Goal: Task Accomplishment & Management: Manage account settings

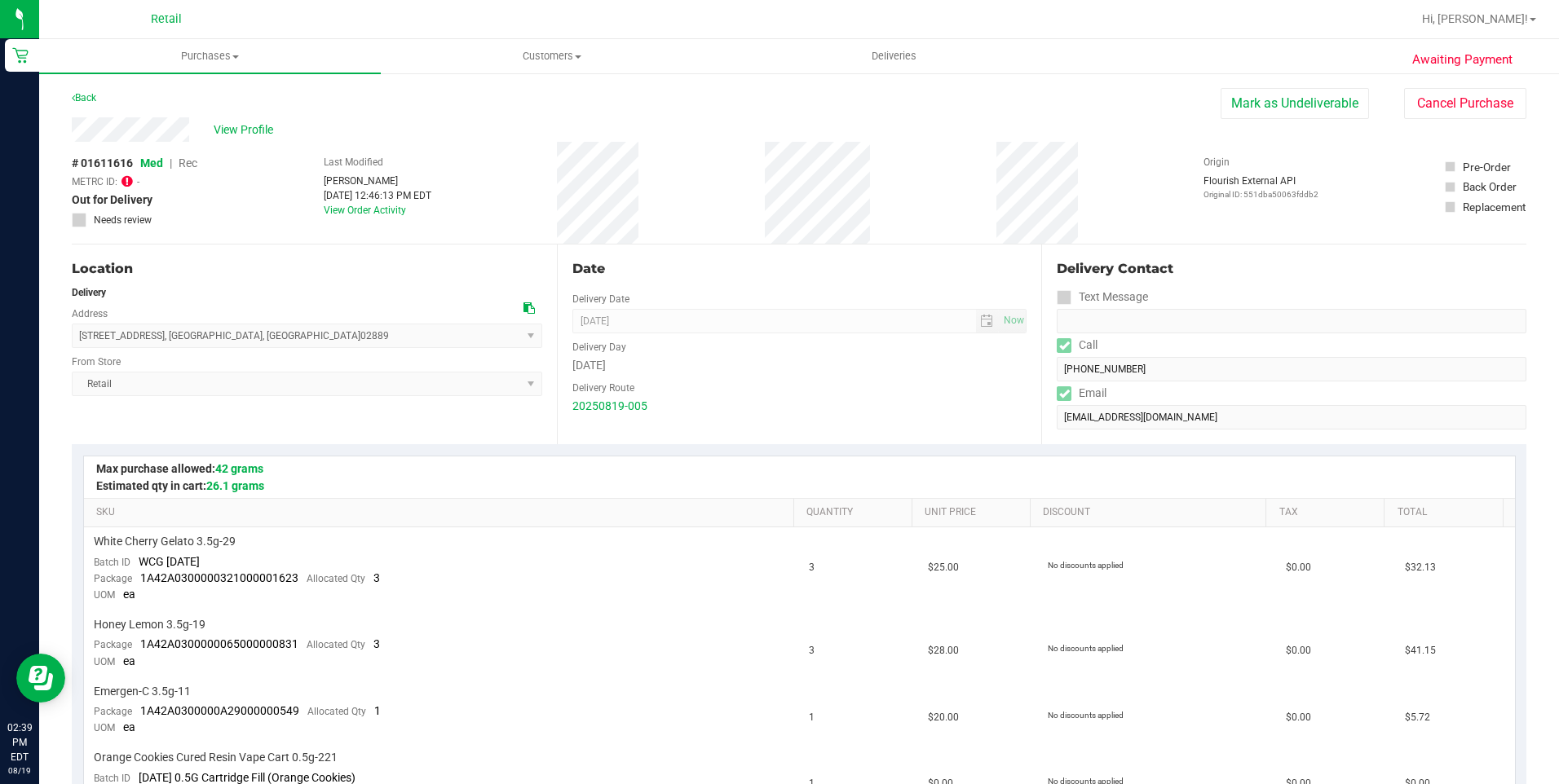
click at [126, 174] on span at bounding box center [126, 181] width 11 height 16
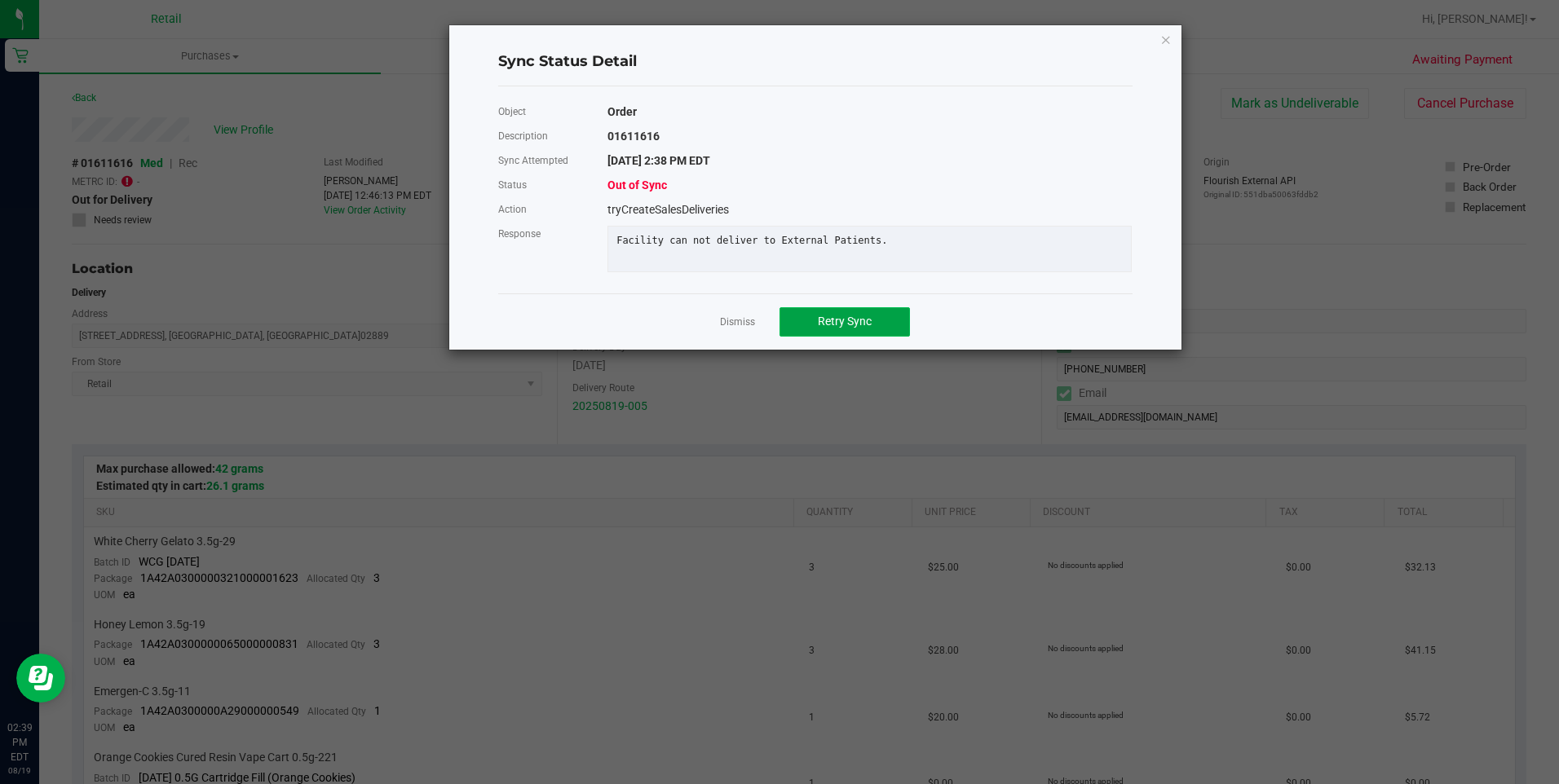
click at [839, 328] on span "Retry Sync" at bounding box center [845, 321] width 54 height 13
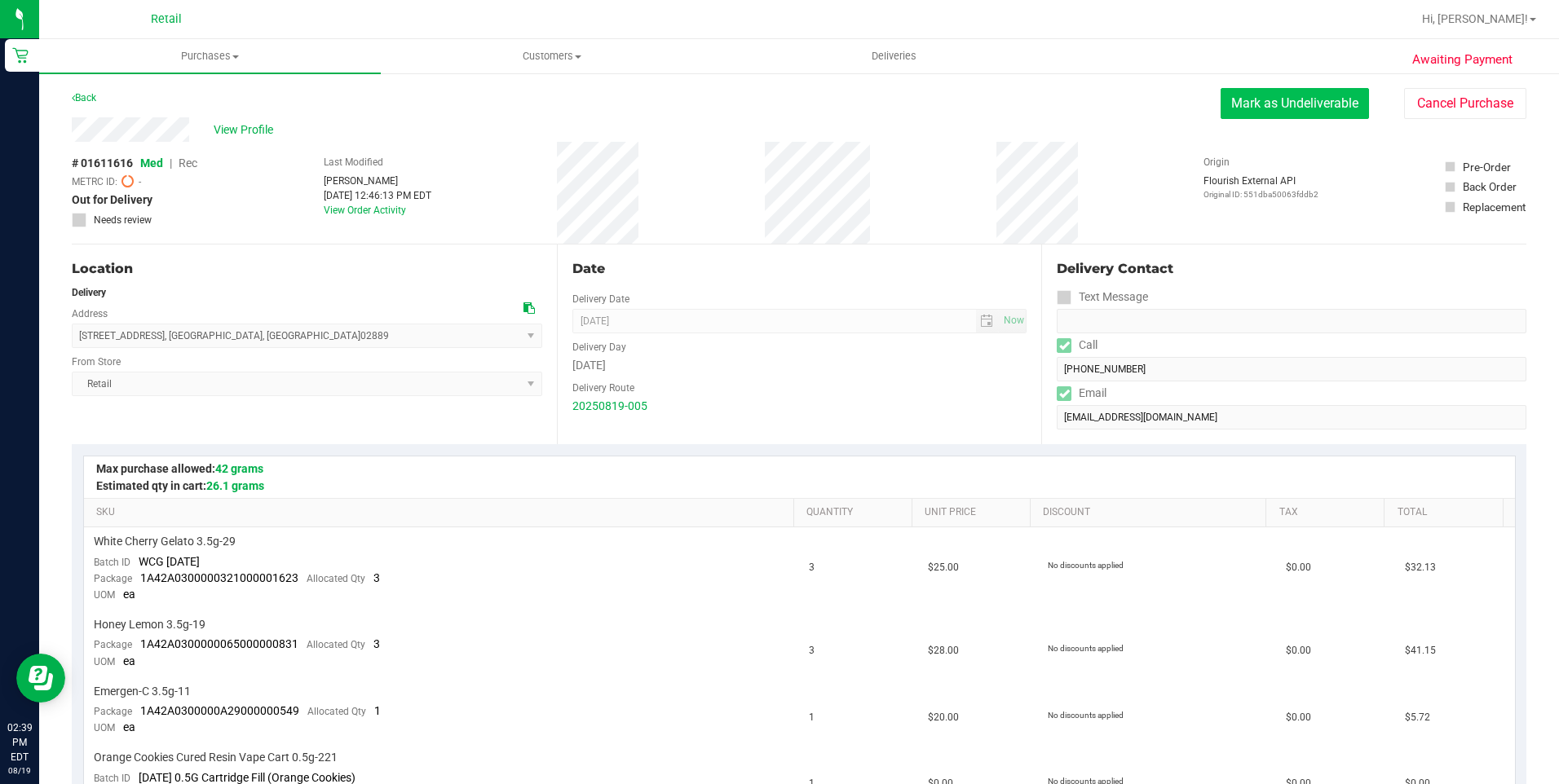
click at [1293, 102] on button "Mark as Undeliverable" at bounding box center [1295, 104] width 148 height 31
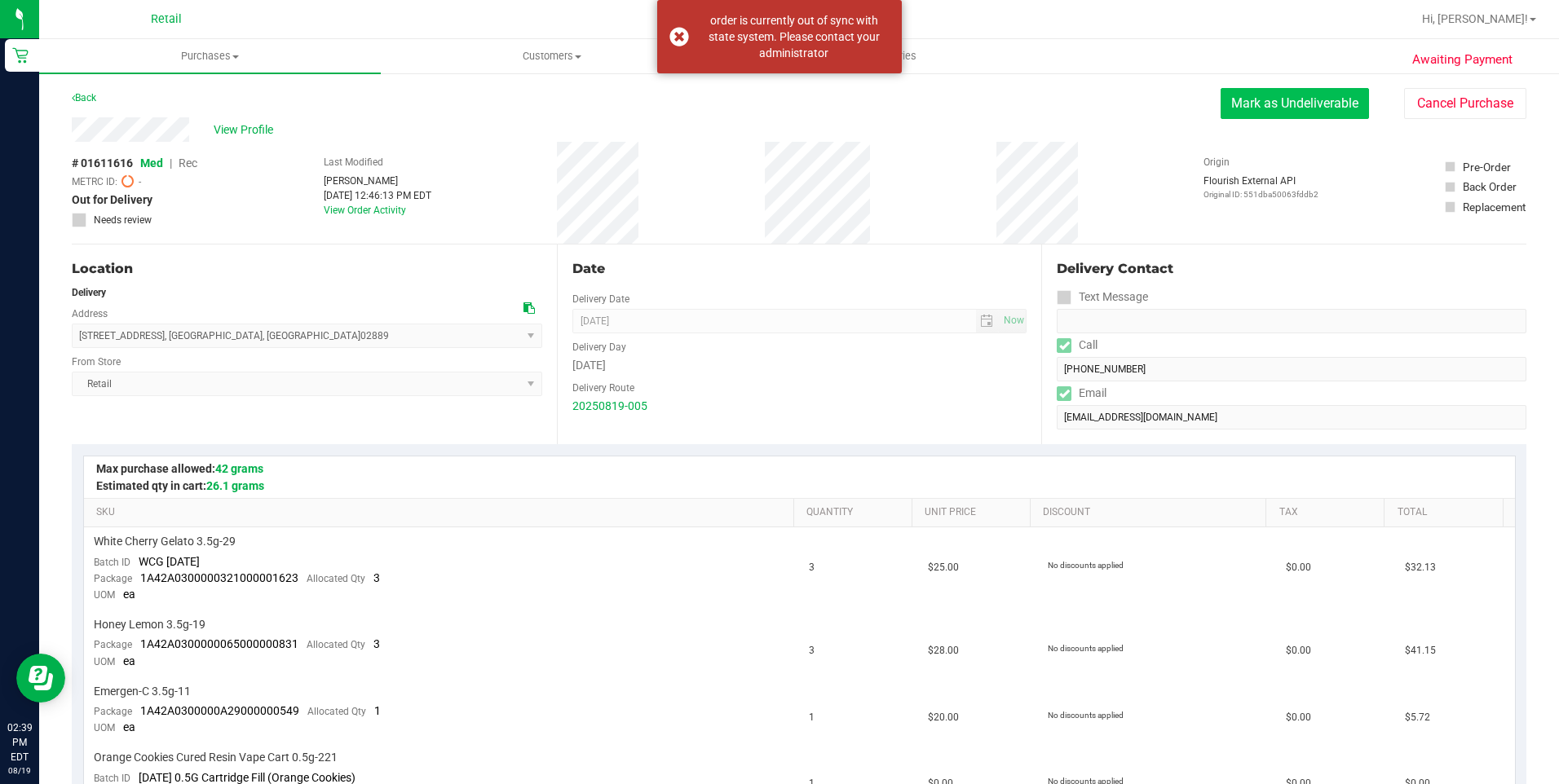
click at [1310, 106] on button "Mark as Undeliverable" at bounding box center [1295, 104] width 148 height 31
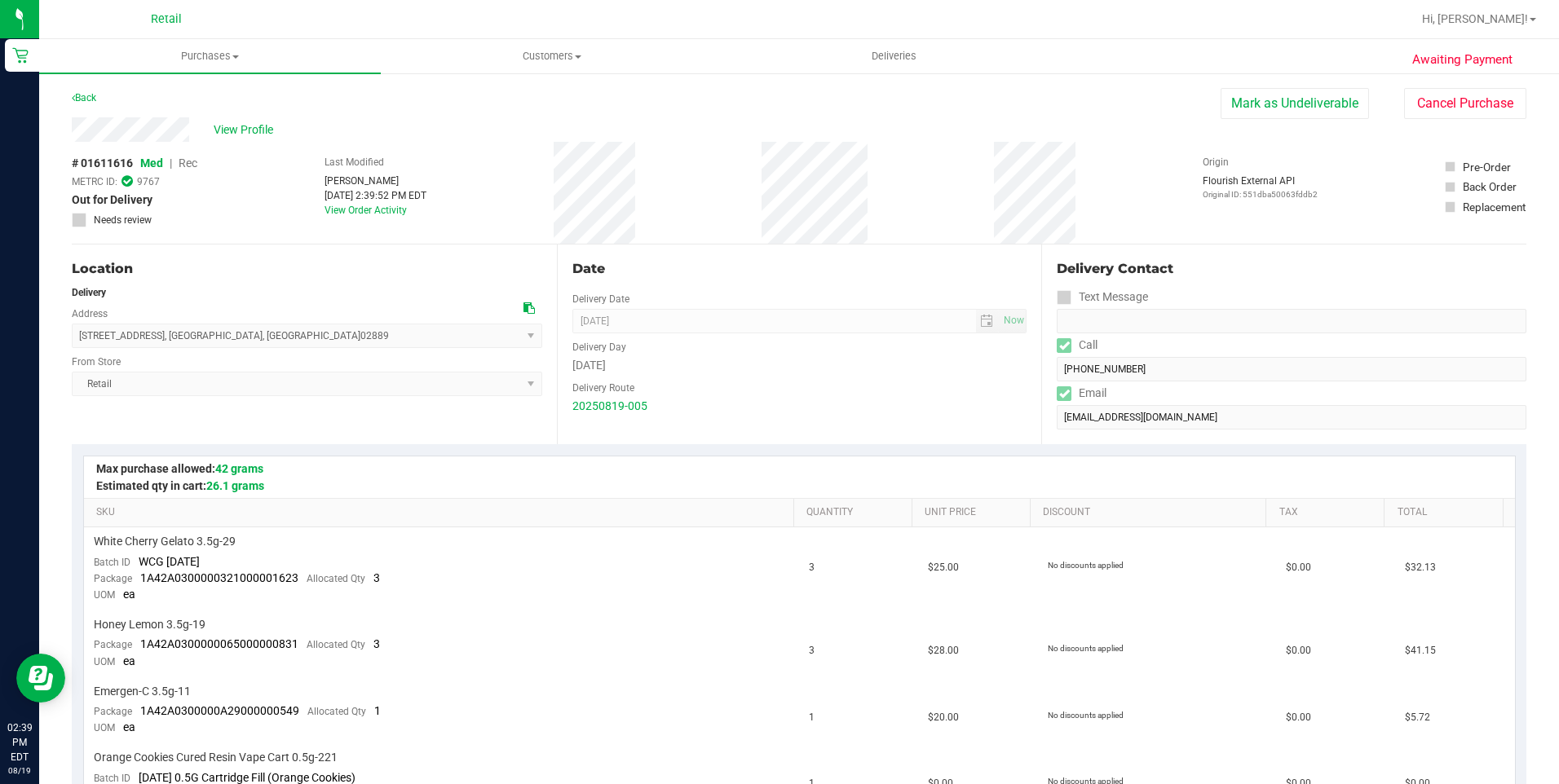
click at [1234, 100] on button "Mark as Undeliverable" at bounding box center [1295, 104] width 148 height 31
click at [1282, 107] on button "Mark as Packed" at bounding box center [1308, 104] width 122 height 31
click at [894, 60] on span "Deliveries" at bounding box center [894, 56] width 89 height 15
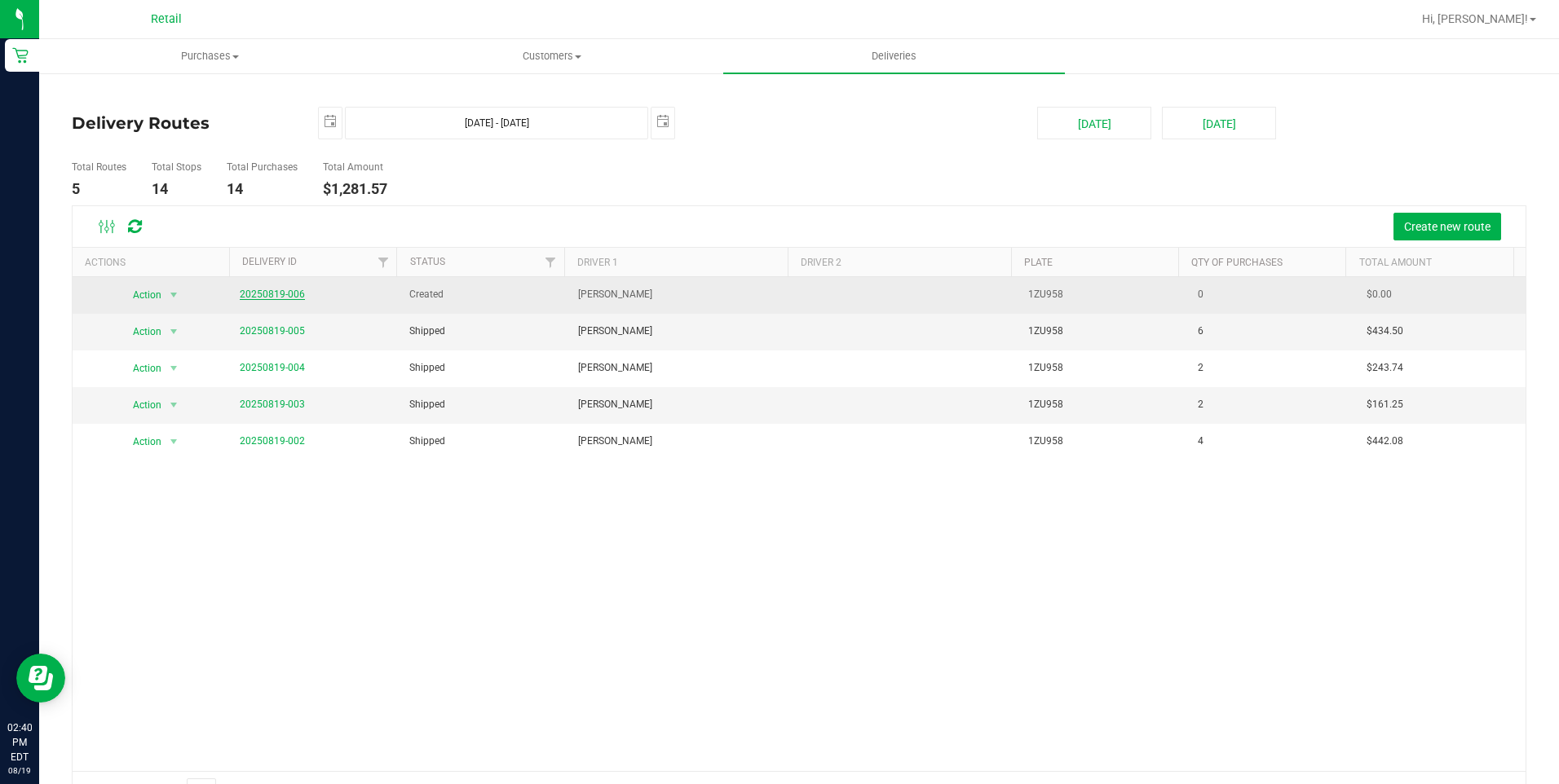
click at [281, 290] on link "20250819-006" at bounding box center [272, 294] width 65 height 11
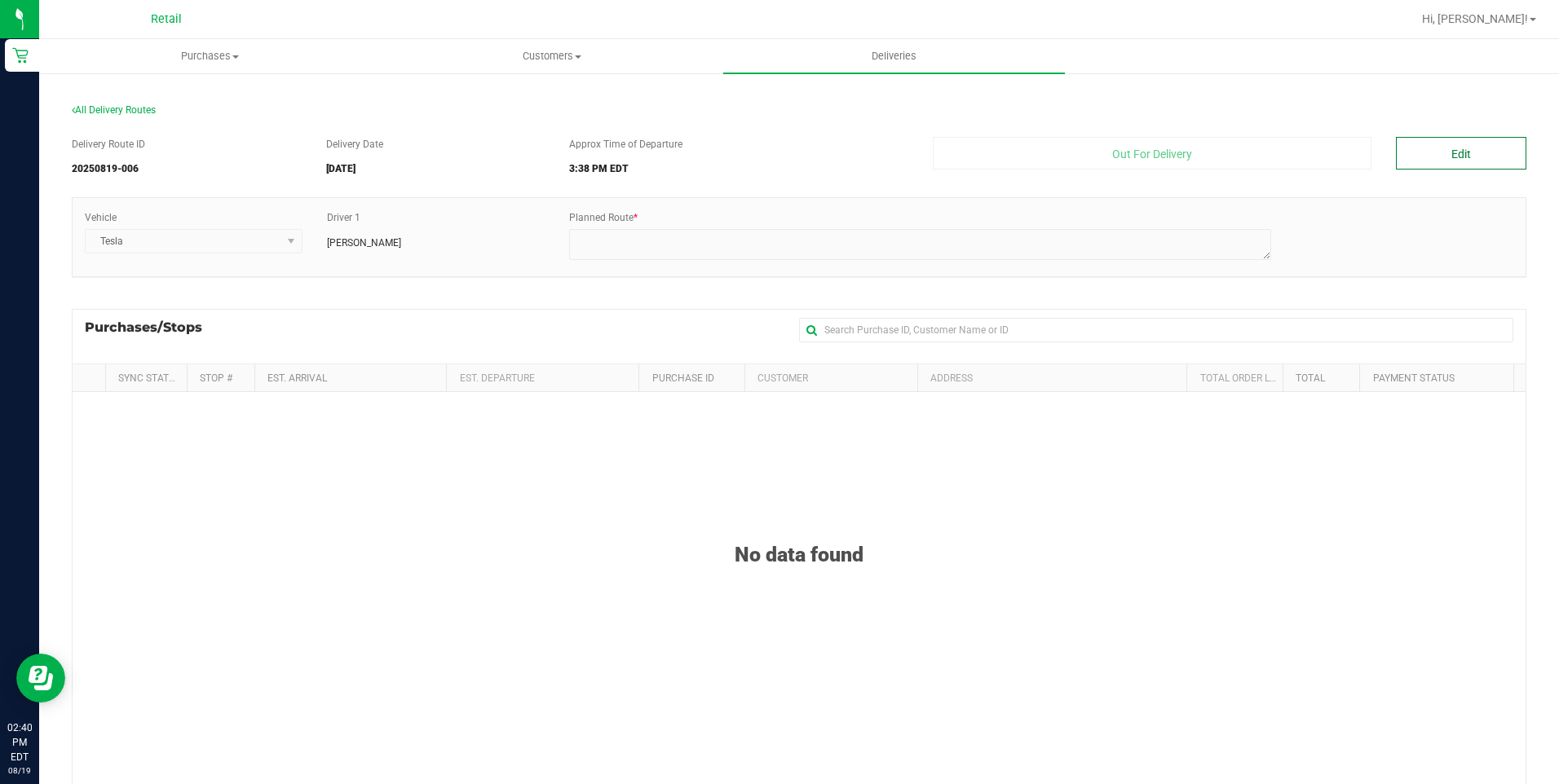
click at [1446, 150] on button "Edit" at bounding box center [1461, 153] width 131 height 32
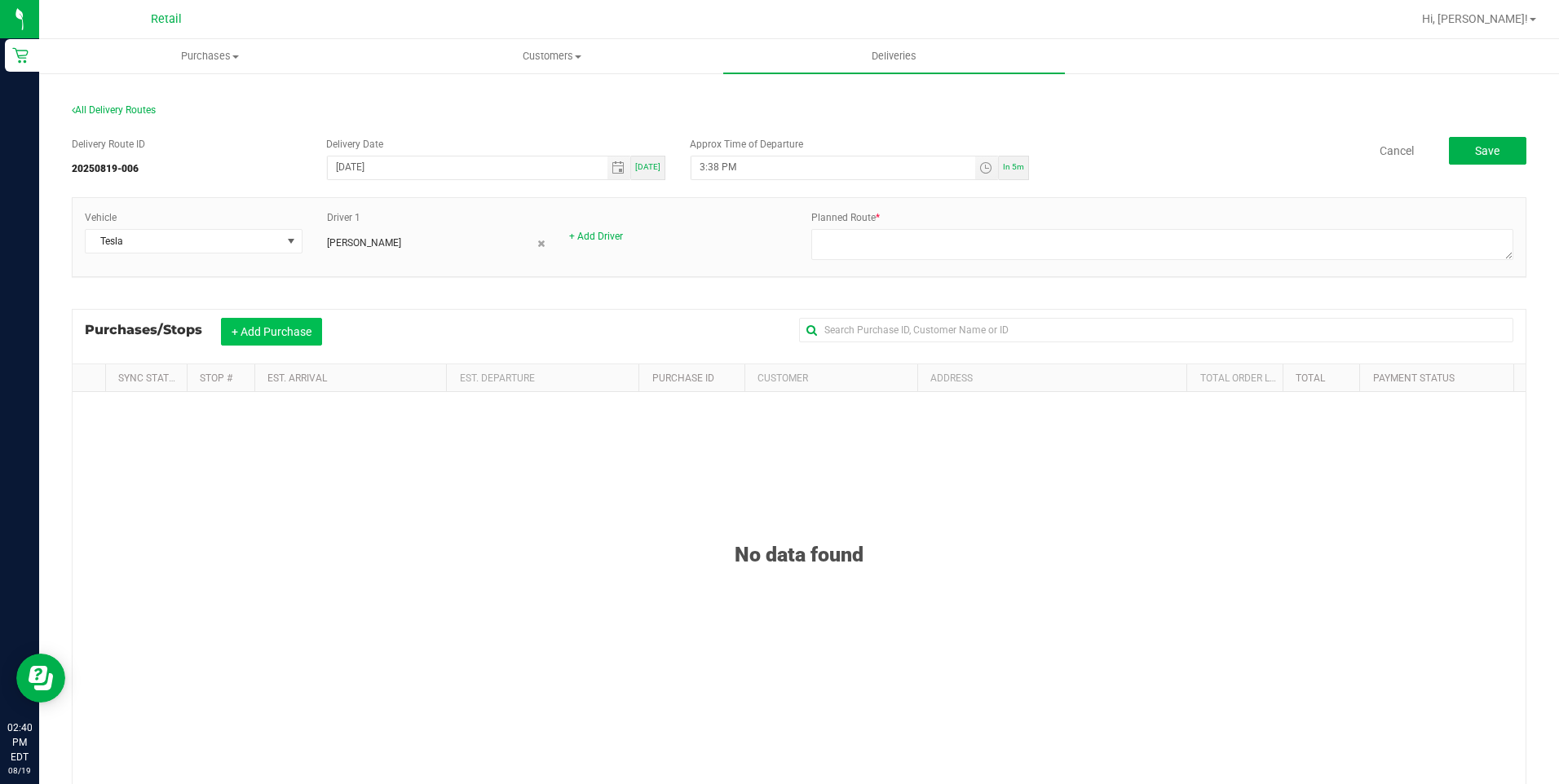
click at [292, 329] on button "+ Add Purchase" at bounding box center [271, 332] width 101 height 28
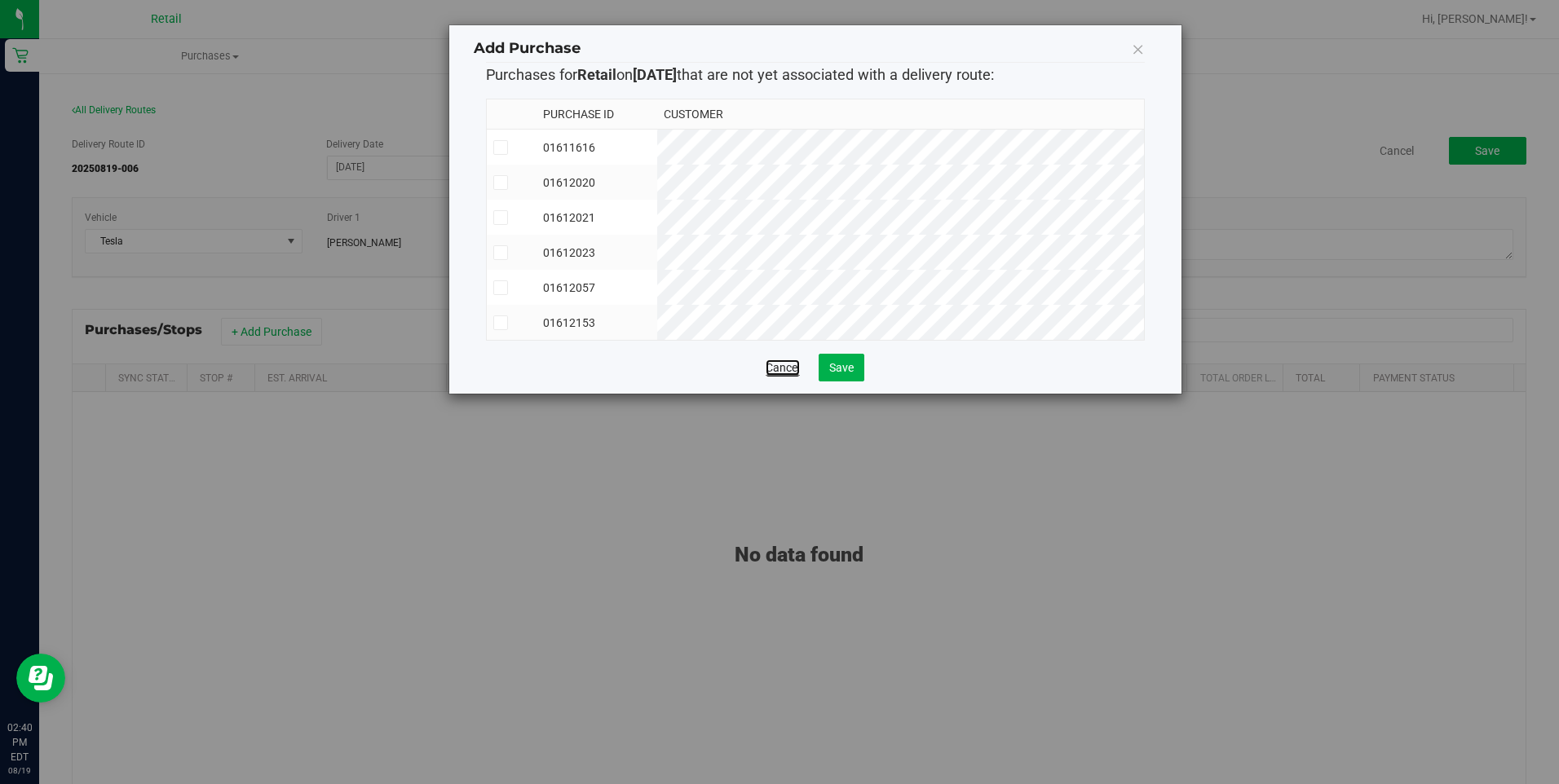
click at [776, 376] on link "Cancel" at bounding box center [783, 367] width 34 height 17
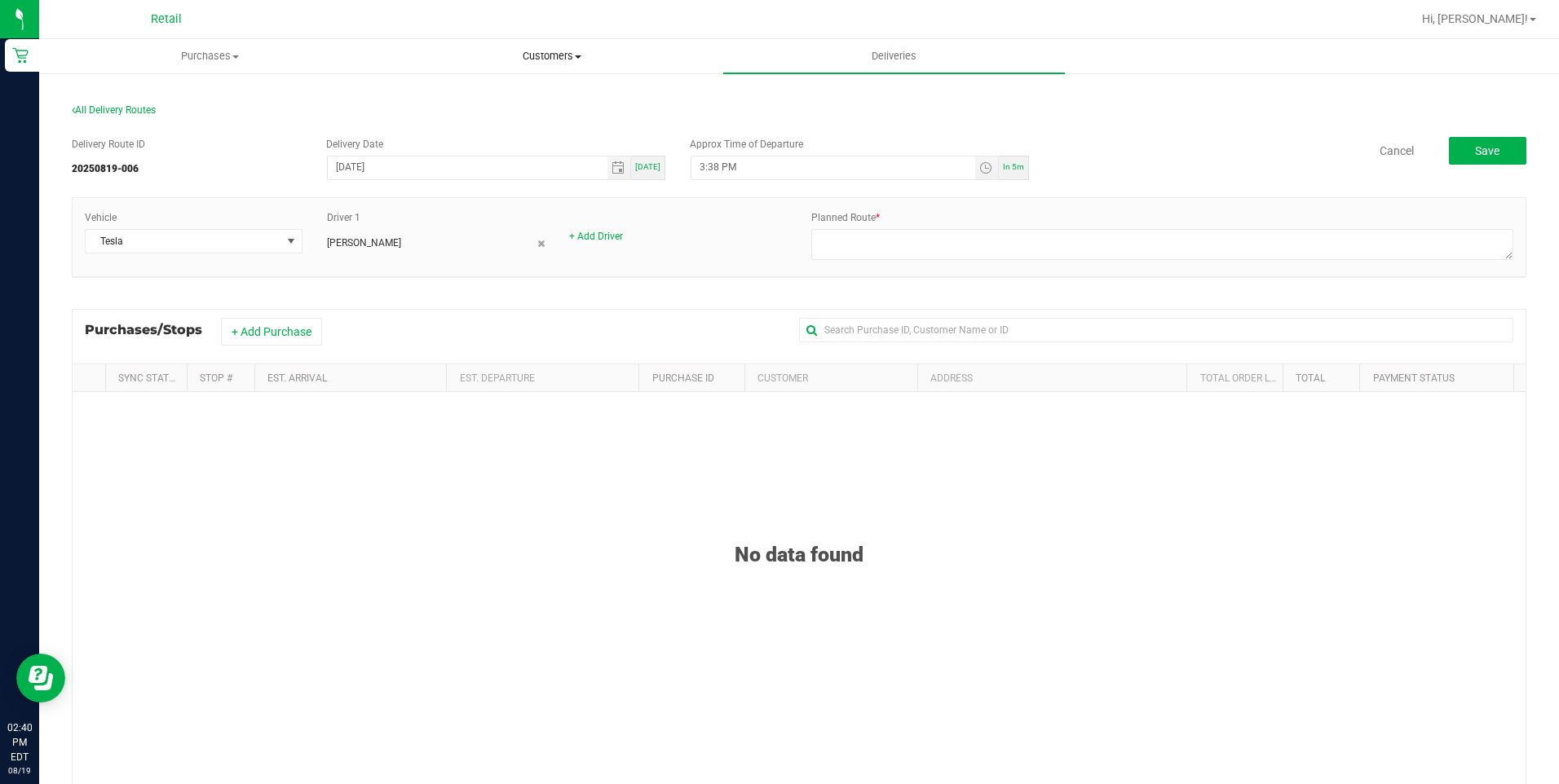
click at [518, 51] on span "Customers" at bounding box center [551, 56] width 340 height 15
click at [501, 94] on li "All customers" at bounding box center [552, 99] width 342 height 19
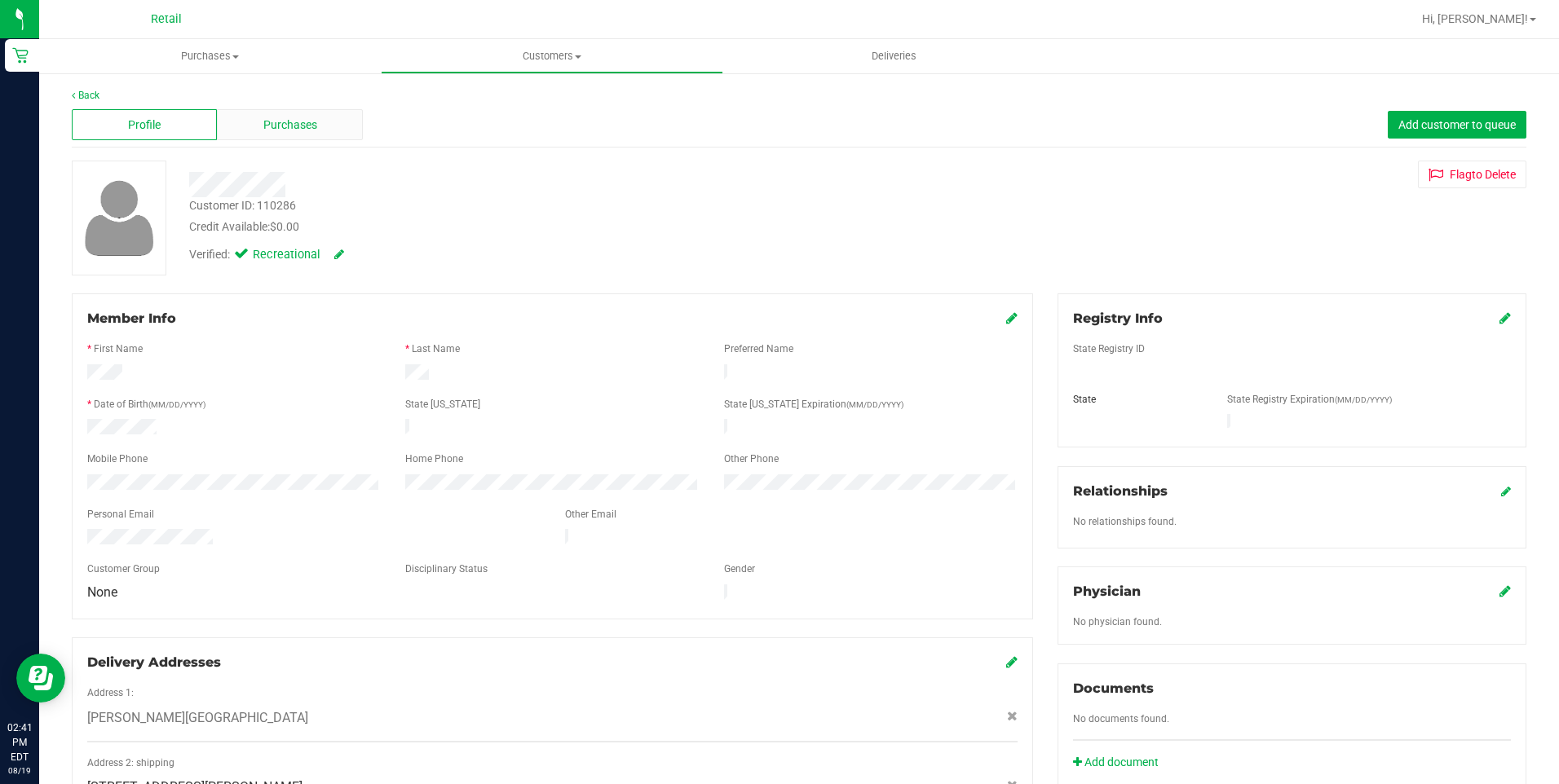
click at [320, 123] on div "Purchases" at bounding box center [290, 125] width 145 height 31
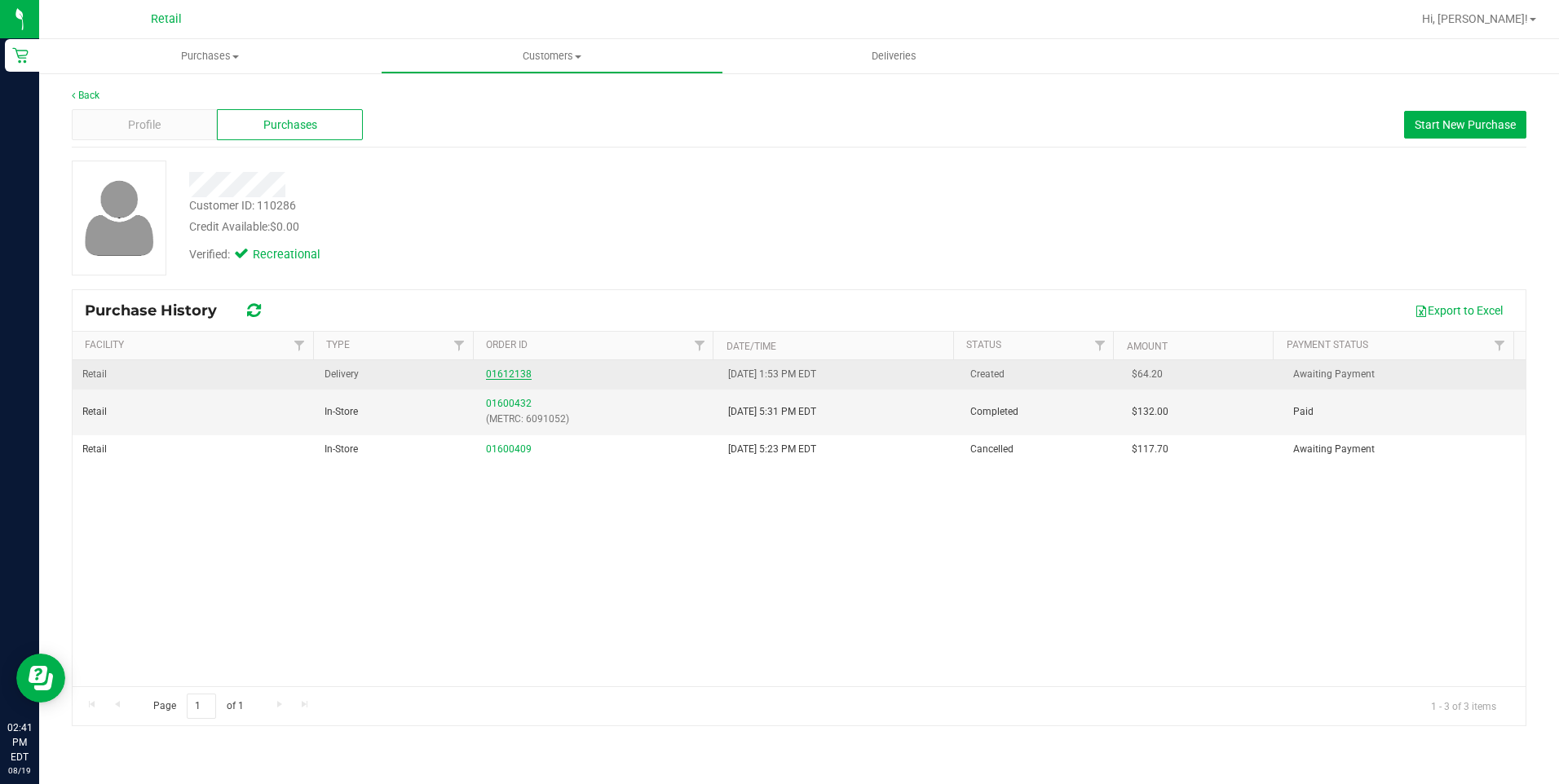
click at [498, 373] on link "01612138" at bounding box center [509, 374] width 45 height 11
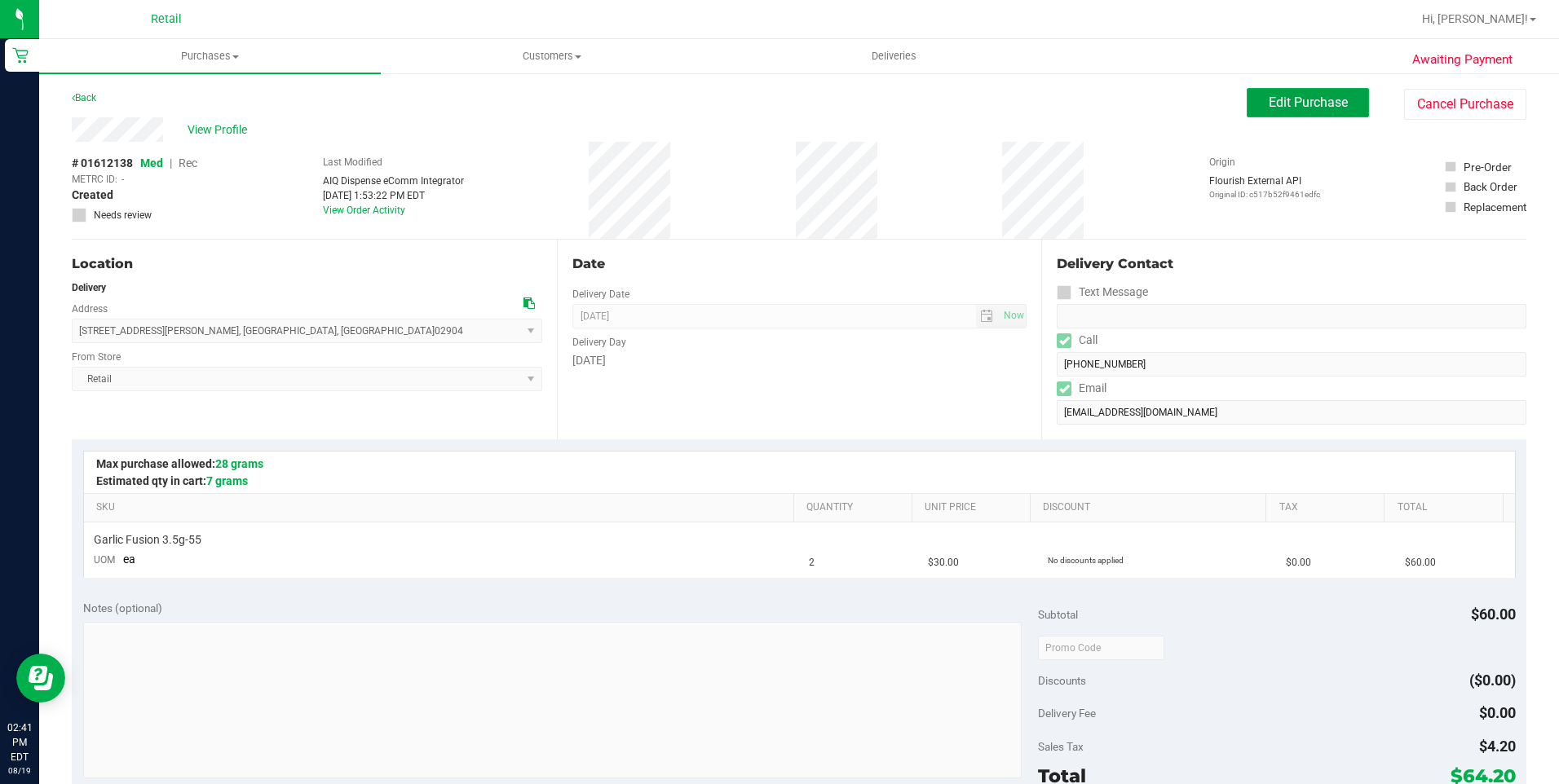
click at [1299, 101] on span "Edit Purchase" at bounding box center [1309, 102] width 79 height 16
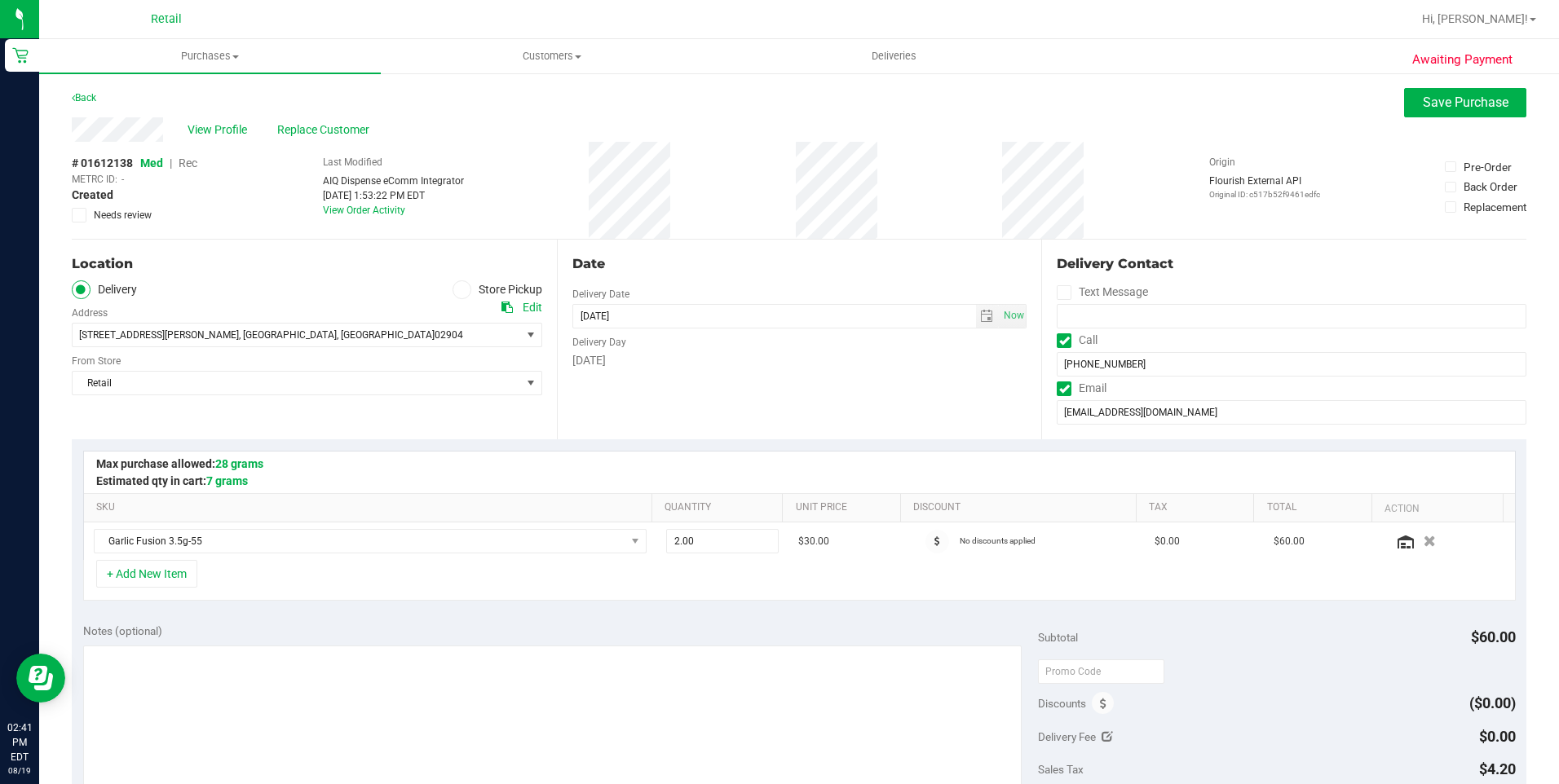
click at [188, 168] on span "Rec" at bounding box center [188, 162] width 19 height 13
click at [188, 160] on span "Rec" at bounding box center [188, 162] width 19 height 13
click at [1465, 112] on button "Save Purchase" at bounding box center [1466, 103] width 122 height 30
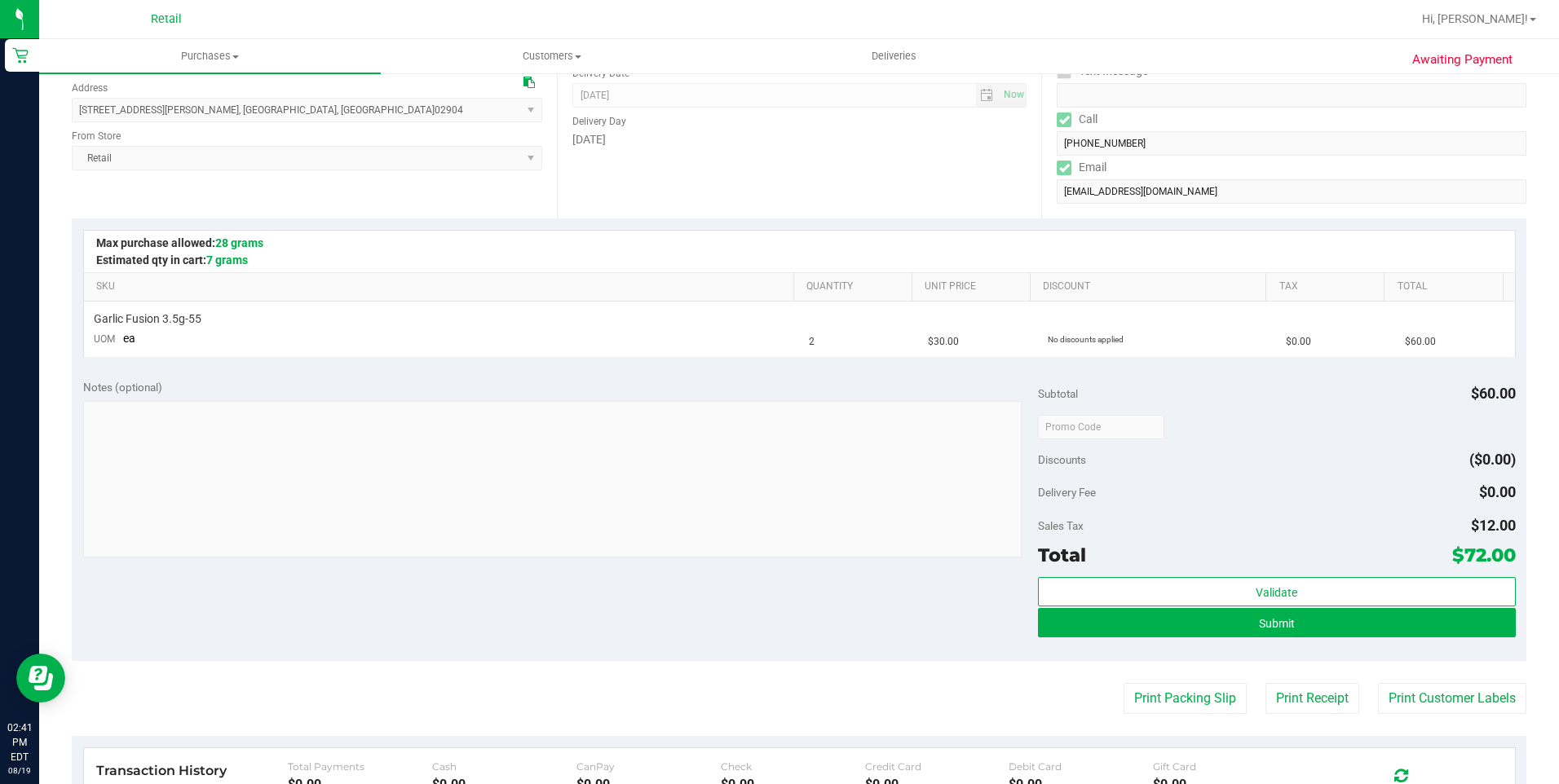
scroll to position [244, 0]
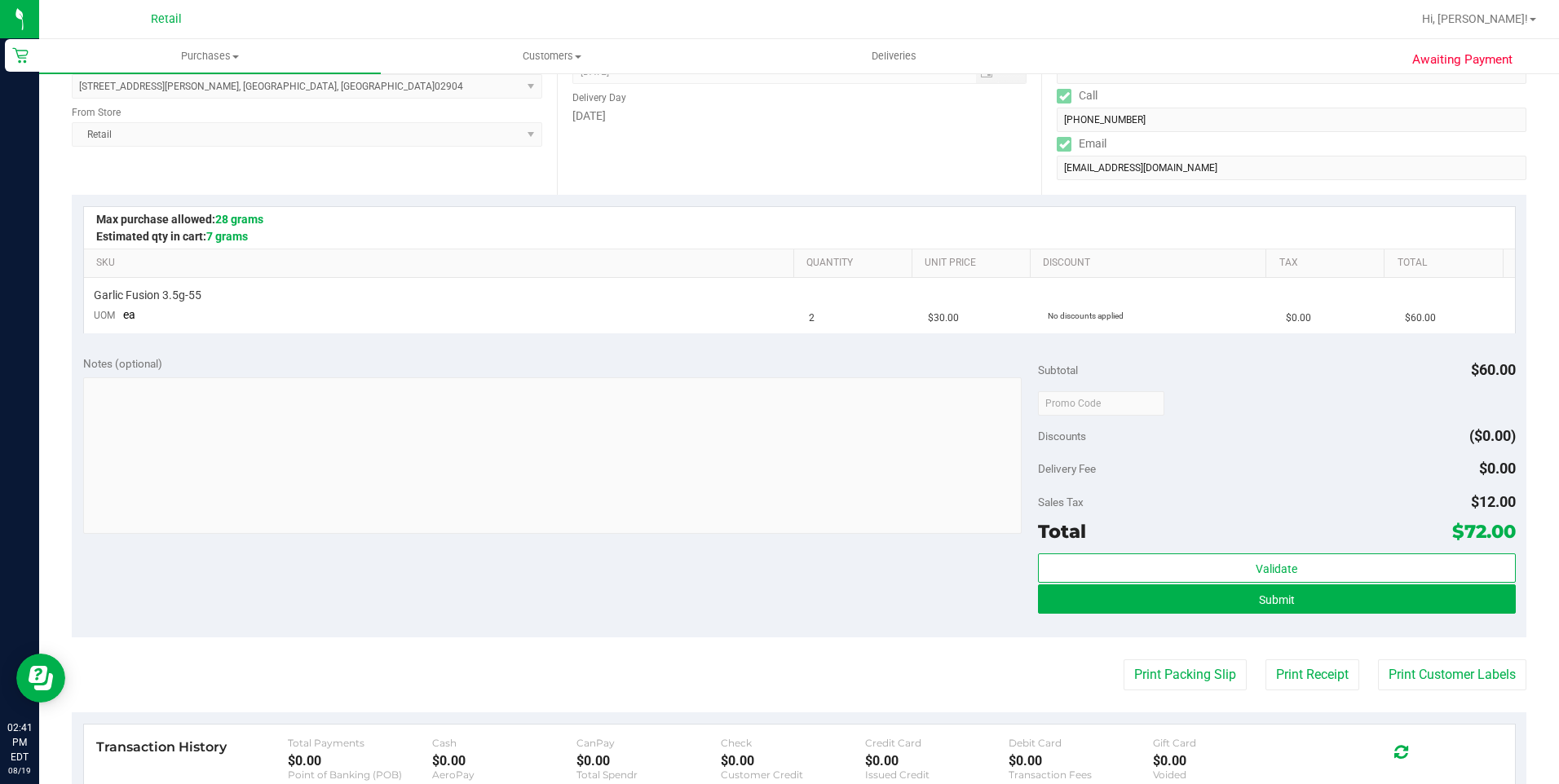
click at [1358, 614] on div "Validate Submit" at bounding box center [1277, 590] width 478 height 73
click at [1361, 611] on button "Submit" at bounding box center [1277, 599] width 478 height 30
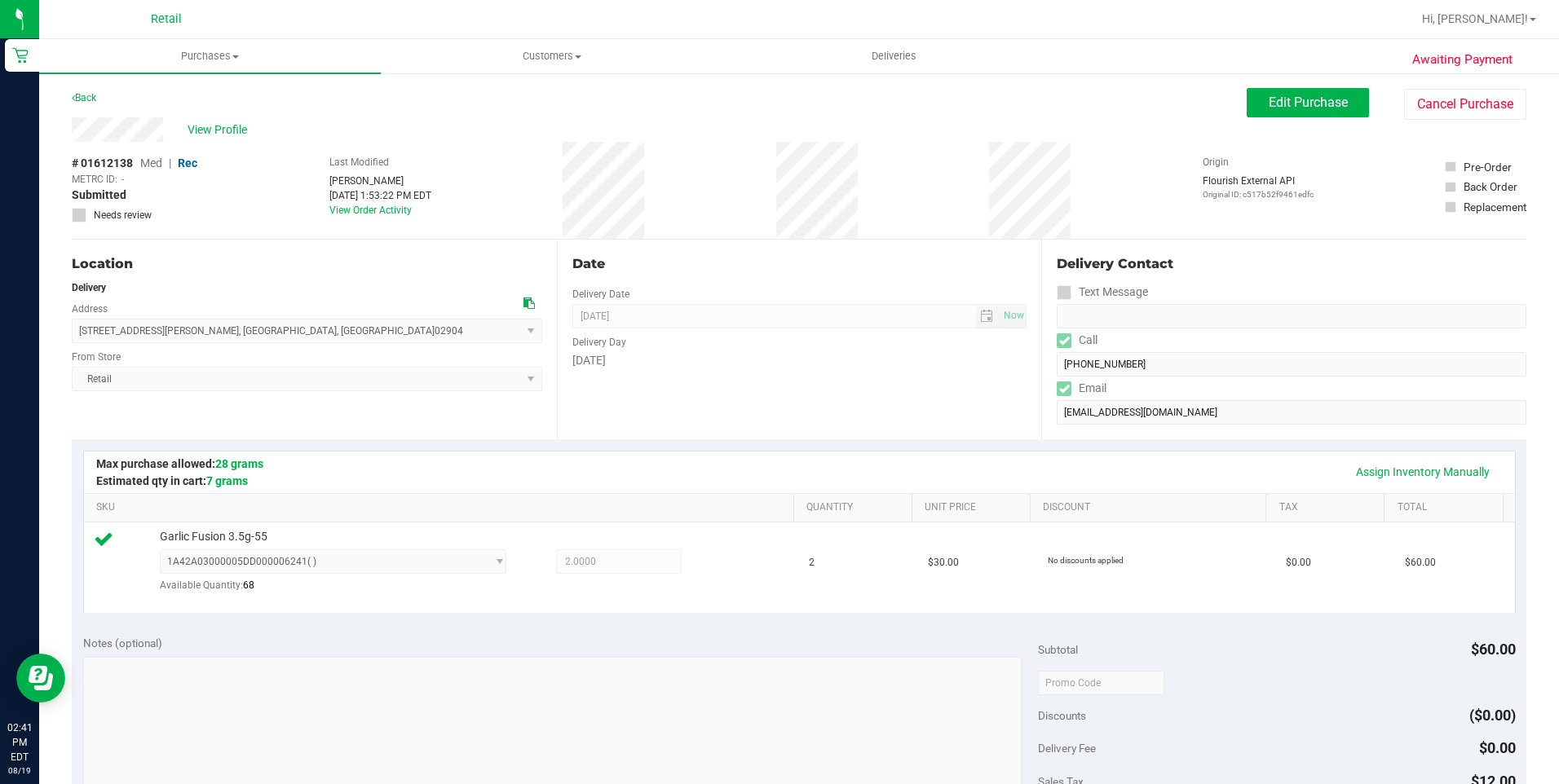
scroll to position [489, 0]
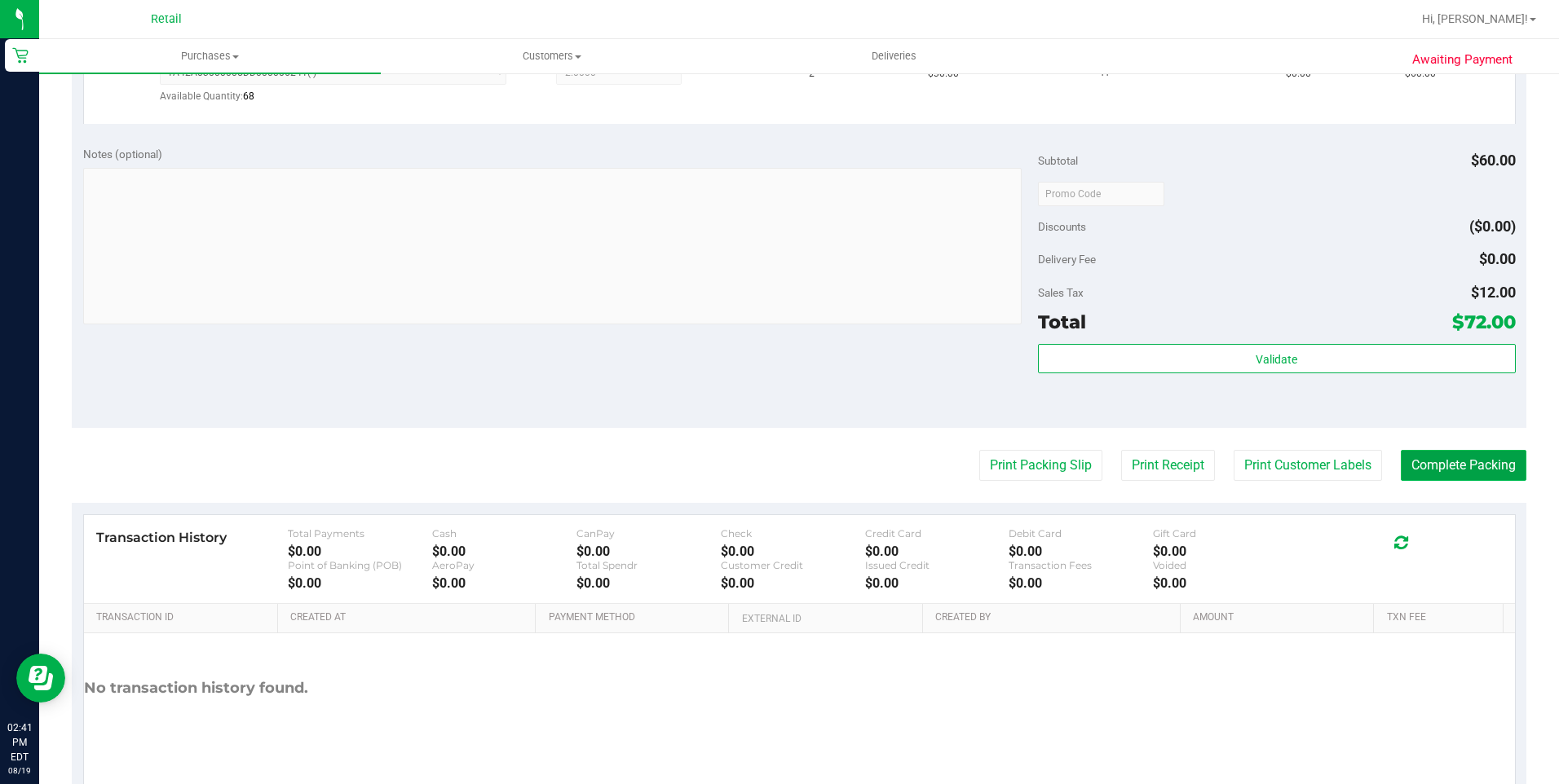
click at [1435, 472] on button "Complete Packing" at bounding box center [1464, 466] width 126 height 31
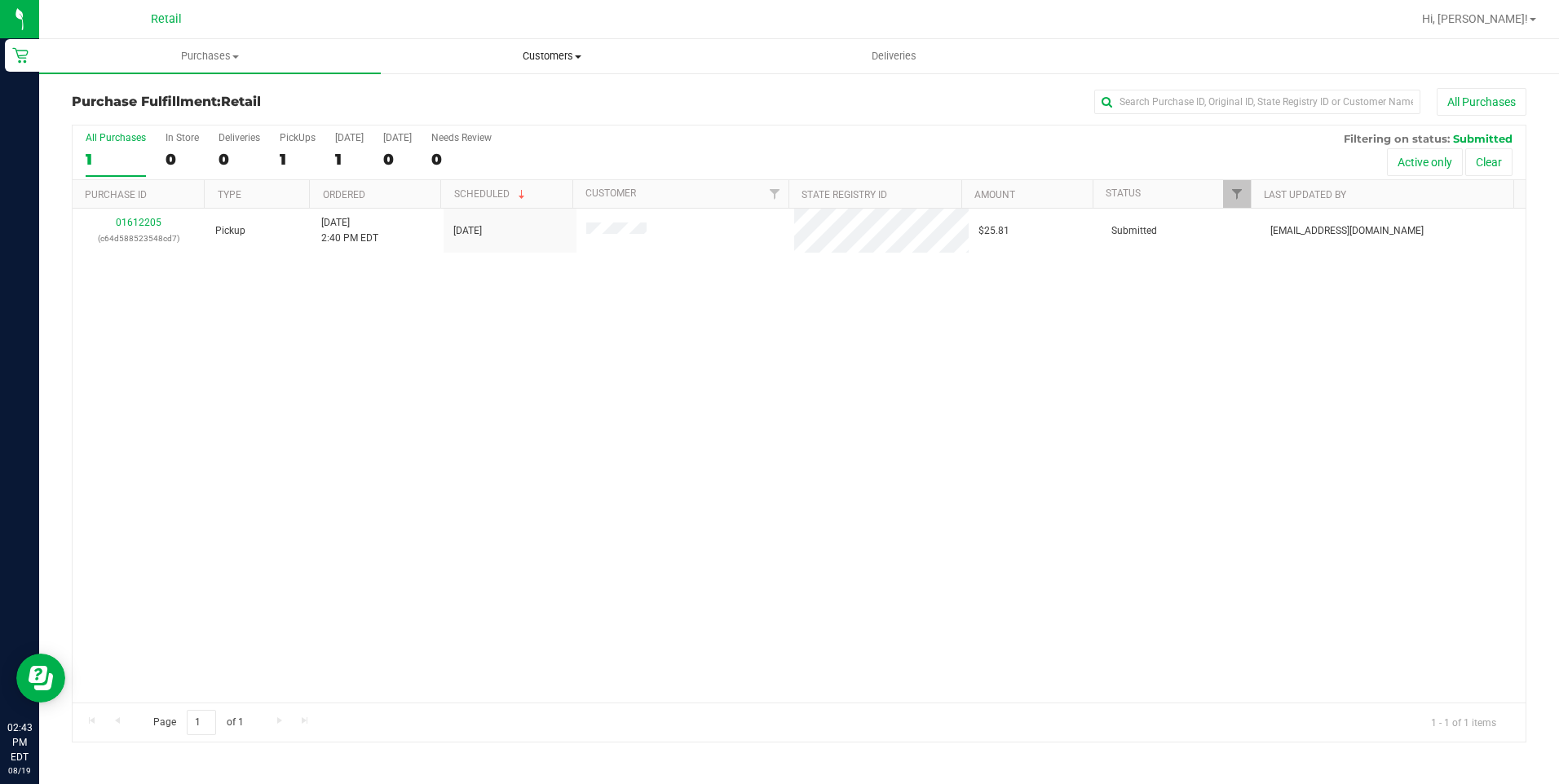
click at [578, 52] on span "Customers" at bounding box center [551, 56] width 340 height 15
click at [486, 99] on span "All customers" at bounding box center [440, 99] width 118 height 14
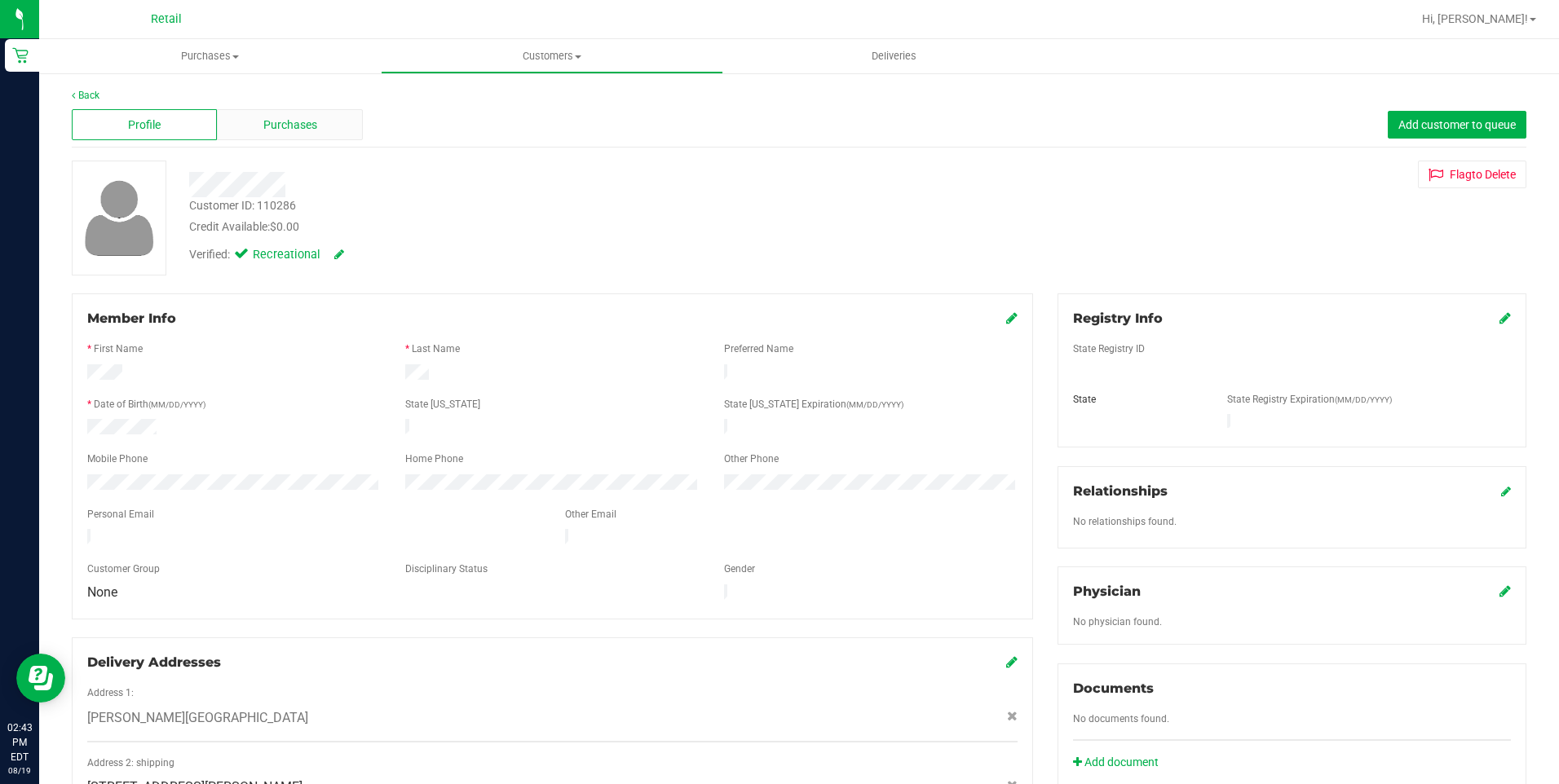
click at [305, 120] on span "Purchases" at bounding box center [291, 126] width 54 height 17
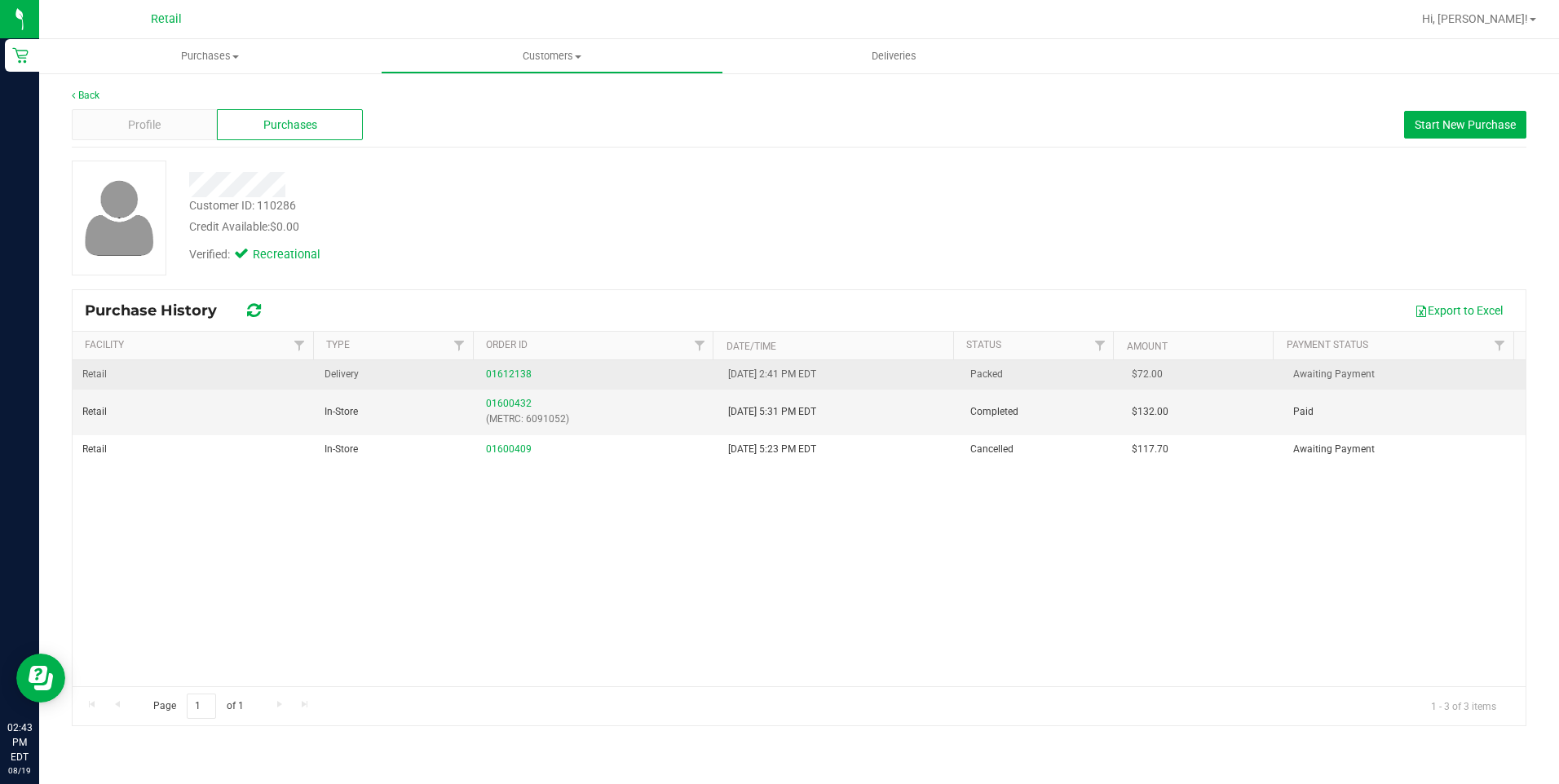
click at [515, 365] on td "01612138" at bounding box center [598, 375] width 243 height 30
click at [512, 374] on link "01612138" at bounding box center [509, 374] width 45 height 11
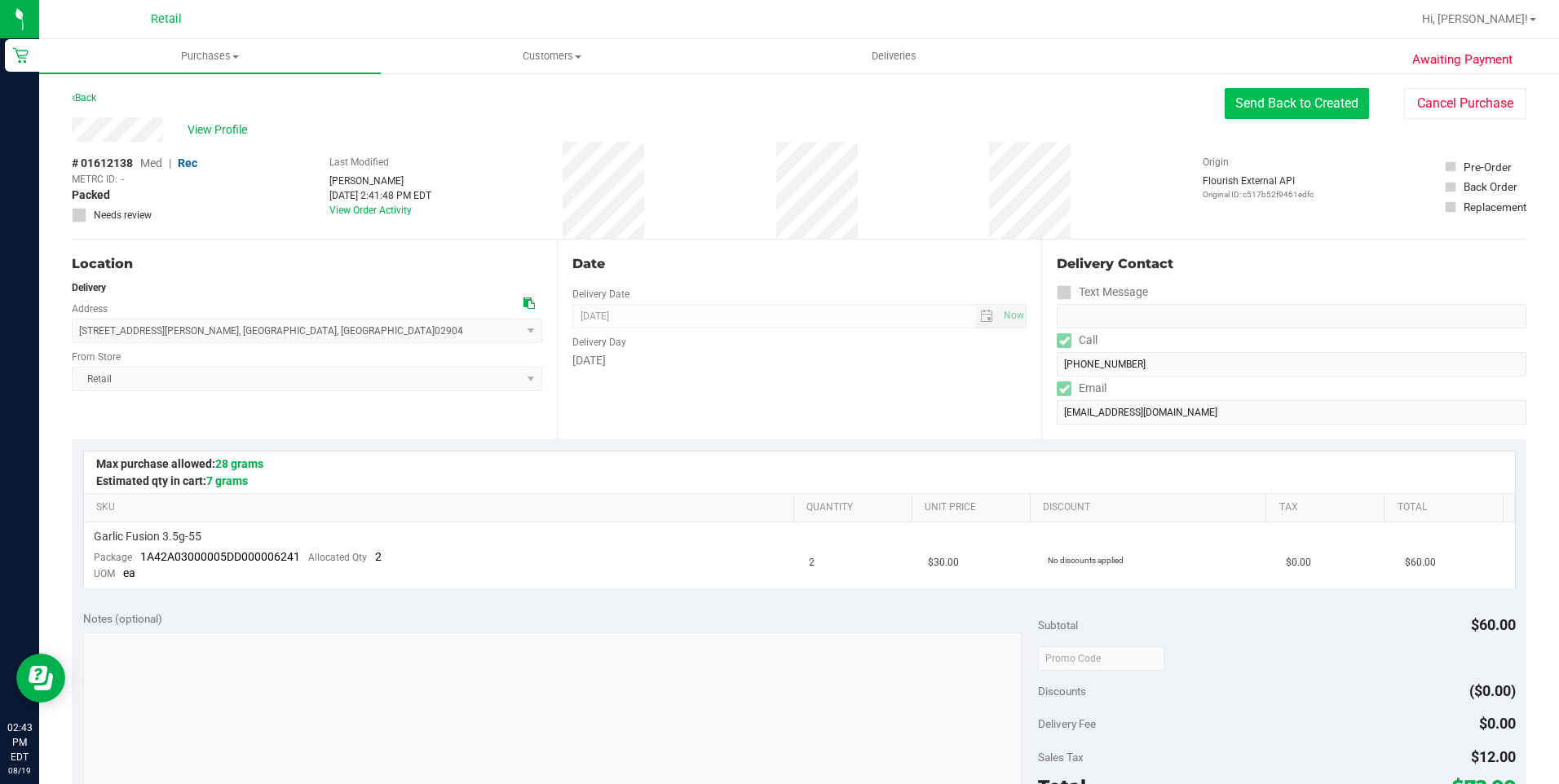
click at [1250, 106] on button "Send Back to Created" at bounding box center [1296, 104] width 144 height 31
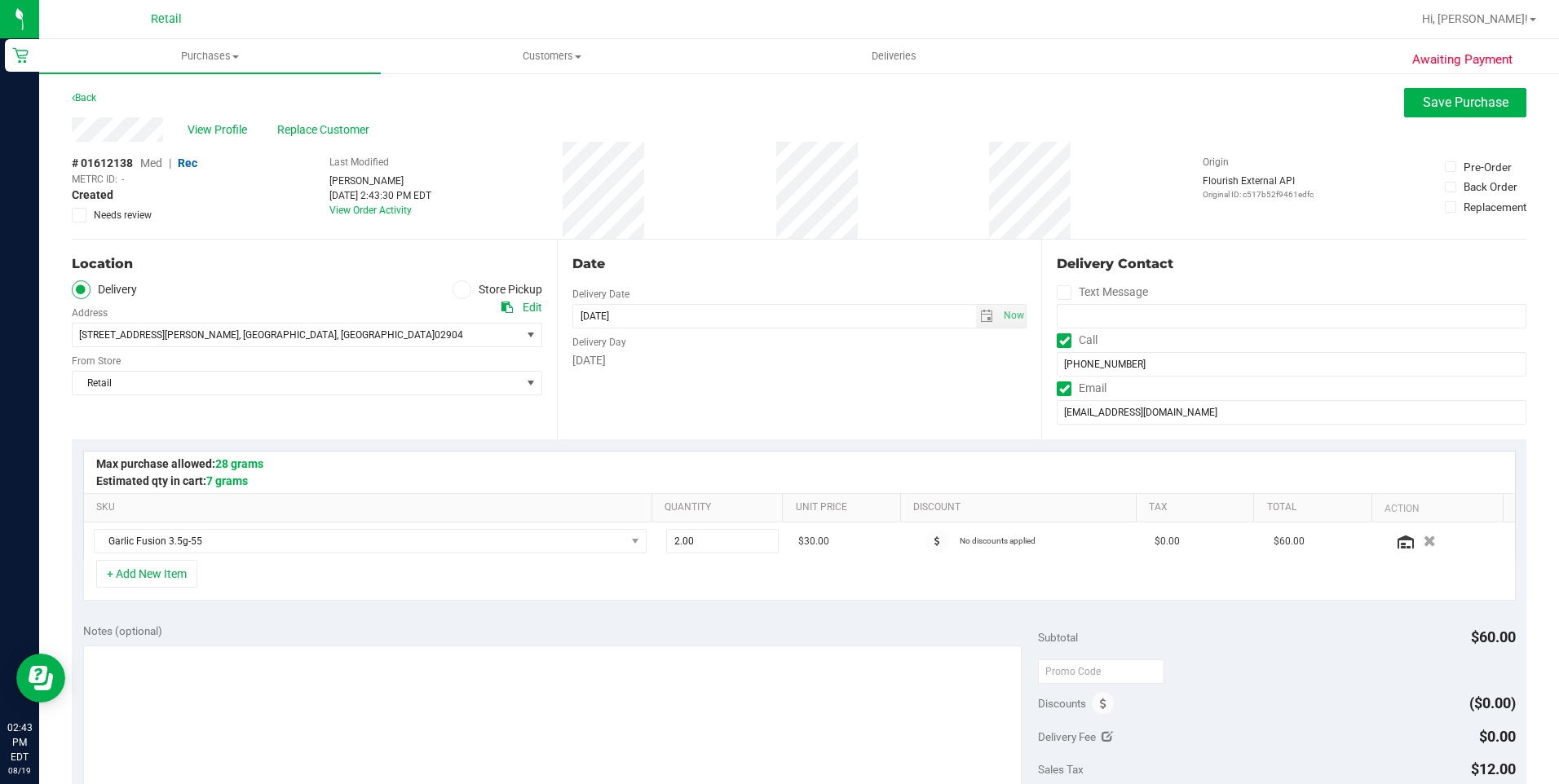
click at [469, 291] on label "Store Pickup" at bounding box center [497, 290] width 90 height 19
click at [0, 0] on input "Store Pickup" at bounding box center [0, 0] width 0 height 0
click at [1432, 108] on span "Save Purchase" at bounding box center [1466, 102] width 85 height 16
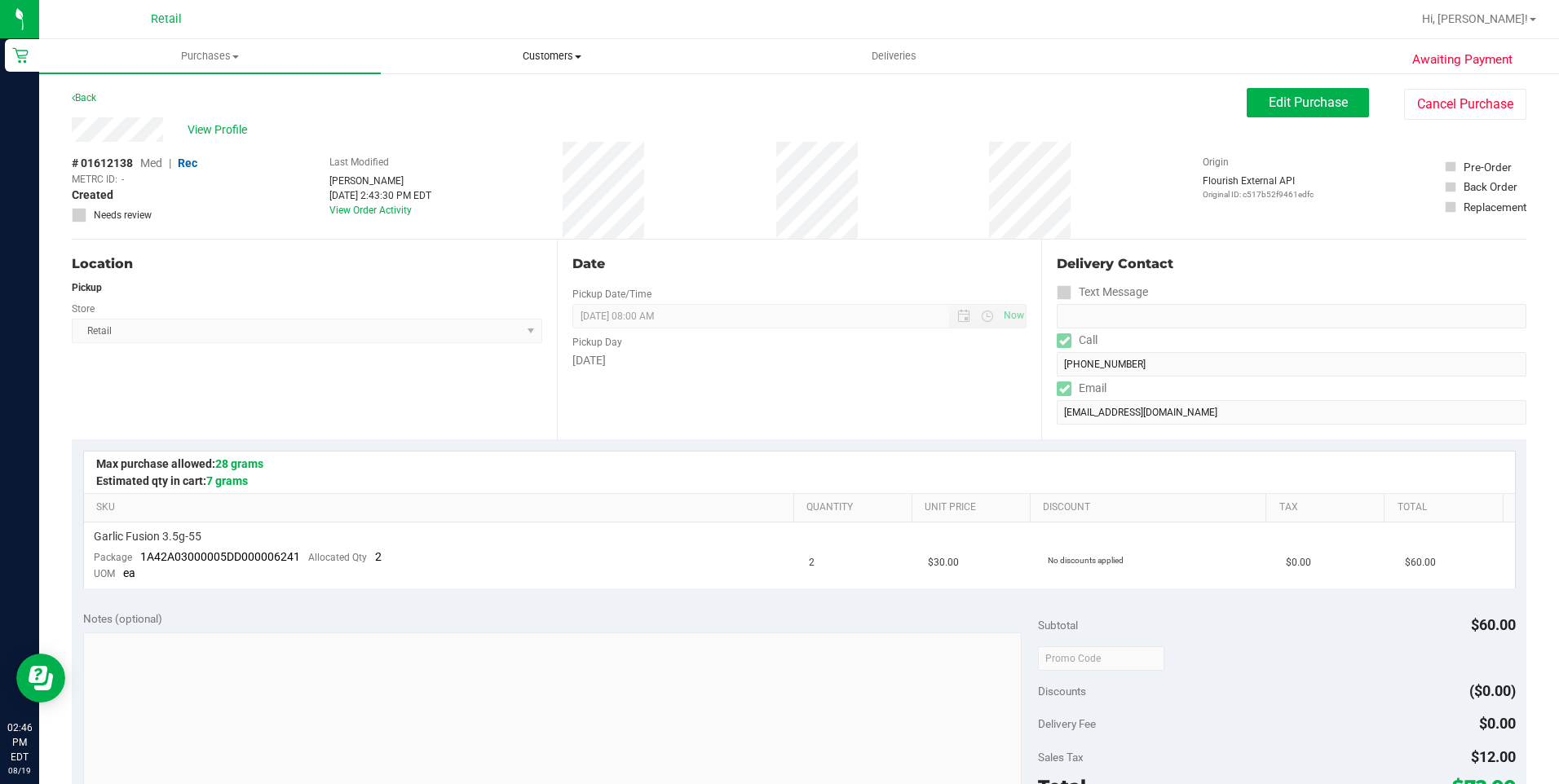
click at [564, 52] on span "Customers" at bounding box center [551, 56] width 340 height 15
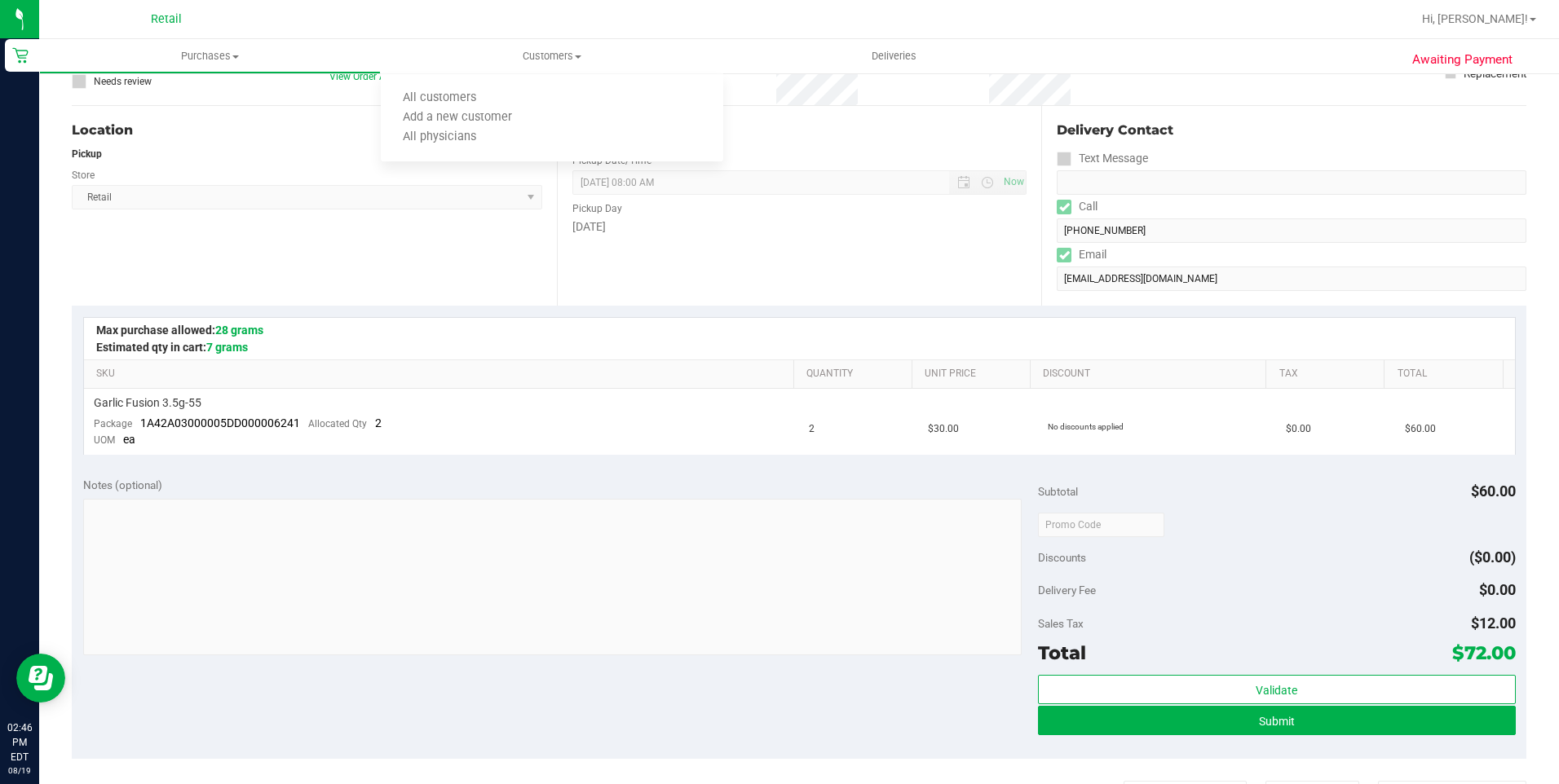
scroll to position [326, 0]
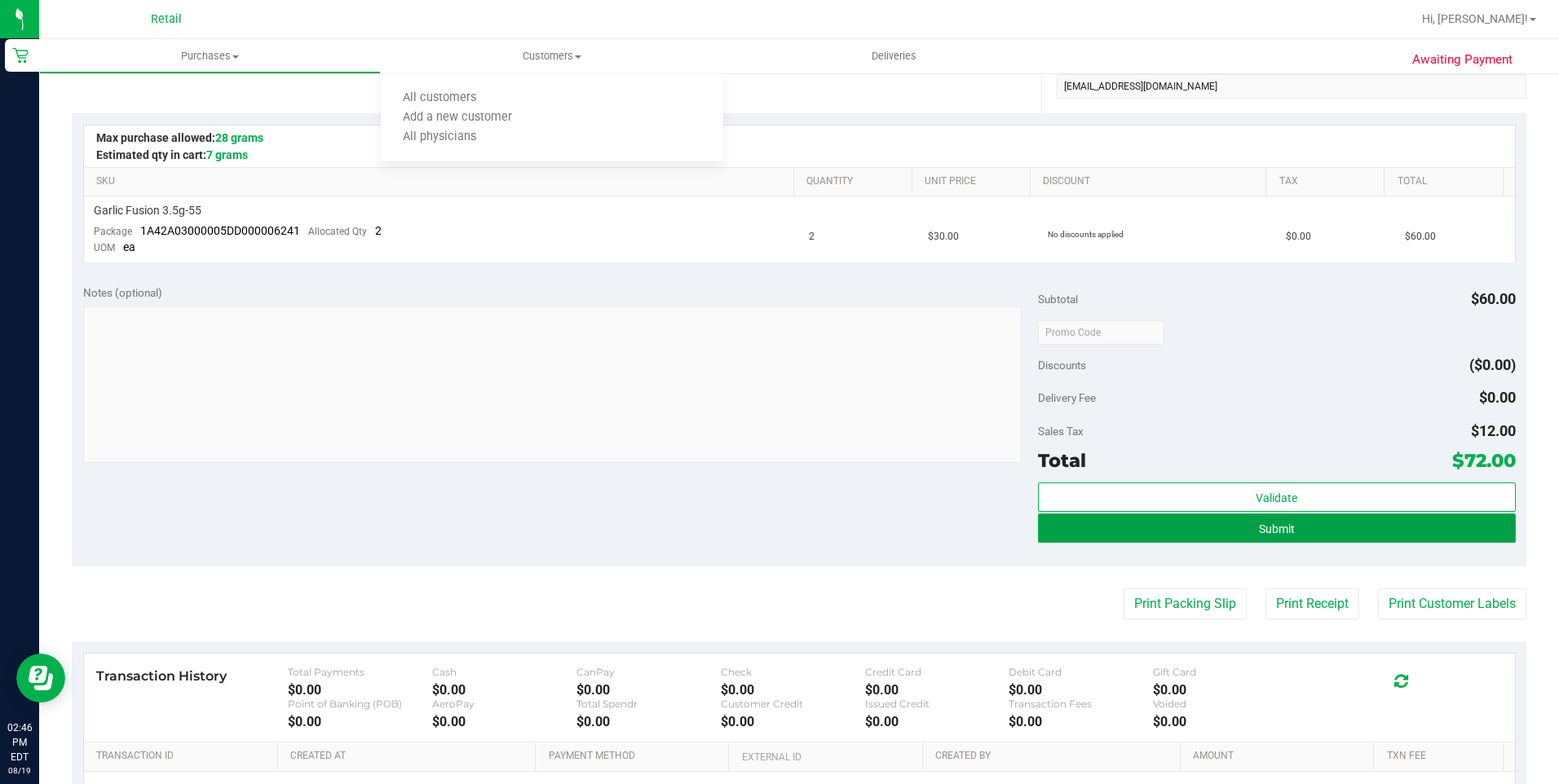
click at [1275, 517] on button "Submit" at bounding box center [1277, 528] width 478 height 30
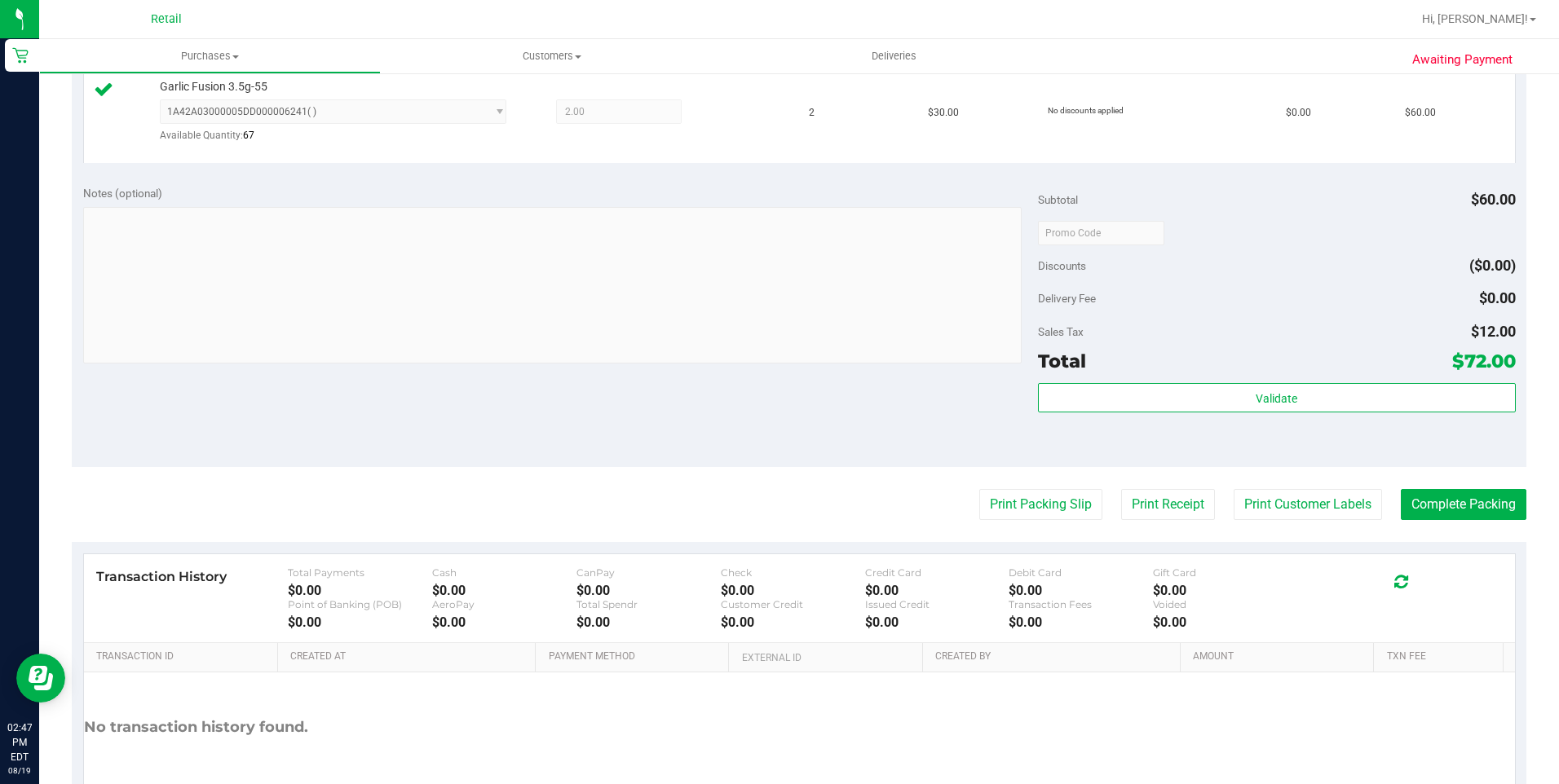
scroll to position [489, 0]
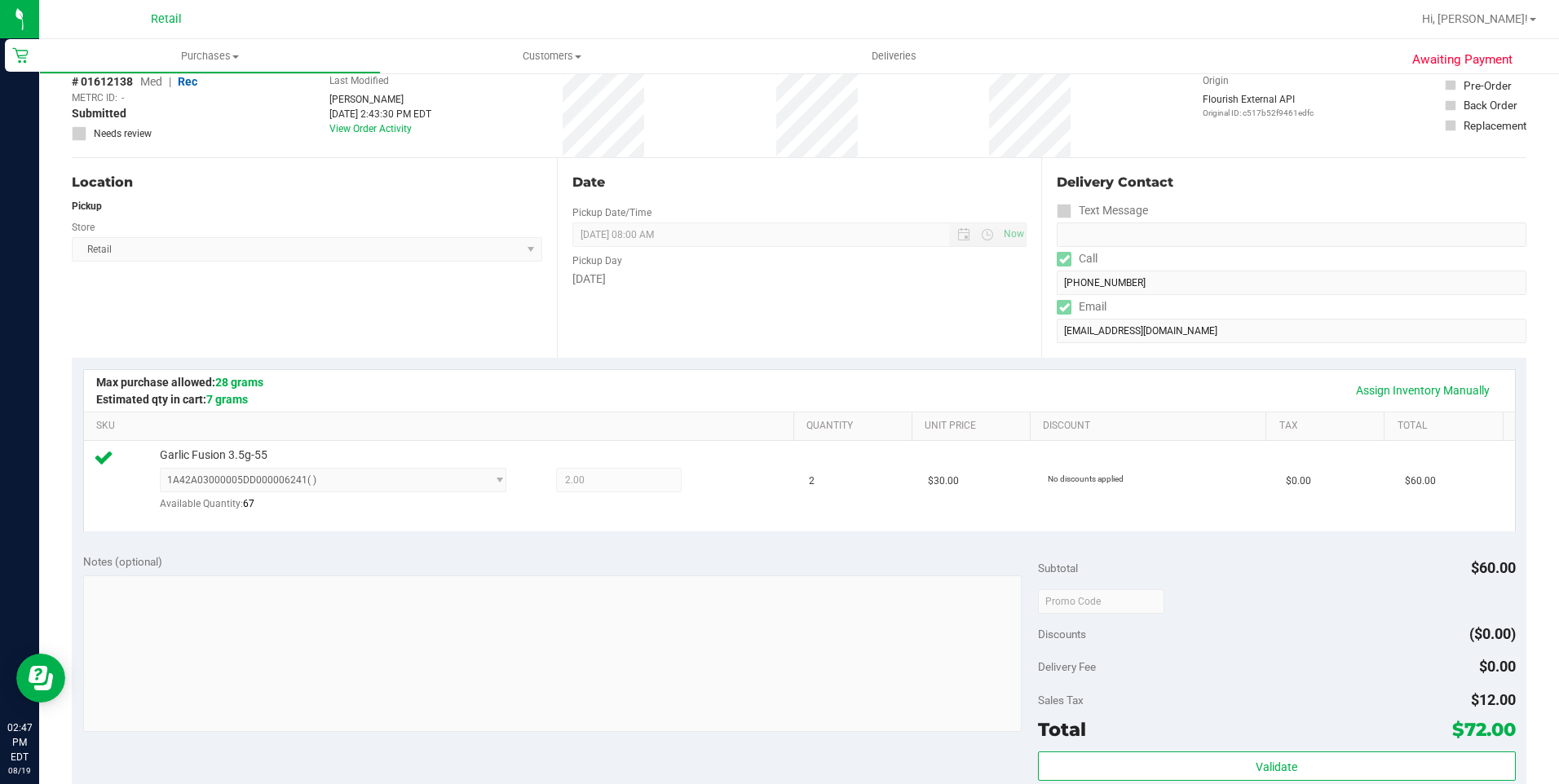
click at [1427, 460] on td "$60.00" at bounding box center [1454, 486] width 119 height 90
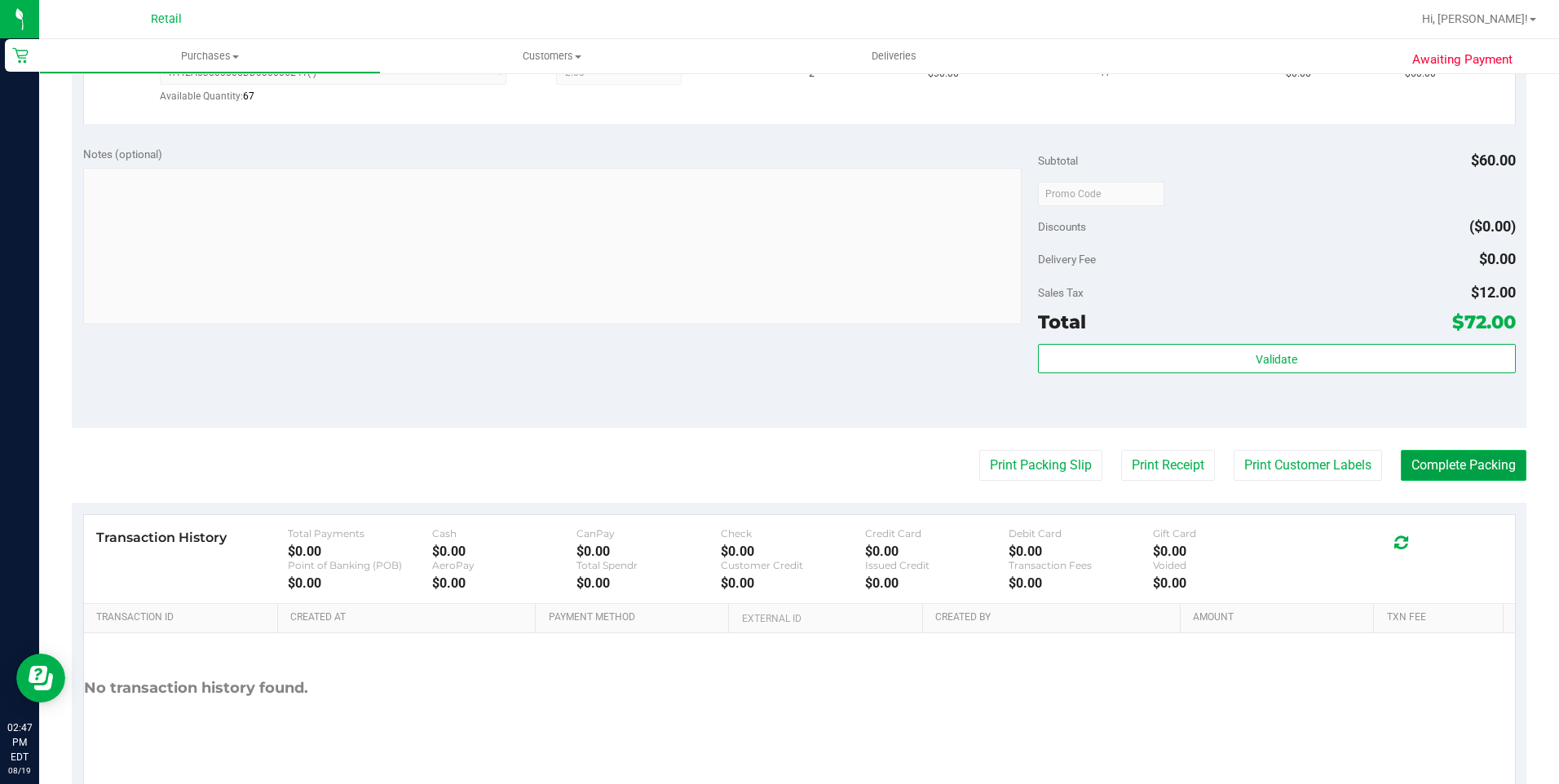
click at [1444, 476] on button "Complete Packing" at bounding box center [1464, 466] width 126 height 31
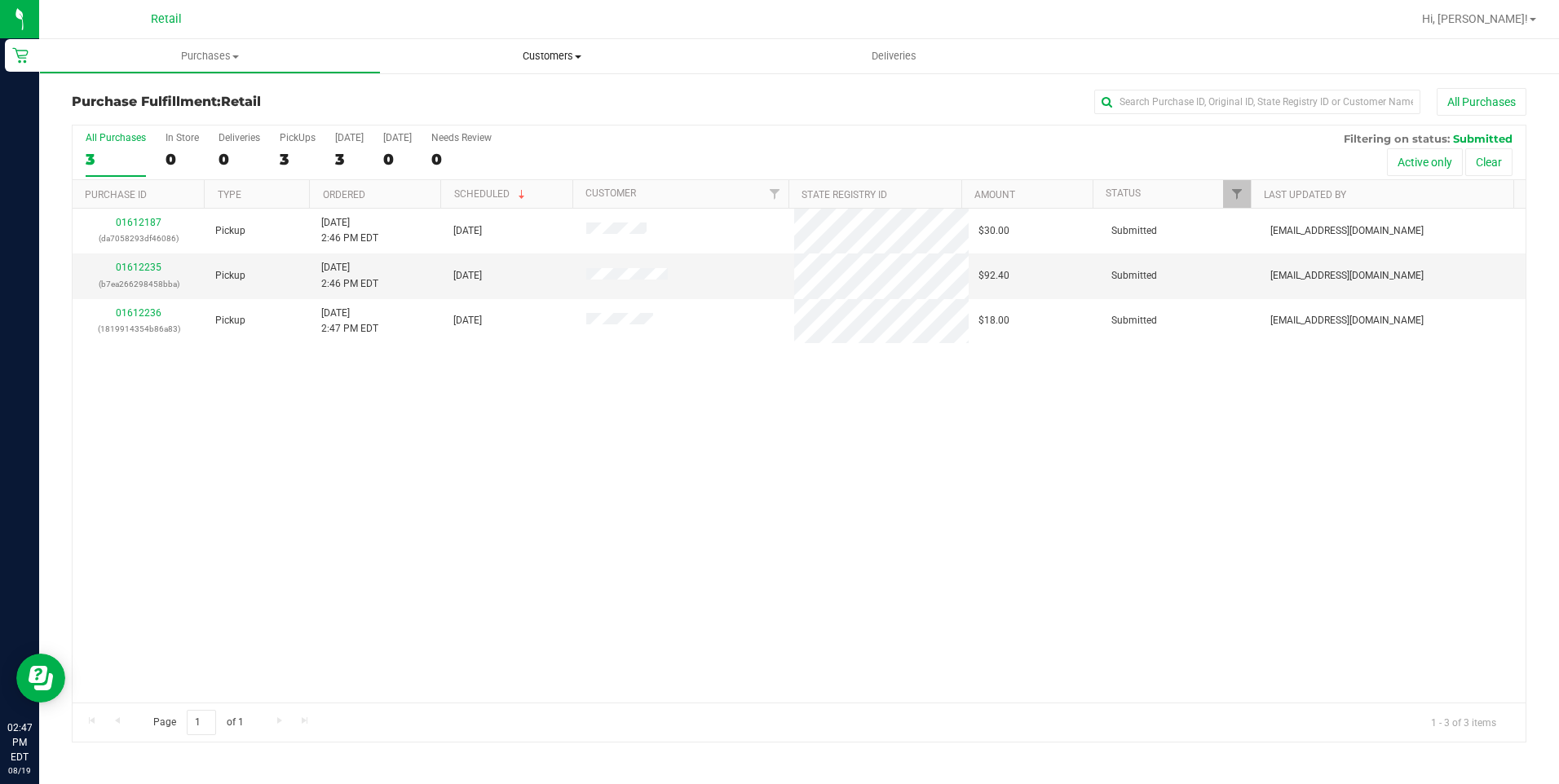
click at [564, 54] on span "Customers" at bounding box center [552, 56] width 342 height 15
click at [441, 95] on span "All customers" at bounding box center [440, 99] width 118 height 14
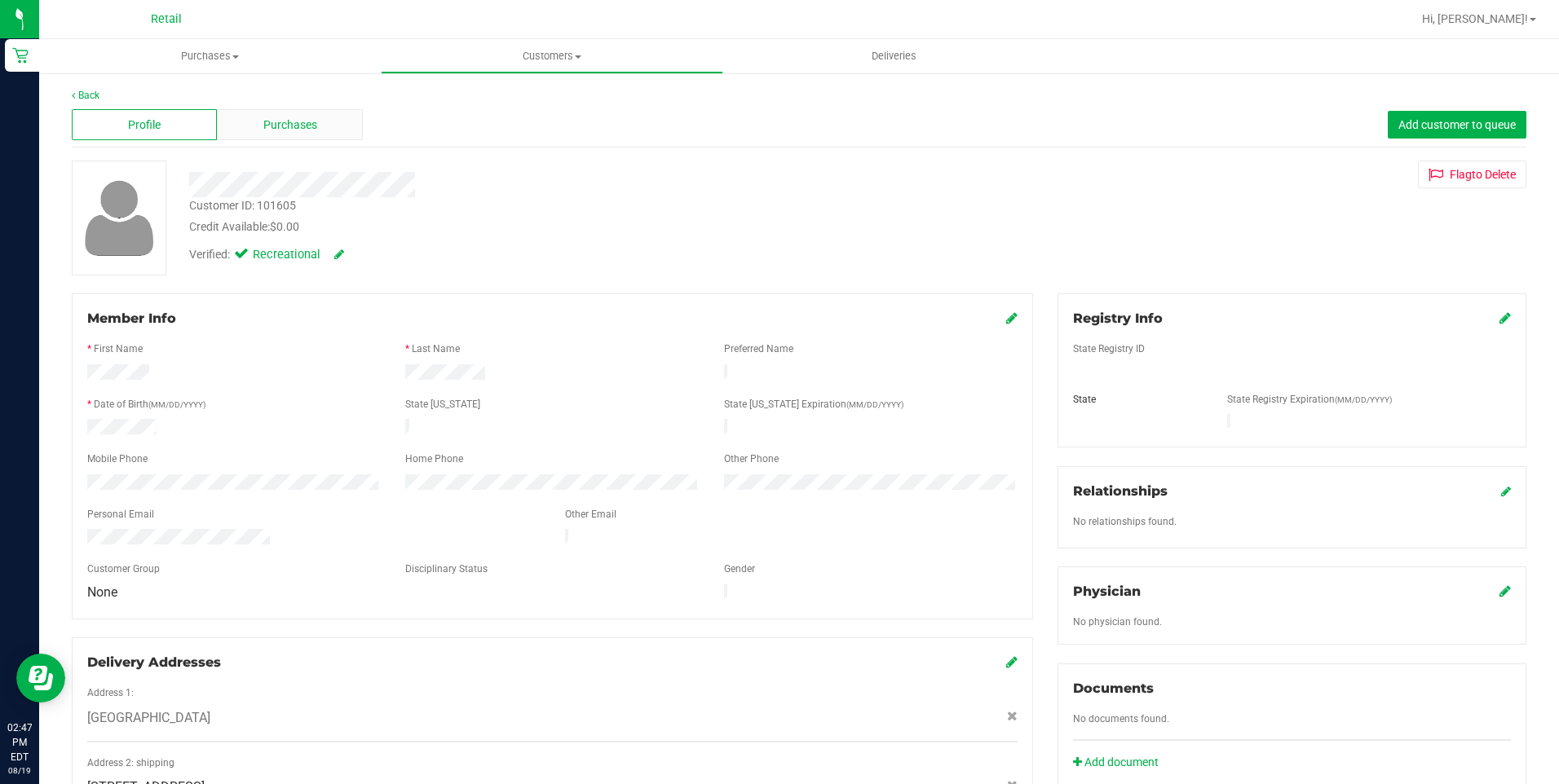
click at [288, 126] on span "Purchases" at bounding box center [291, 126] width 54 height 17
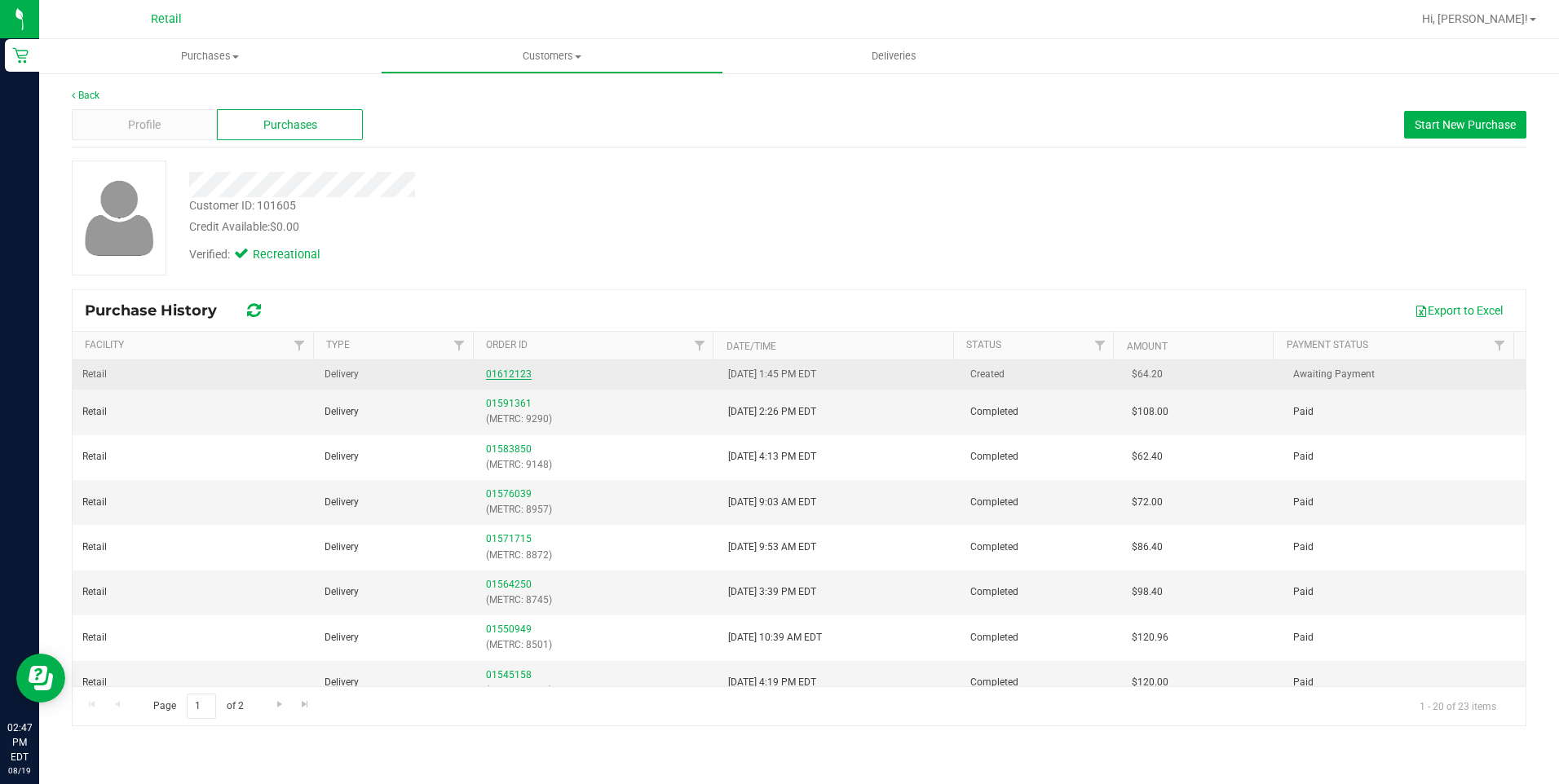
click at [509, 374] on link "01612123" at bounding box center [509, 374] width 45 height 11
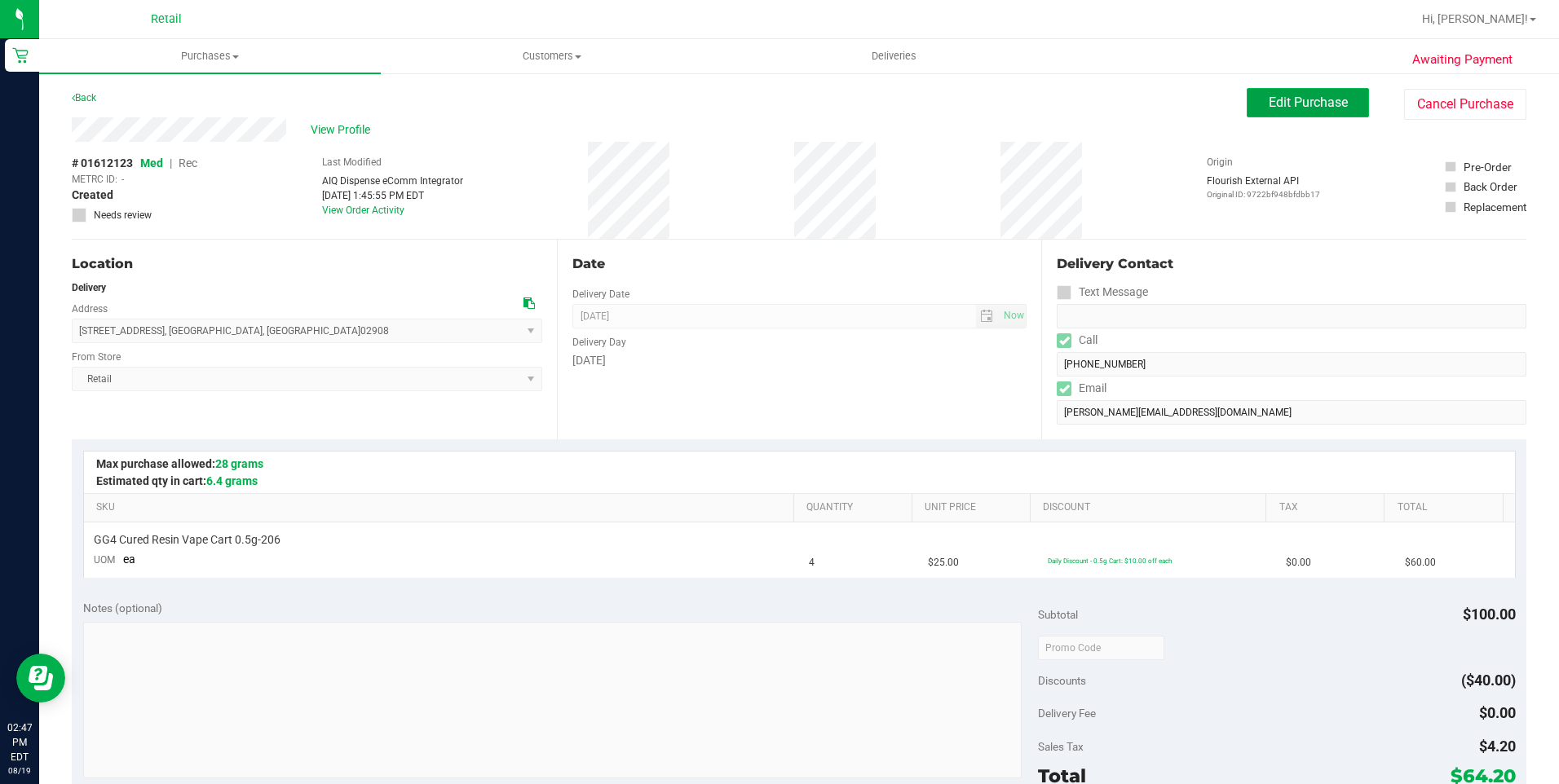
click at [1270, 109] on span "Edit Purchase" at bounding box center [1309, 102] width 79 height 16
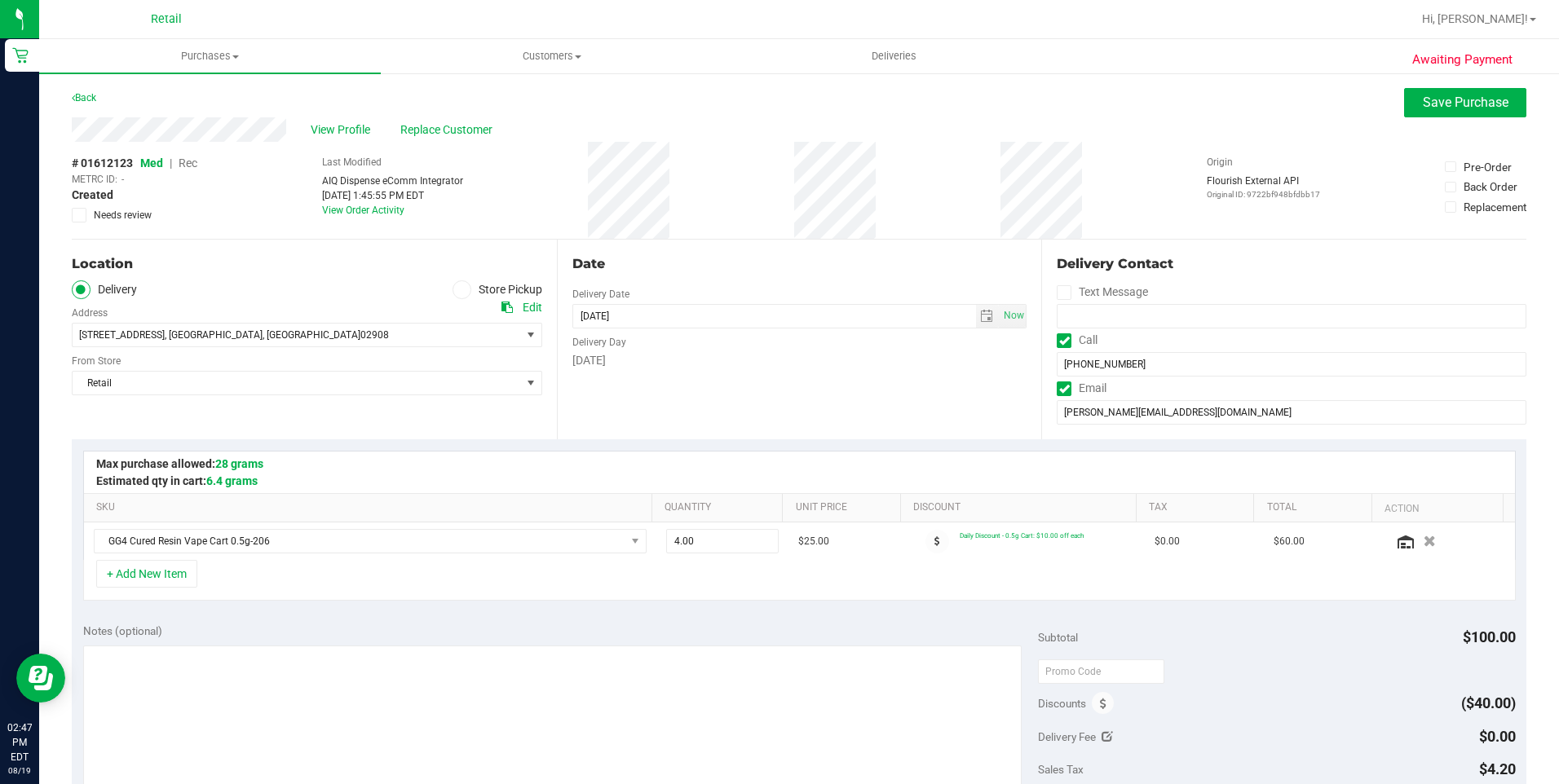
click at [188, 167] on span "Rec" at bounding box center [188, 162] width 19 height 13
click at [1423, 106] on span "Save Purchase" at bounding box center [1466, 102] width 85 height 16
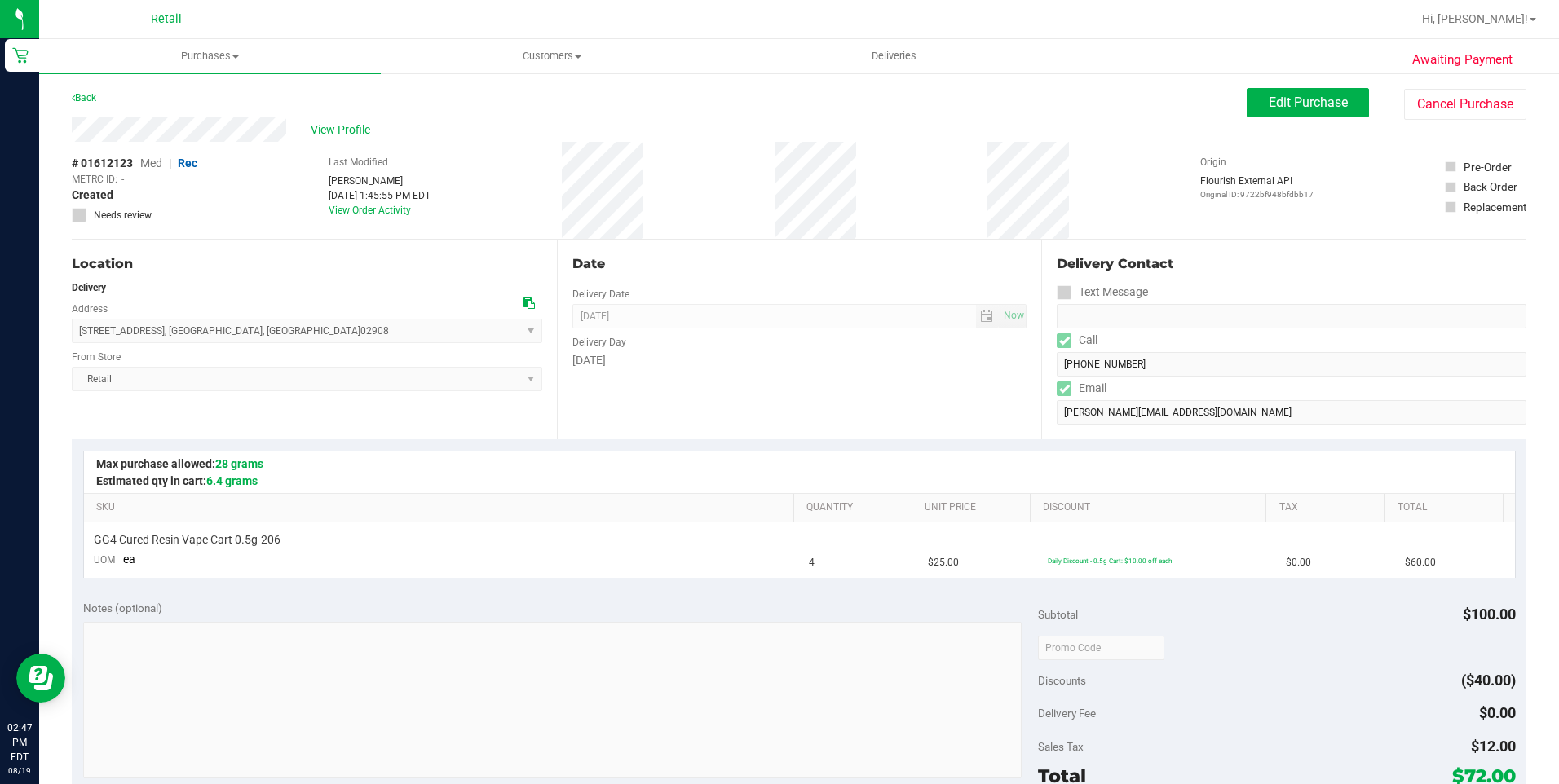
scroll to position [510, 0]
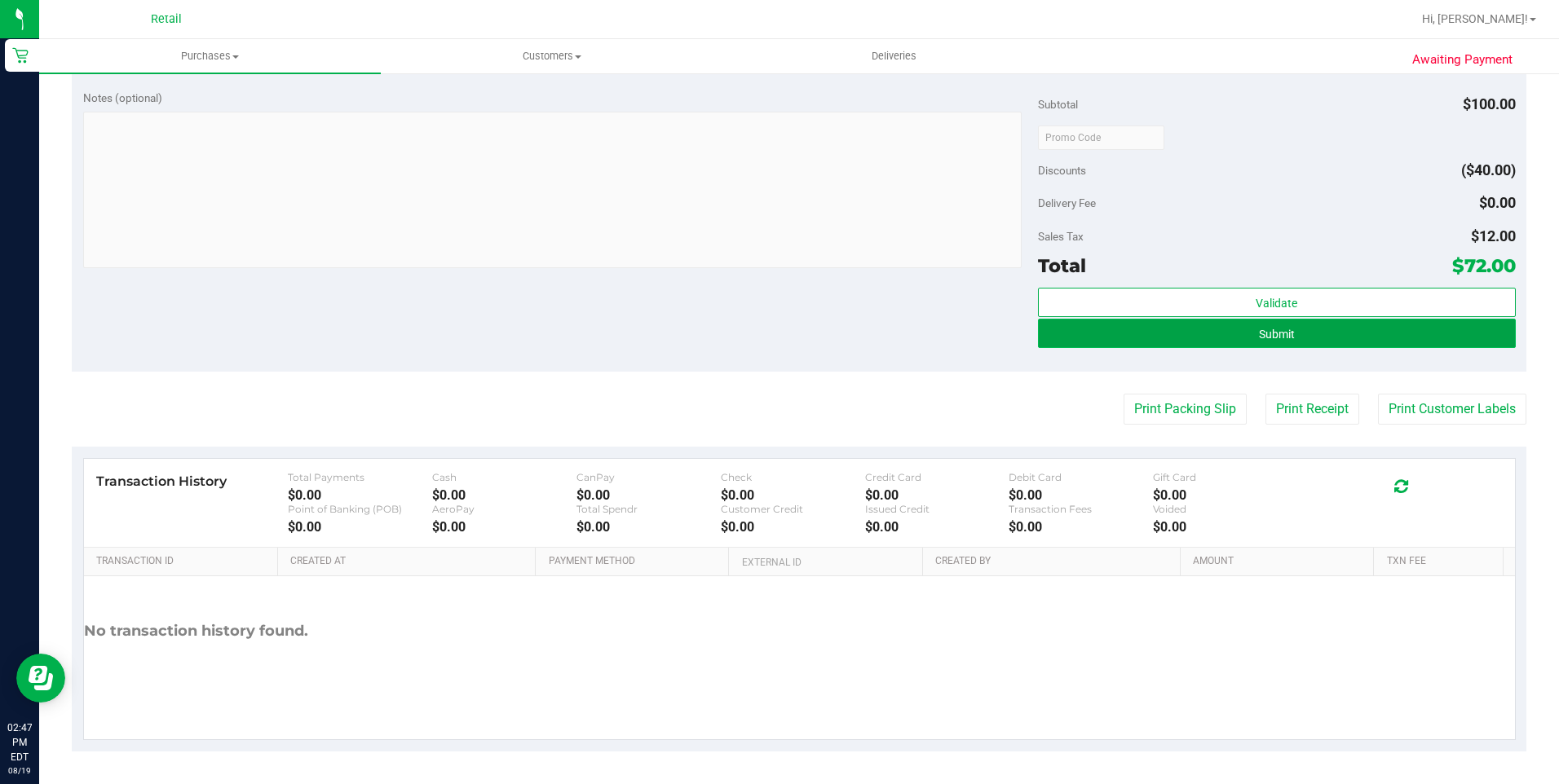
click at [1316, 333] on button "Submit" at bounding box center [1277, 334] width 478 height 30
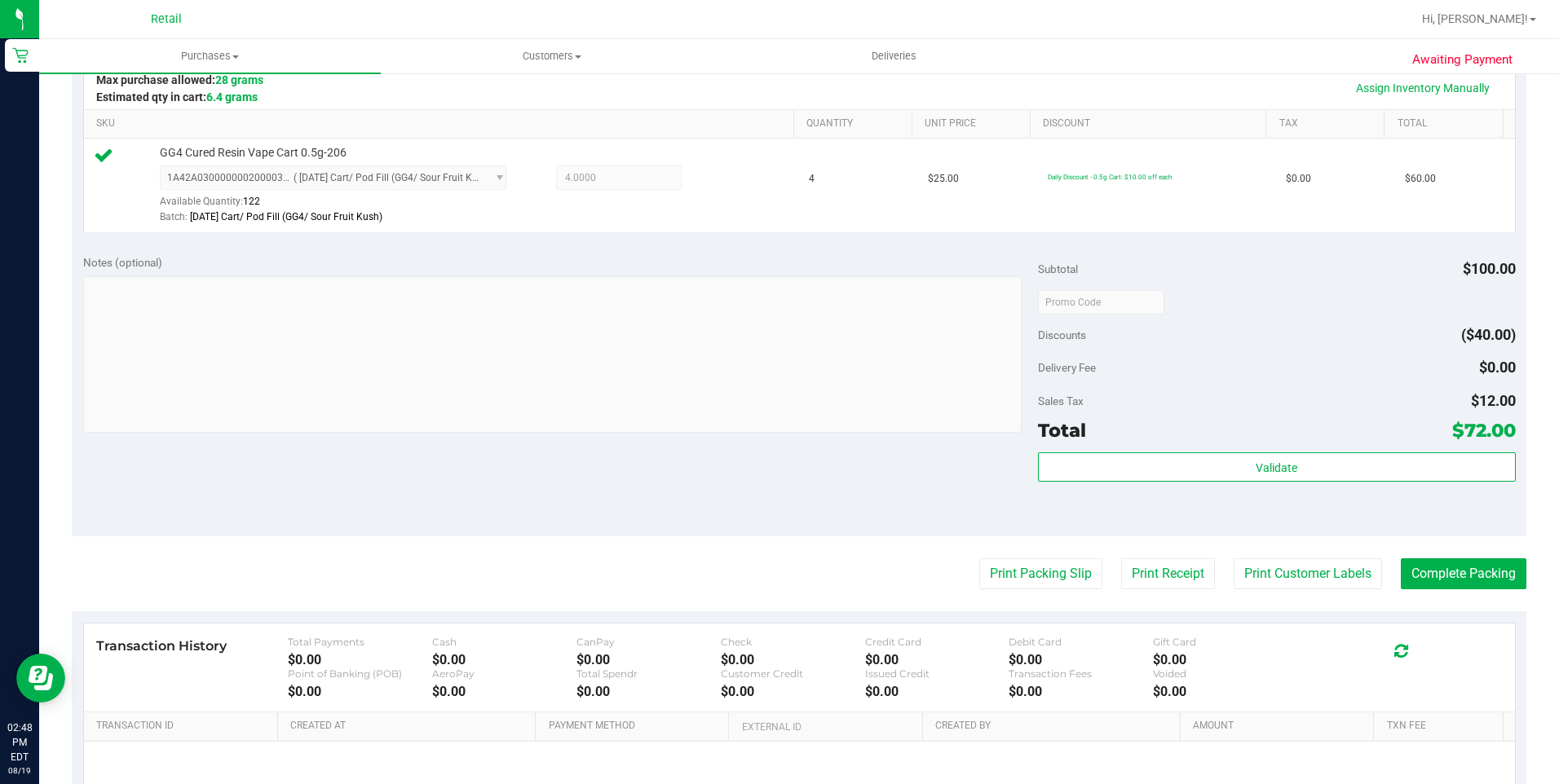
scroll to position [407, 0]
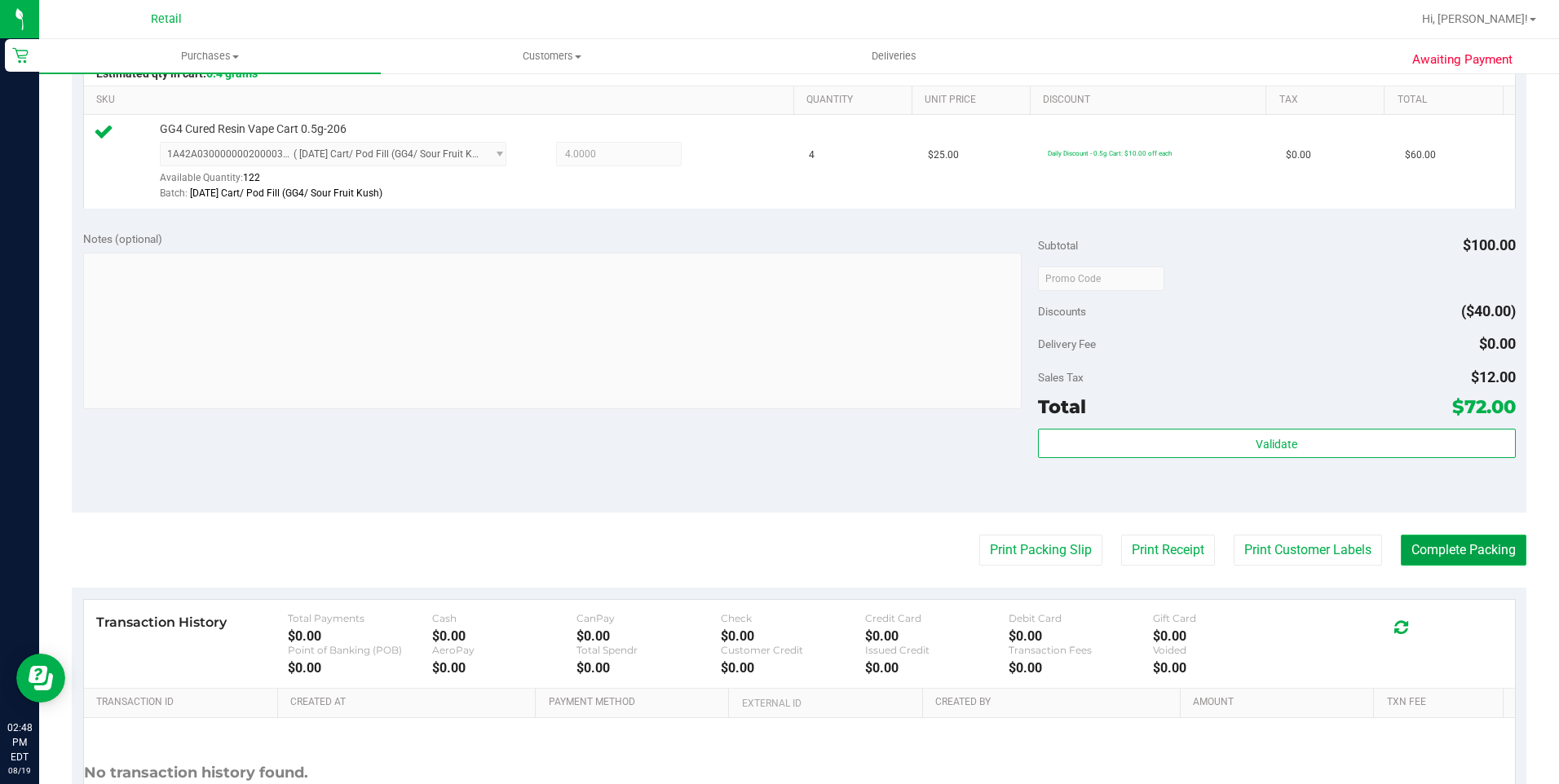
click at [1439, 546] on button "Complete Packing" at bounding box center [1464, 550] width 126 height 31
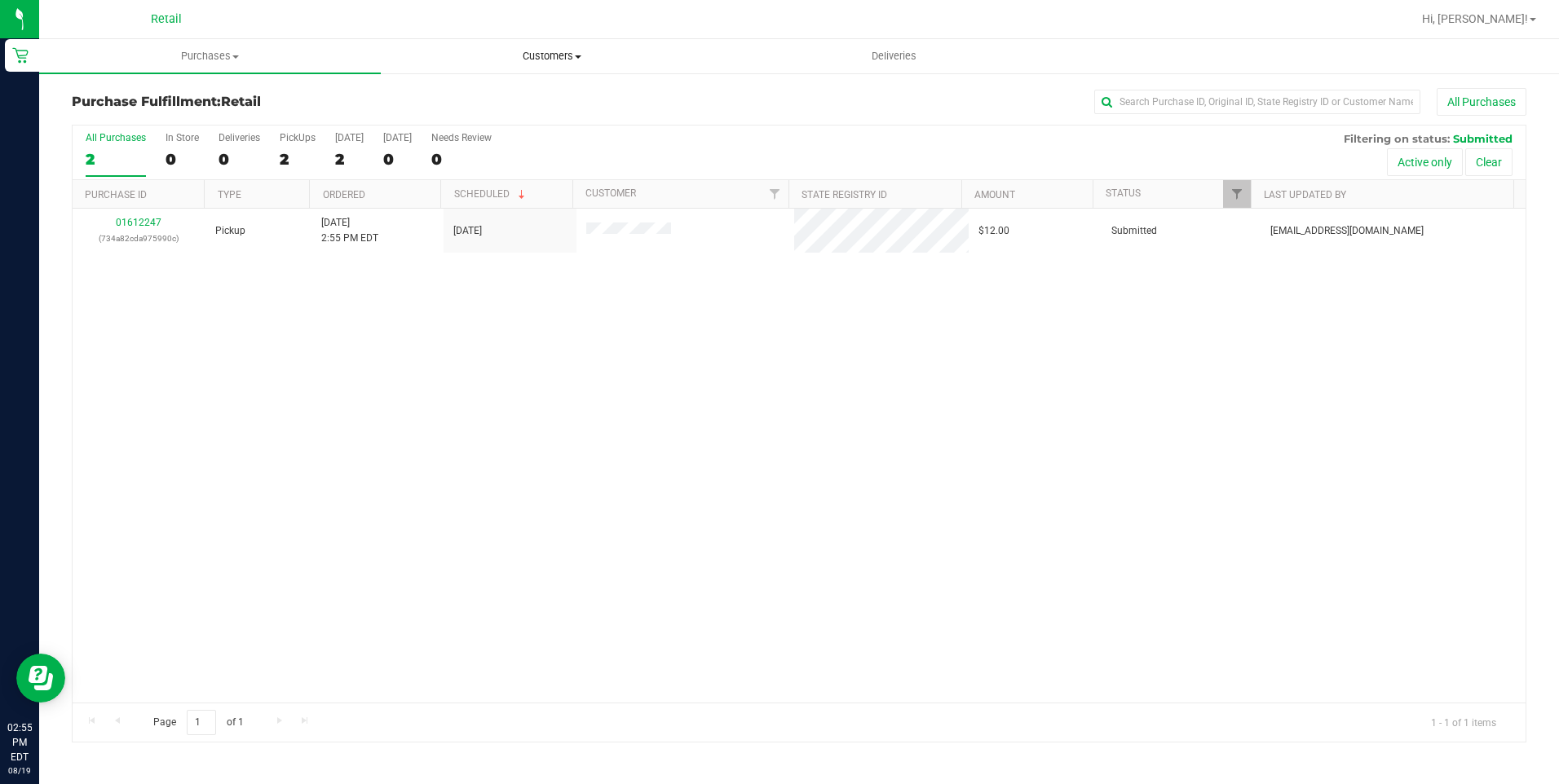
click at [546, 64] on uib-tab-heading "Customers All customers Add a new customer All physicians" at bounding box center [551, 56] width 340 height 32
click at [563, 56] on span "Customers" at bounding box center [551, 56] width 340 height 15
click at [578, 57] on span at bounding box center [578, 58] width 6 height 3
click at [462, 93] on span "All customers" at bounding box center [440, 99] width 118 height 14
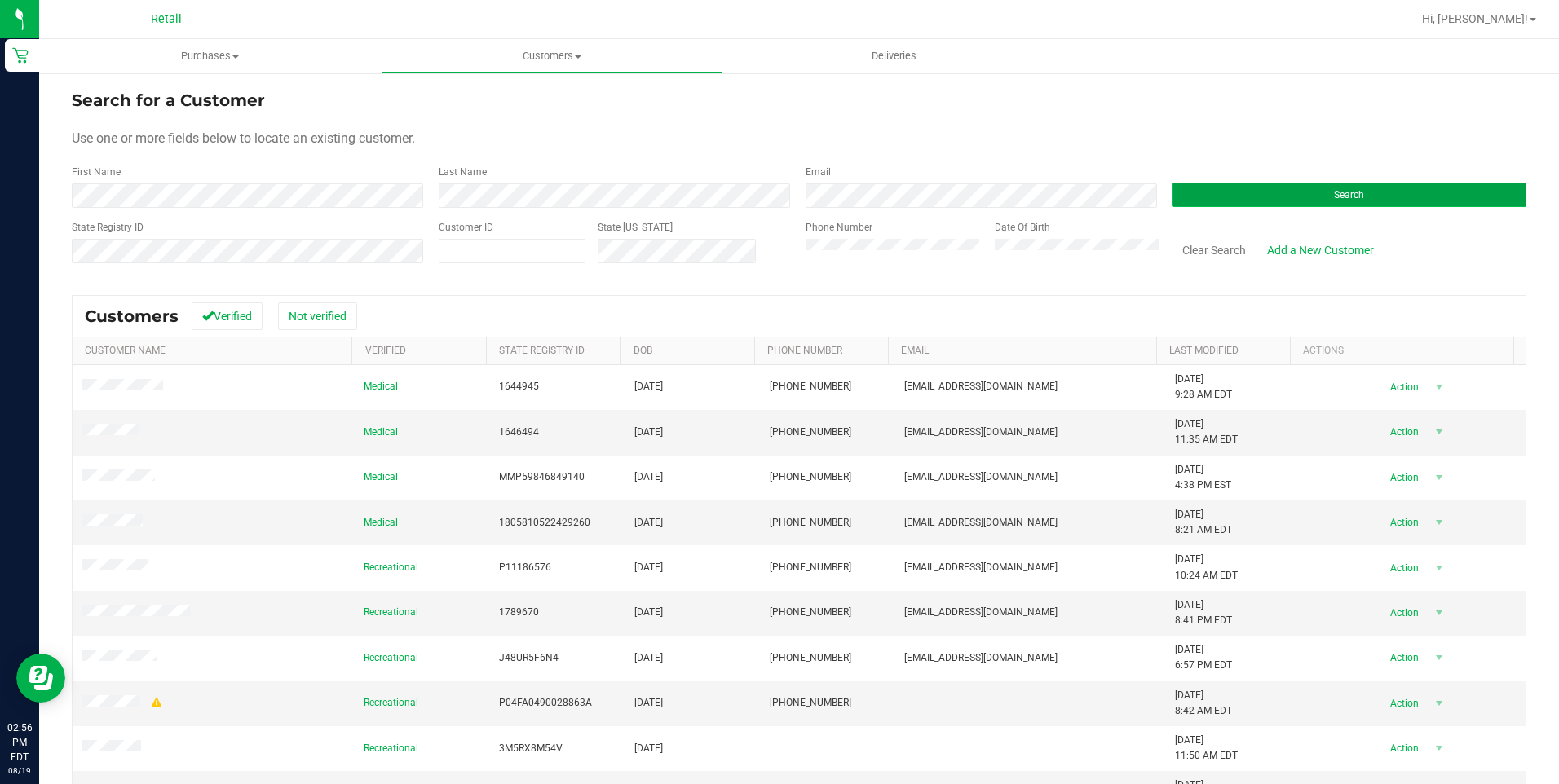
click at [1227, 194] on button "Search" at bounding box center [1349, 194] width 355 height 24
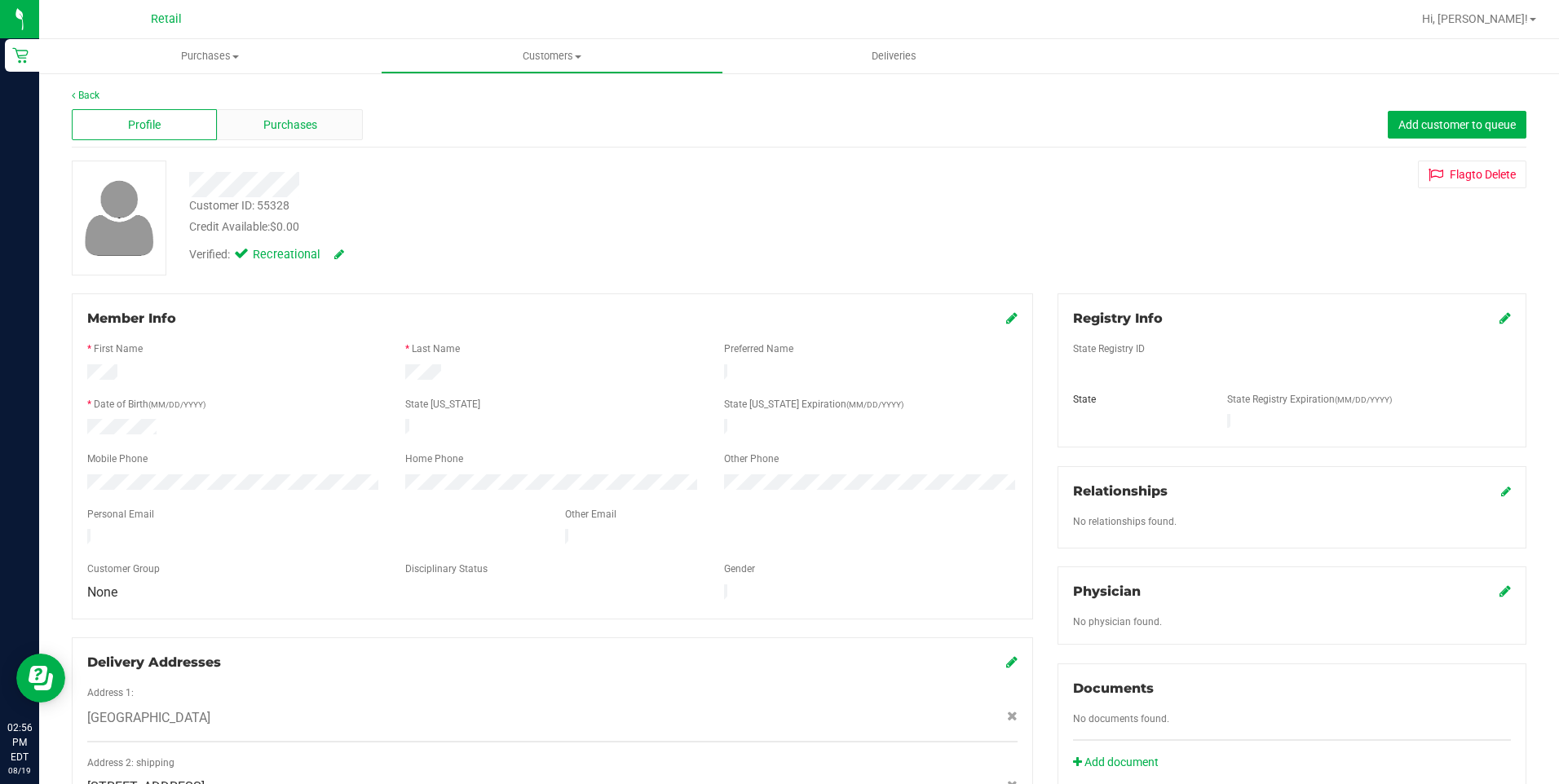
click at [314, 130] on span "Purchases" at bounding box center [291, 126] width 54 height 17
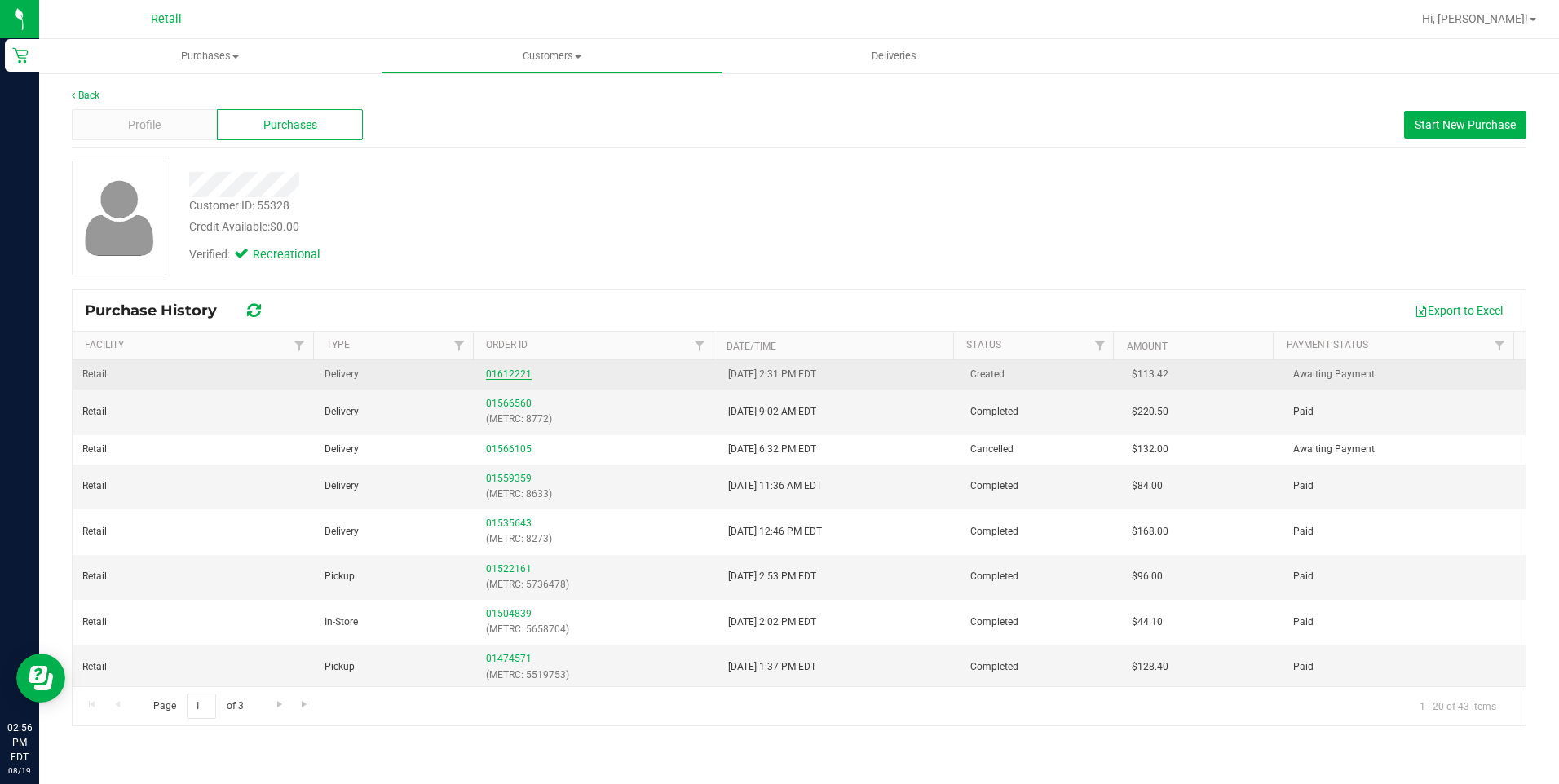
click at [503, 372] on link "01612221" at bounding box center [509, 374] width 45 height 11
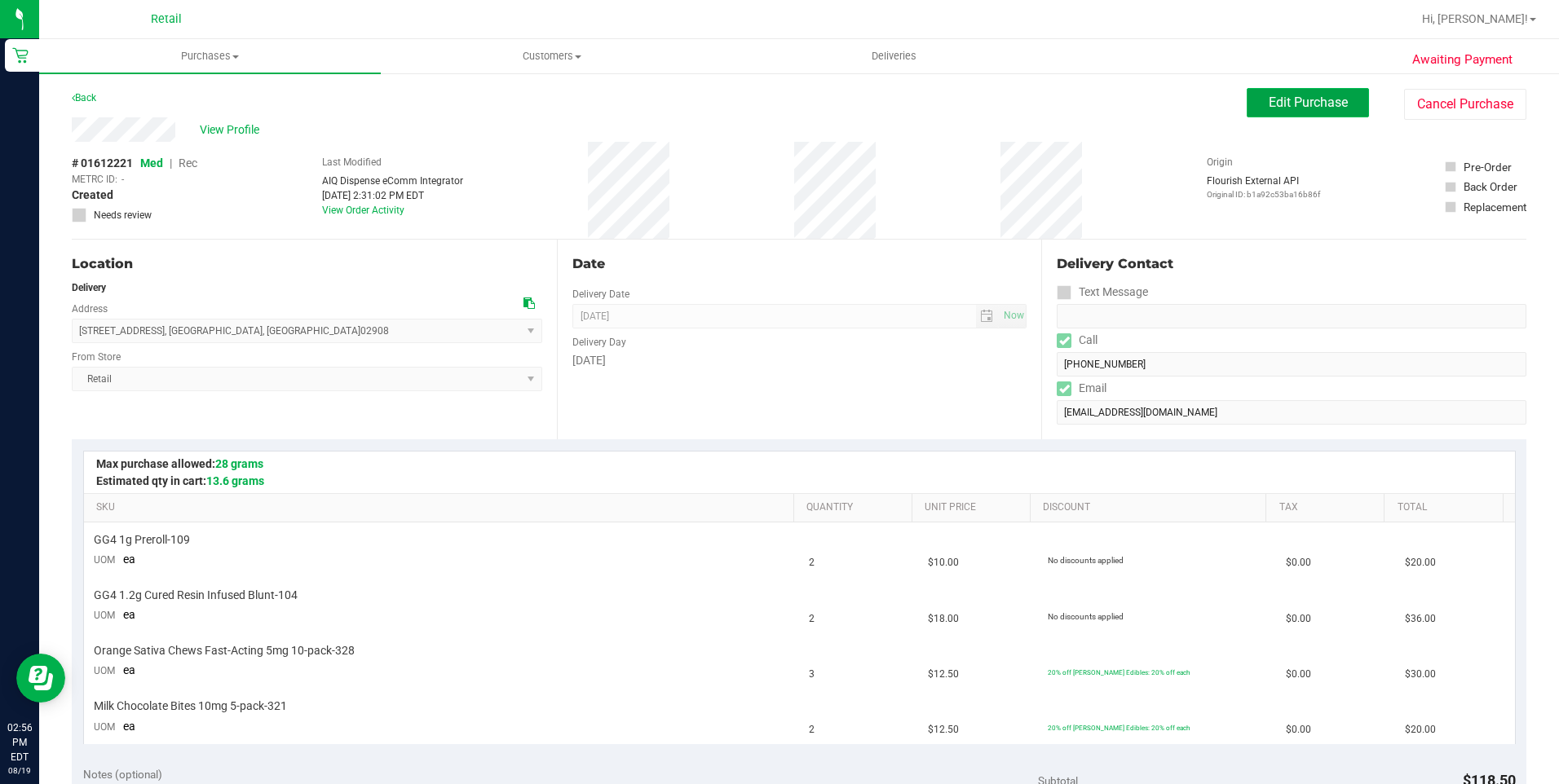
click at [1281, 99] on span "Edit Purchase" at bounding box center [1309, 102] width 79 height 16
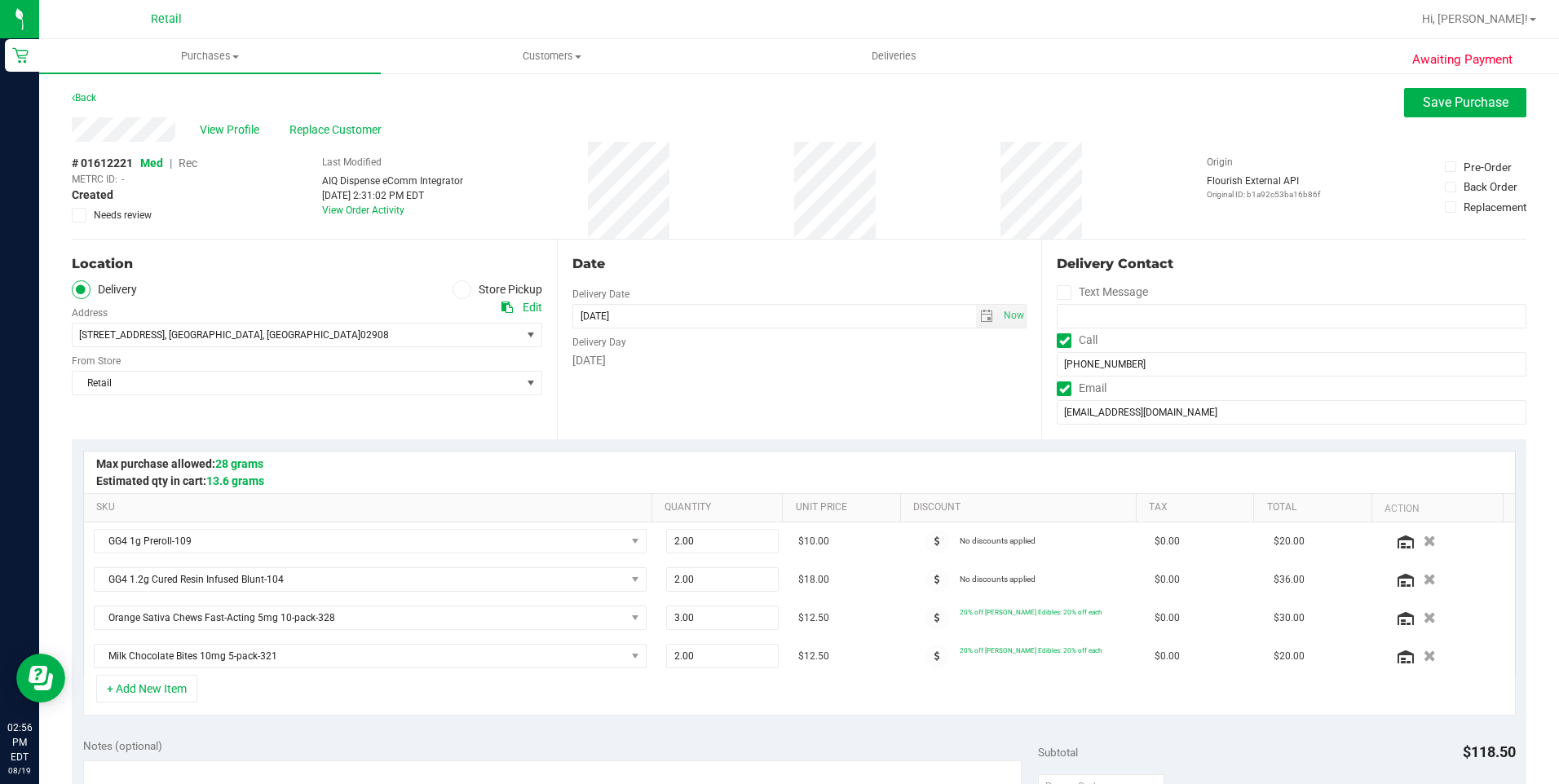
click at [186, 163] on span "Rec" at bounding box center [188, 162] width 19 height 13
click at [1450, 104] on span "Save Purchase" at bounding box center [1466, 102] width 85 height 16
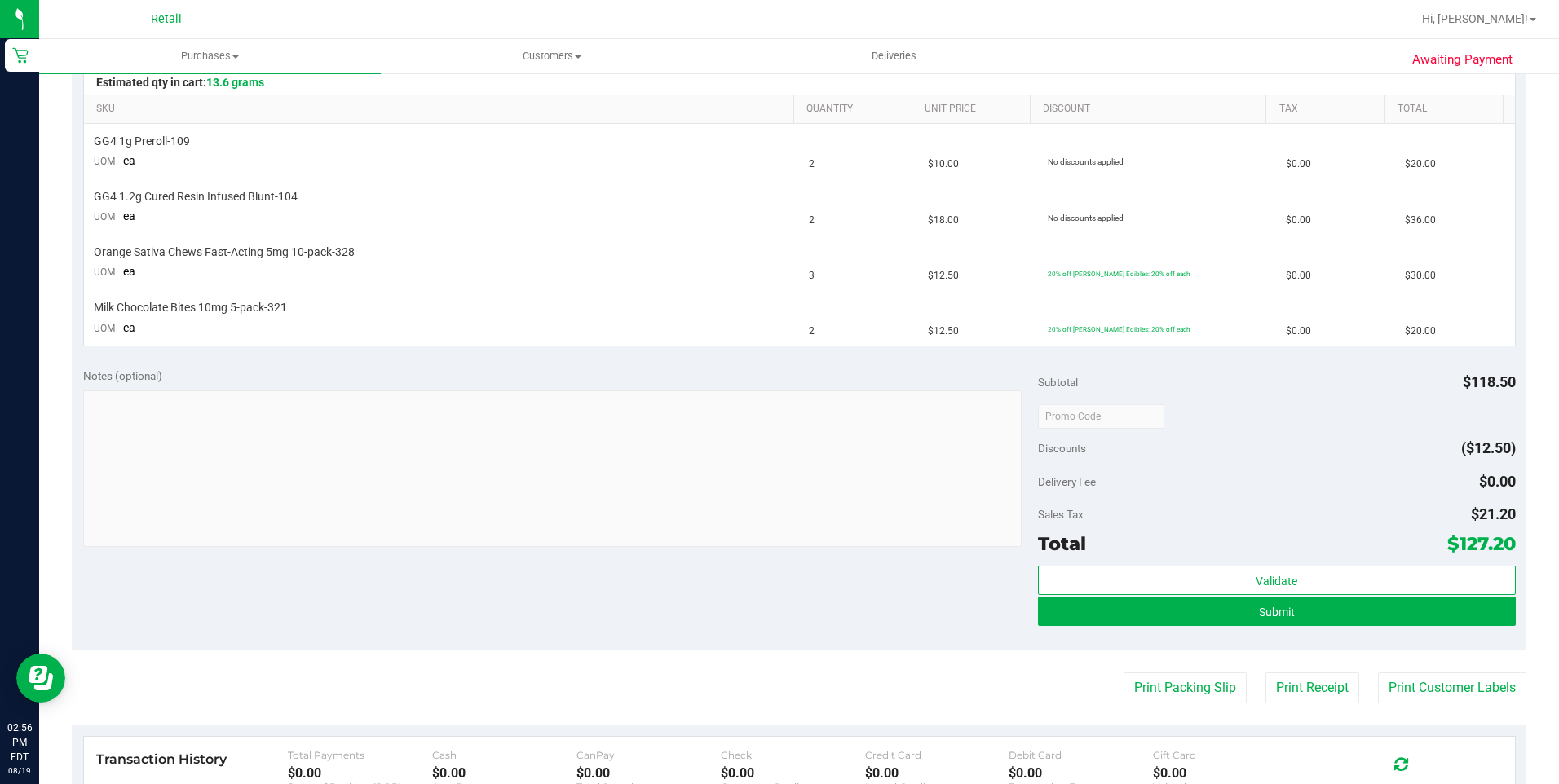
scroll to position [407, 0]
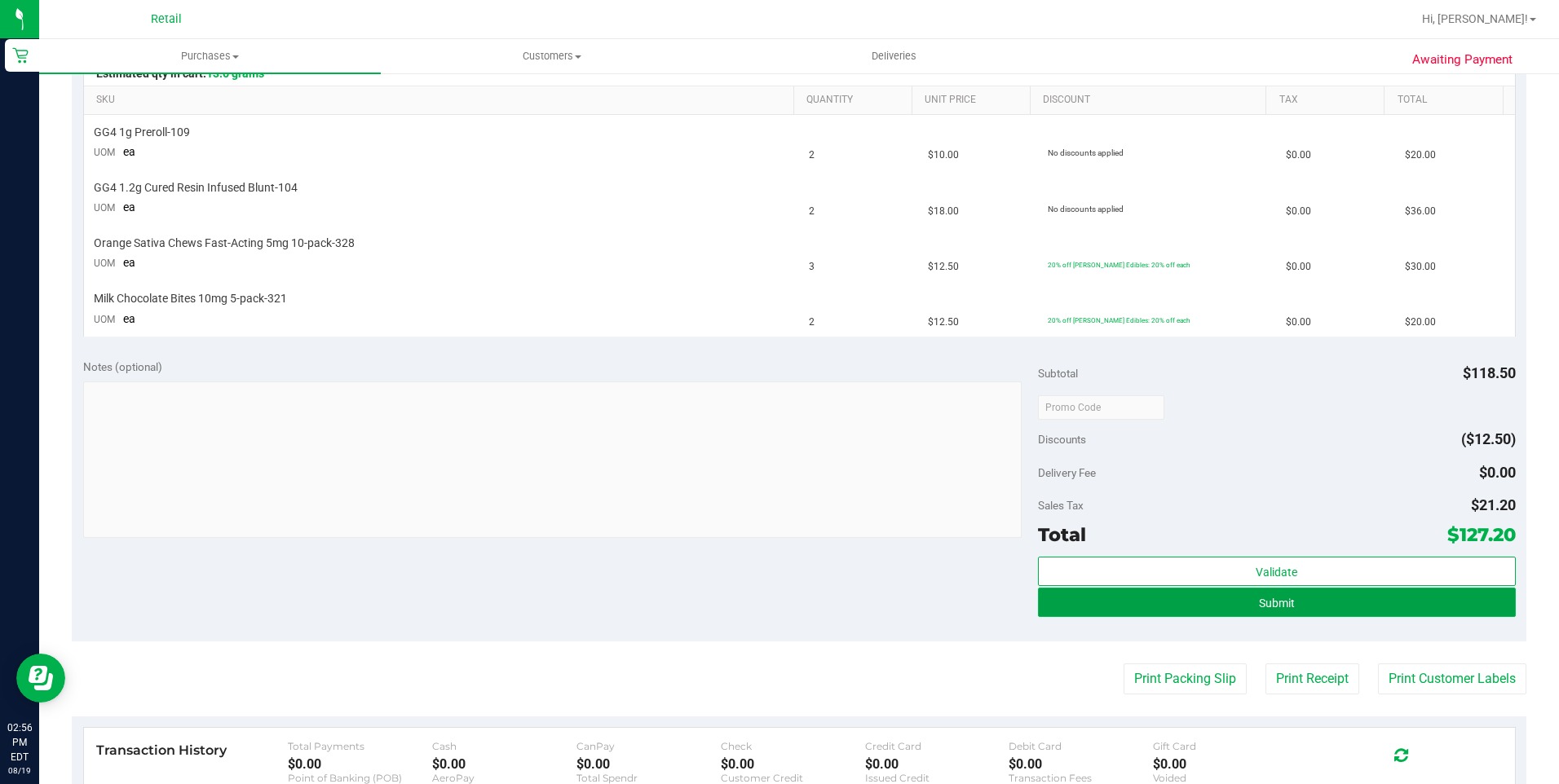
click at [1333, 605] on button "Submit" at bounding box center [1277, 603] width 478 height 30
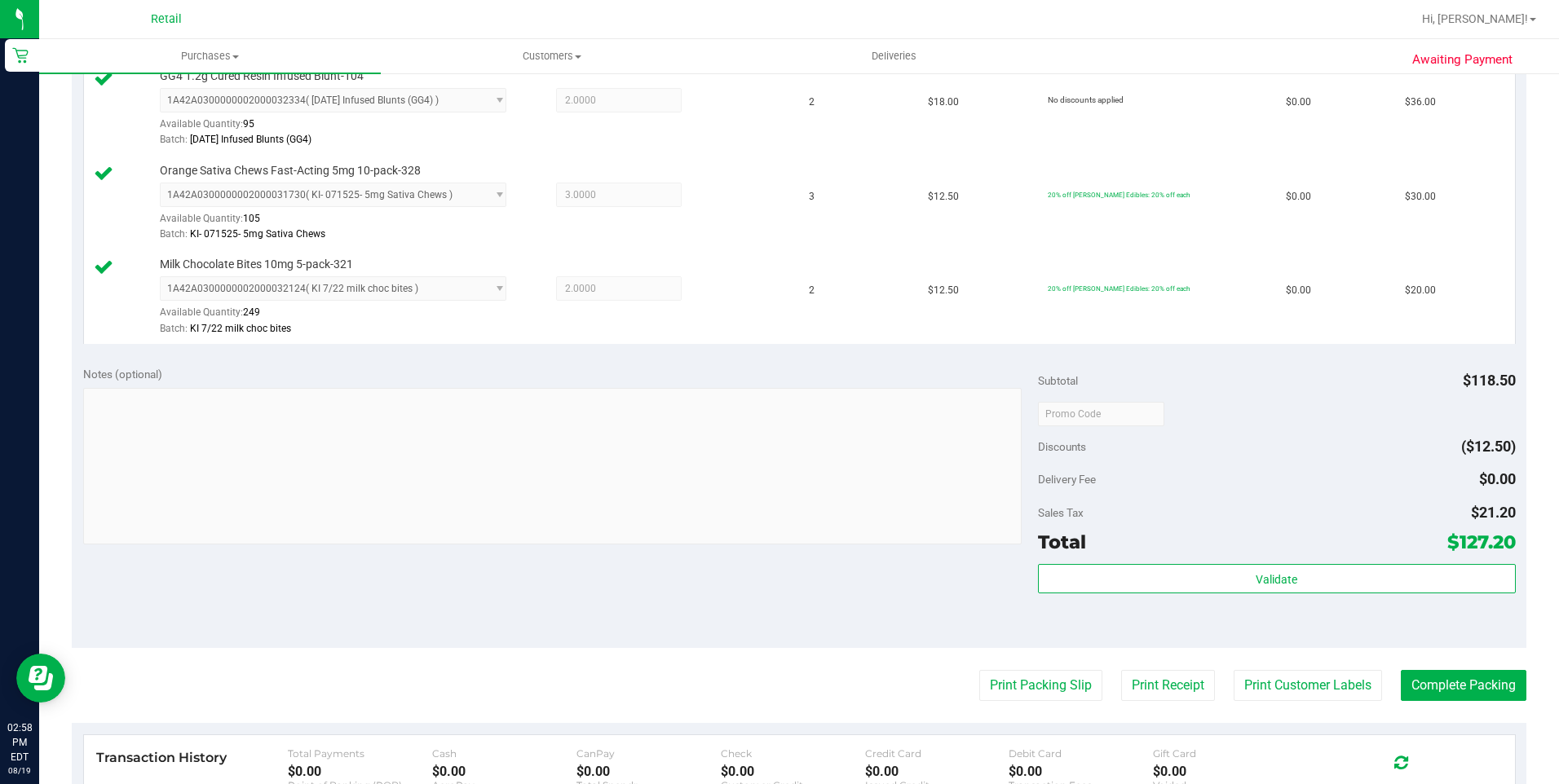
scroll to position [652, 0]
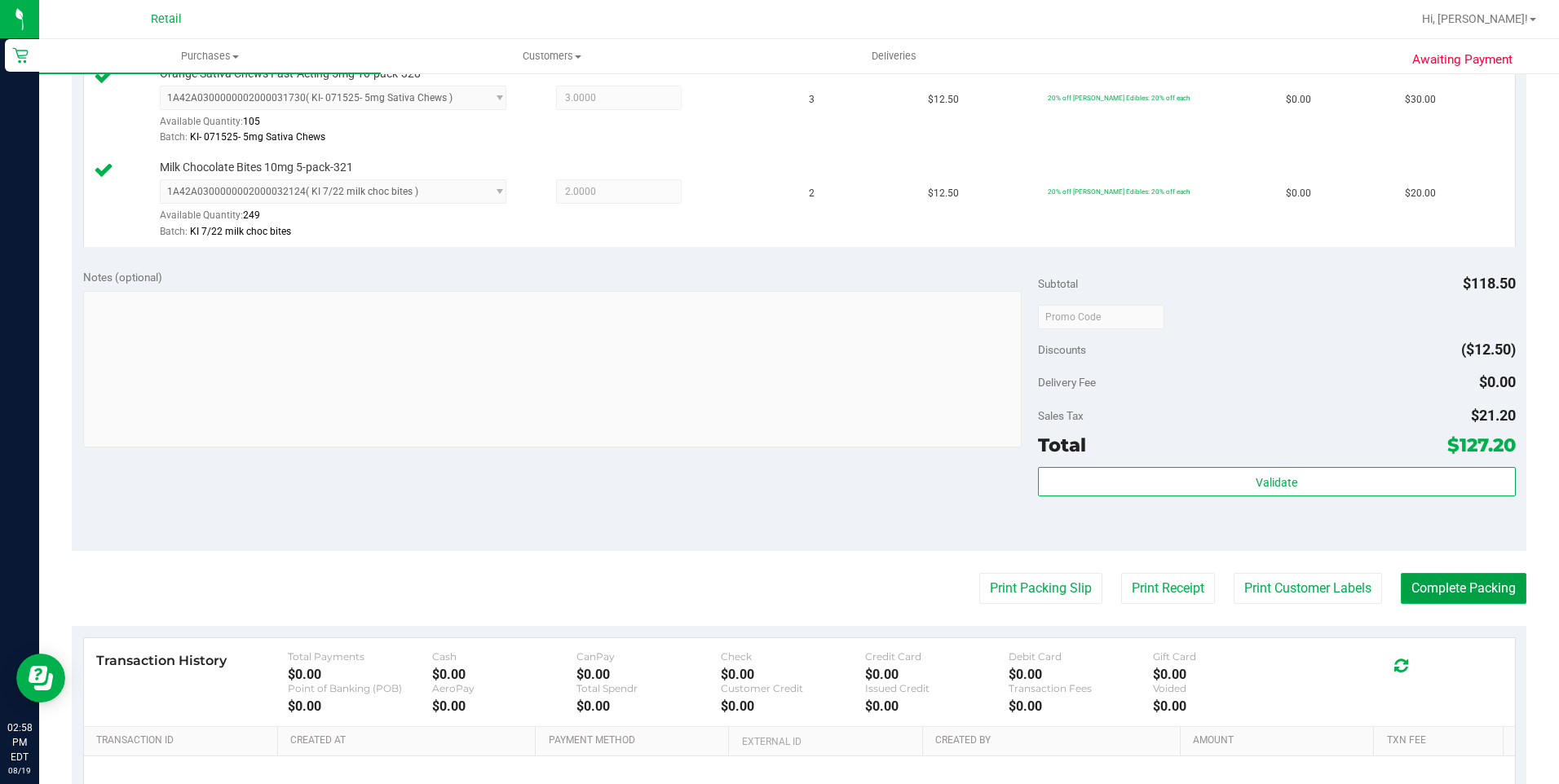
click at [1429, 590] on button "Complete Packing" at bounding box center [1464, 589] width 126 height 31
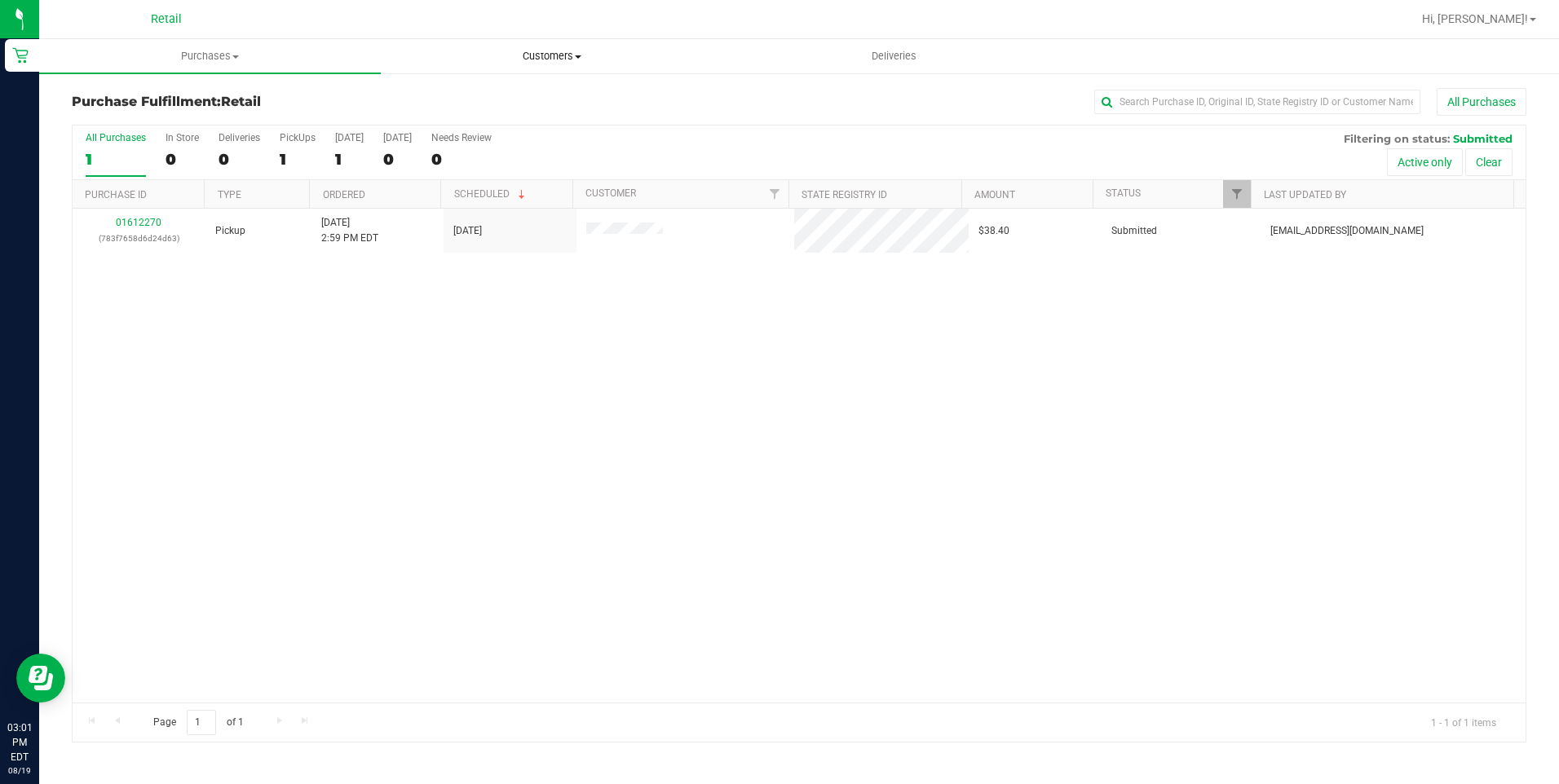
click at [581, 61] on span "Customers" at bounding box center [551, 56] width 340 height 15
click at [466, 96] on span "All customers" at bounding box center [440, 99] width 118 height 14
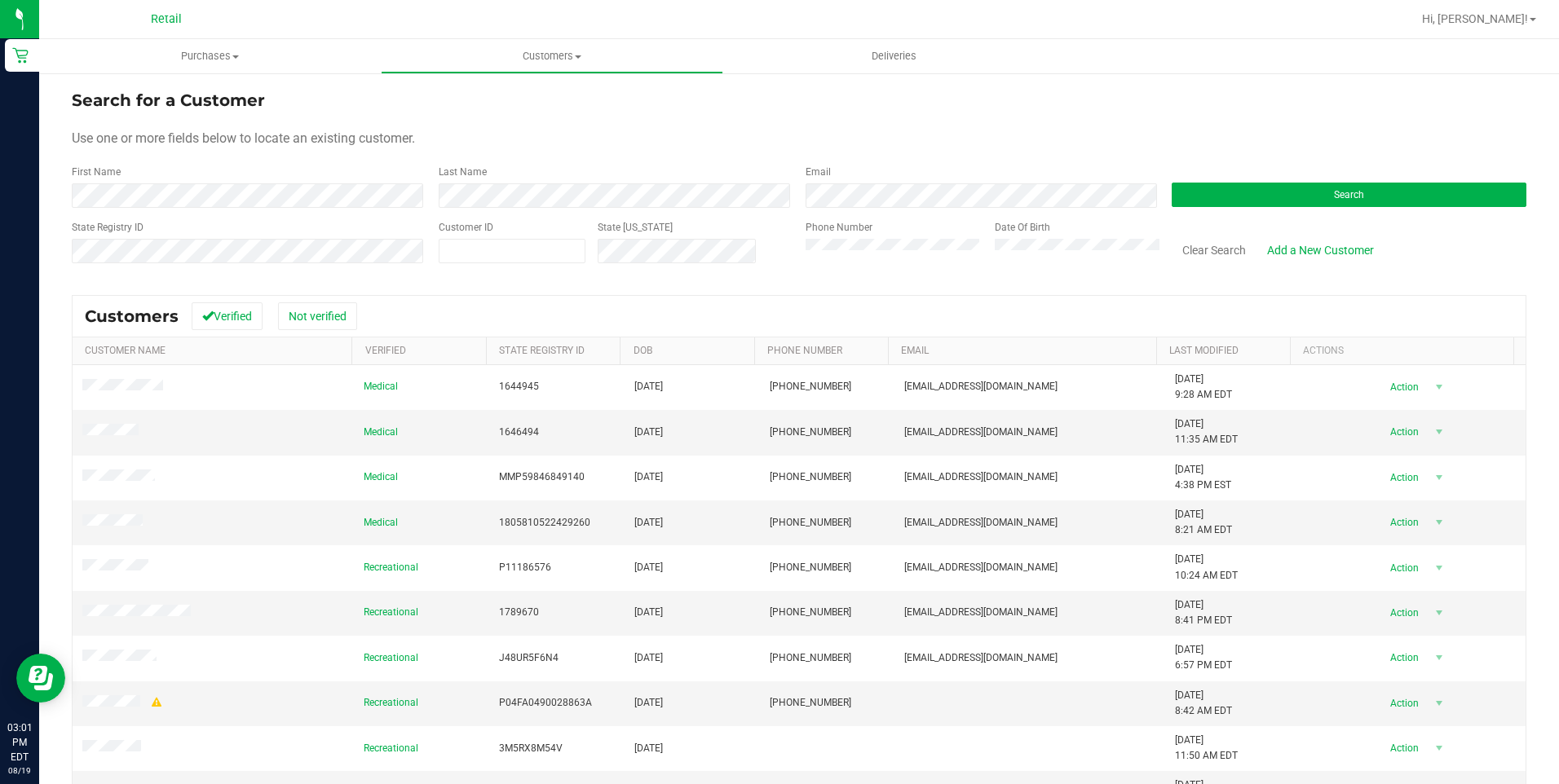
click at [192, 167] on div "First Name" at bounding box center [249, 187] width 355 height 44
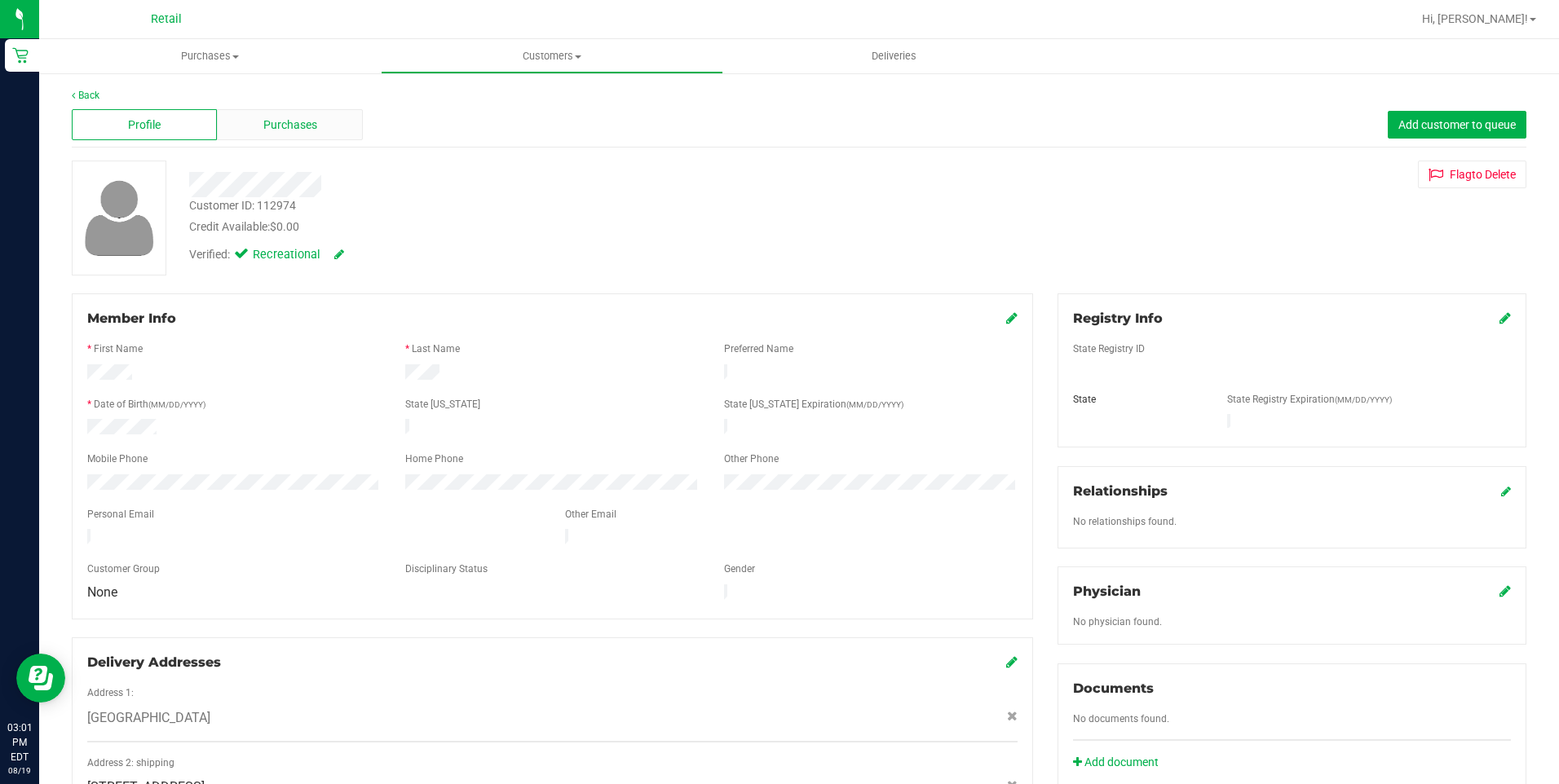
click at [290, 121] on span "Purchases" at bounding box center [291, 126] width 54 height 17
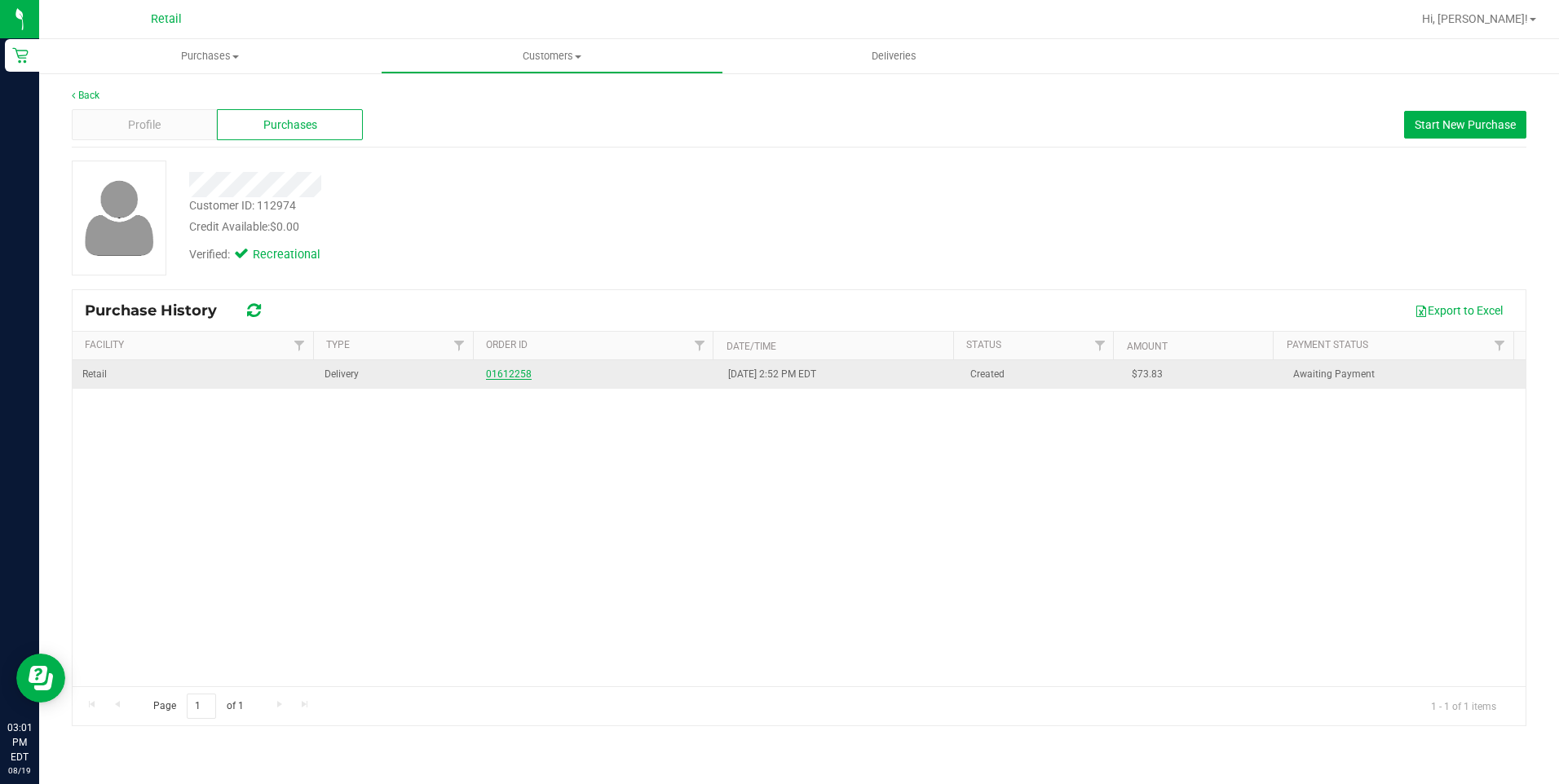
click at [504, 372] on link "01612258" at bounding box center [509, 374] width 45 height 11
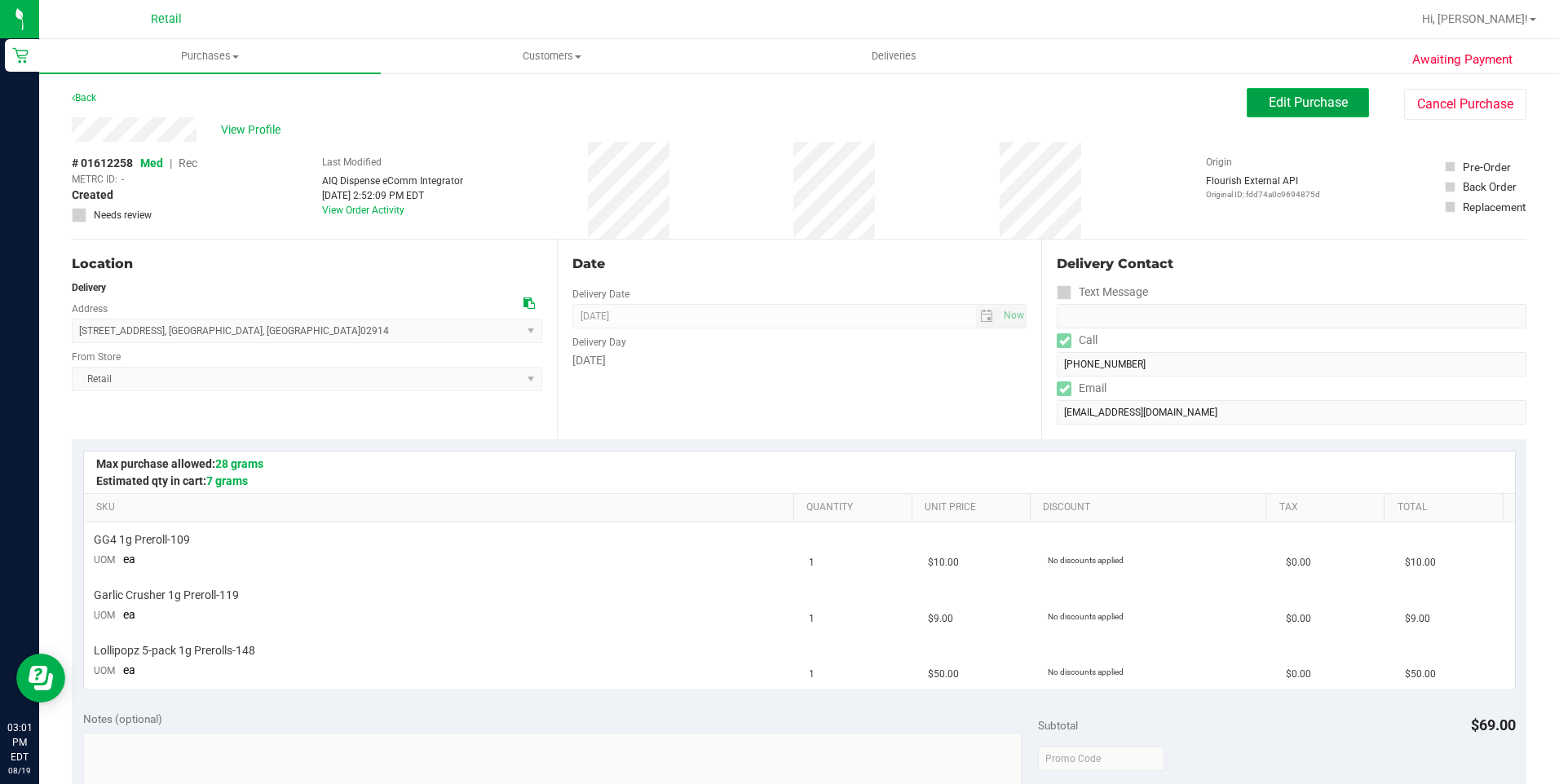
click at [1287, 110] on button "Edit Purchase" at bounding box center [1308, 103] width 122 height 30
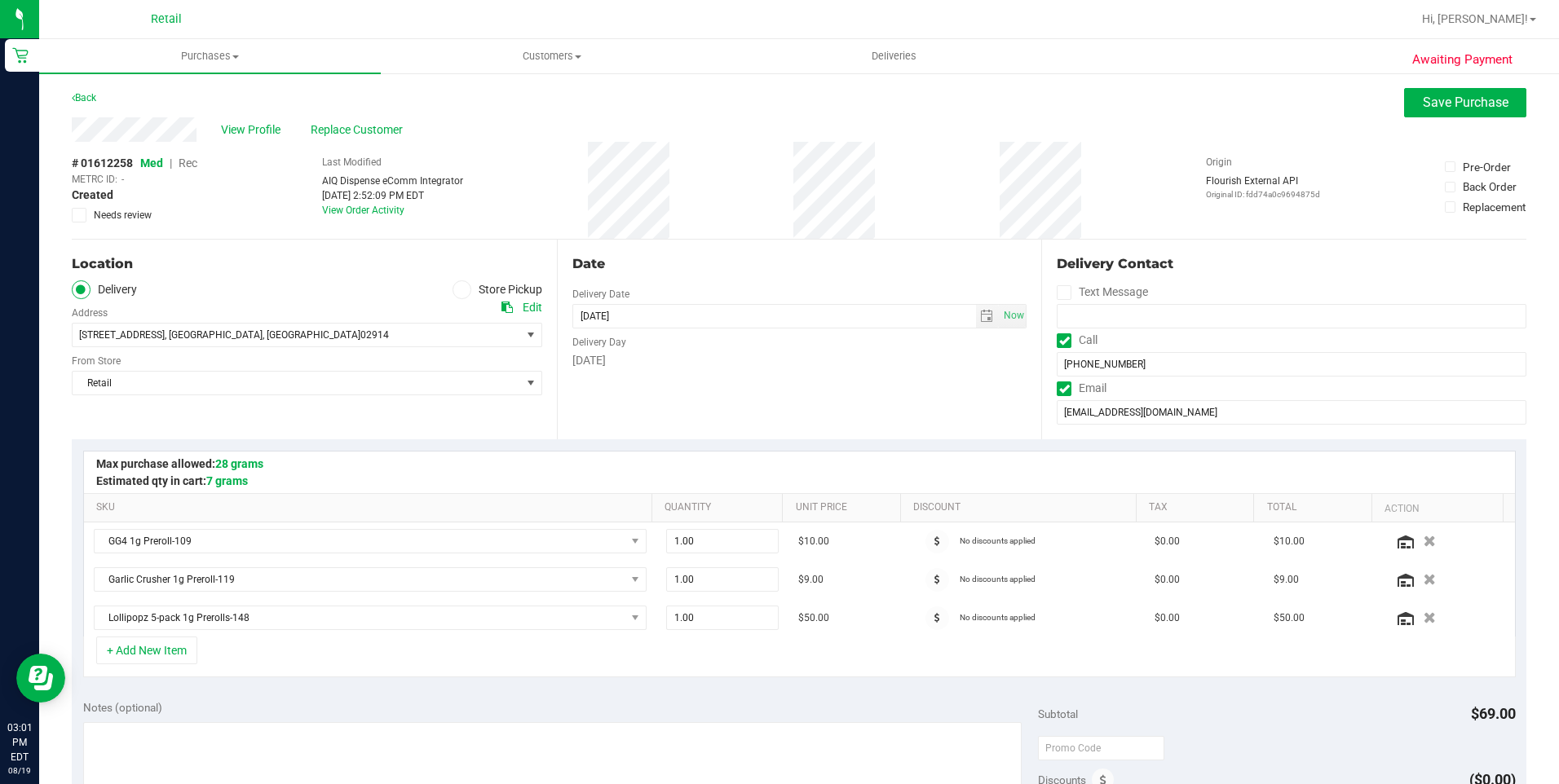
click at [189, 161] on span "Rec" at bounding box center [188, 162] width 19 height 13
click at [197, 167] on span "Rec" at bounding box center [188, 162] width 19 height 13
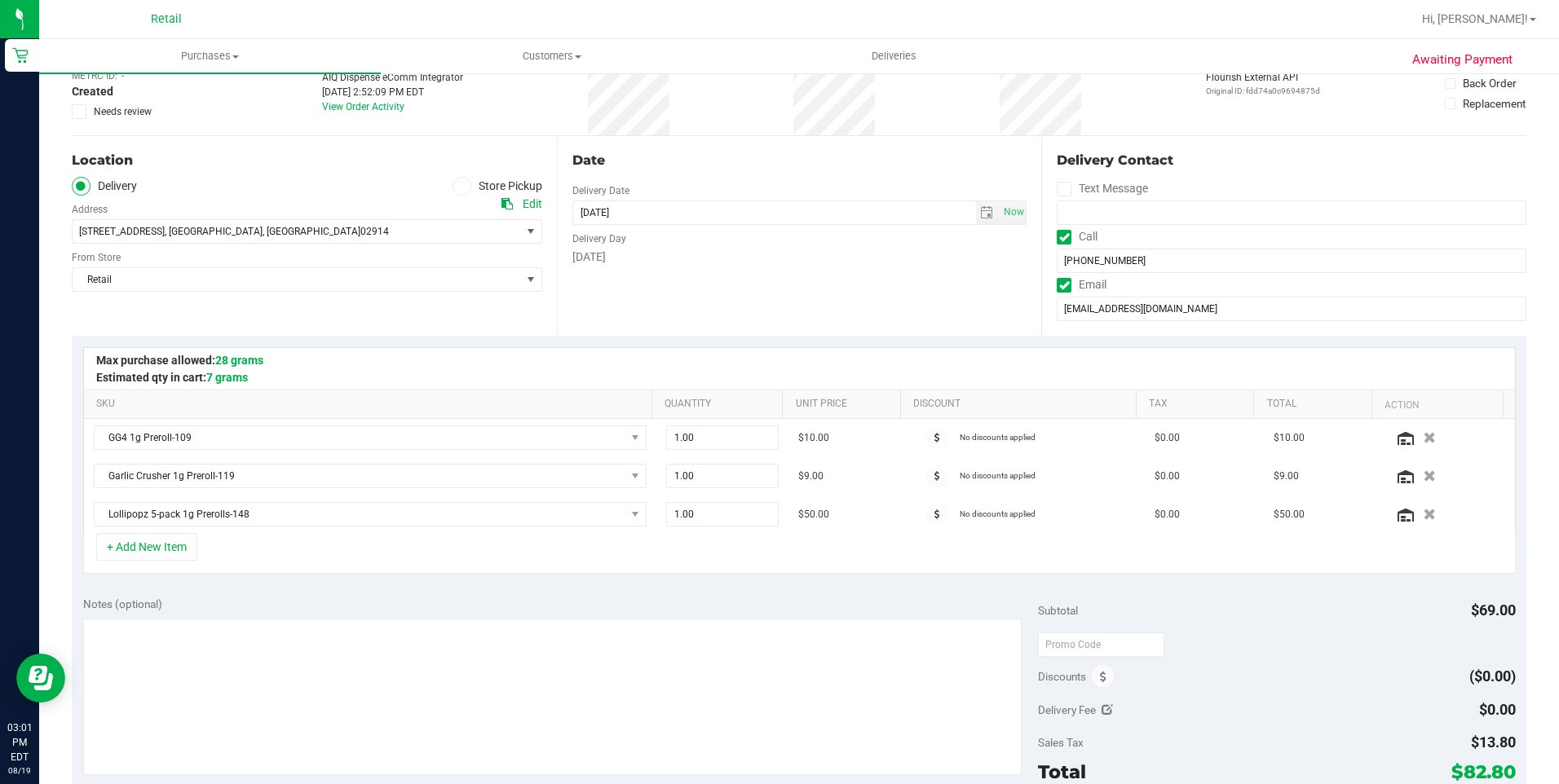
scroll to position [407, 0]
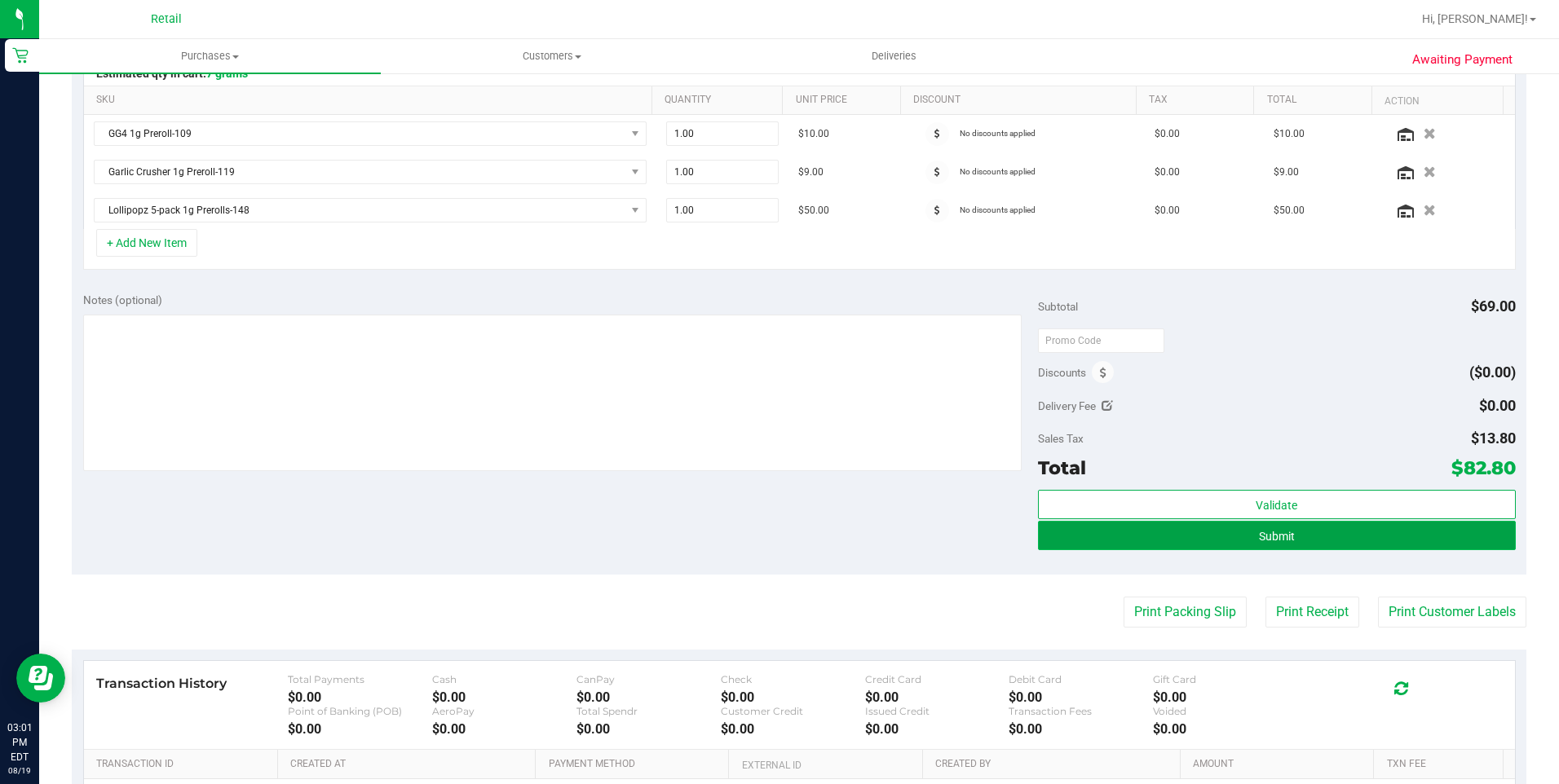
click at [1294, 538] on button "Submit" at bounding box center [1277, 535] width 478 height 30
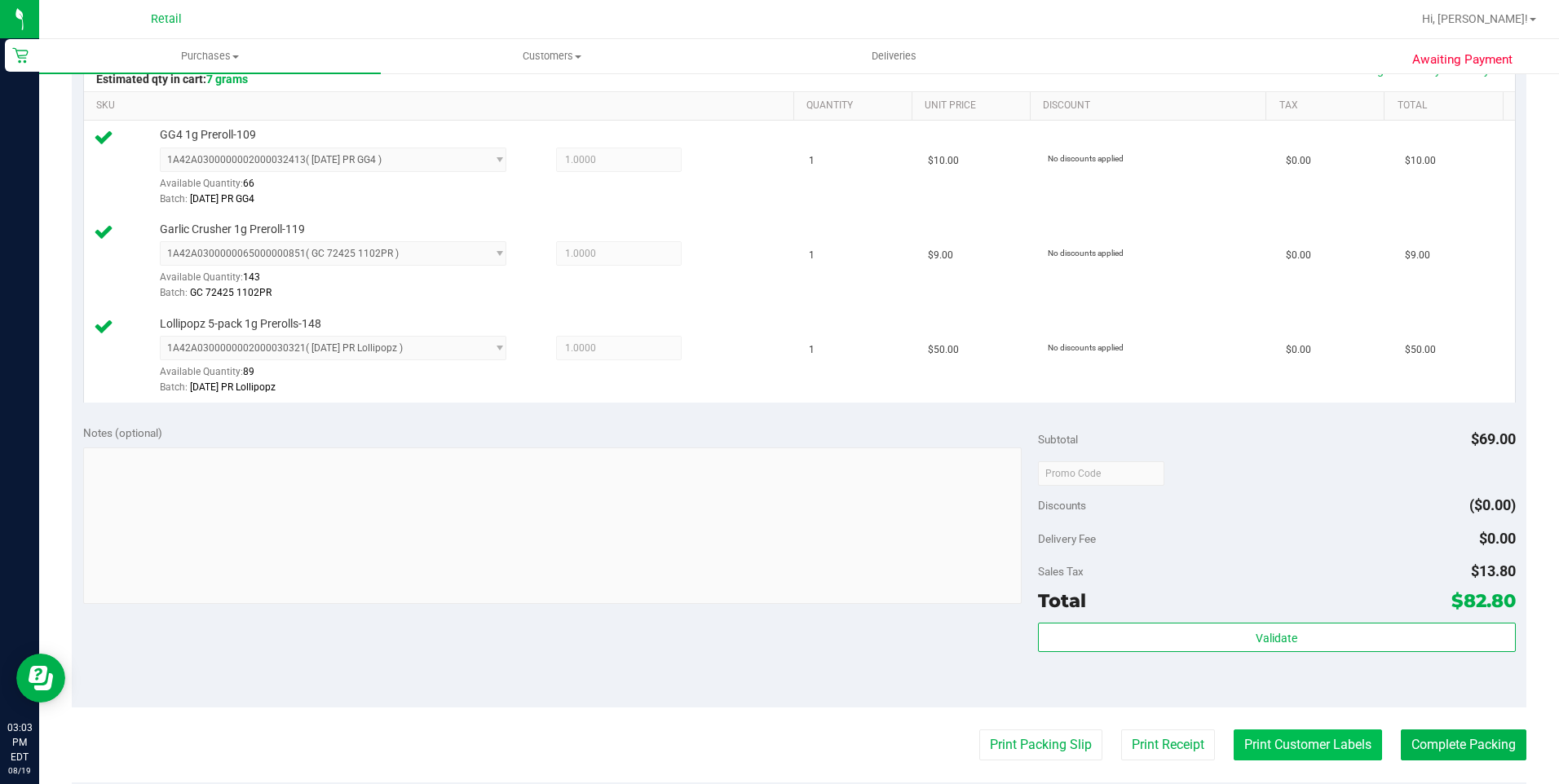
scroll to position [652, 0]
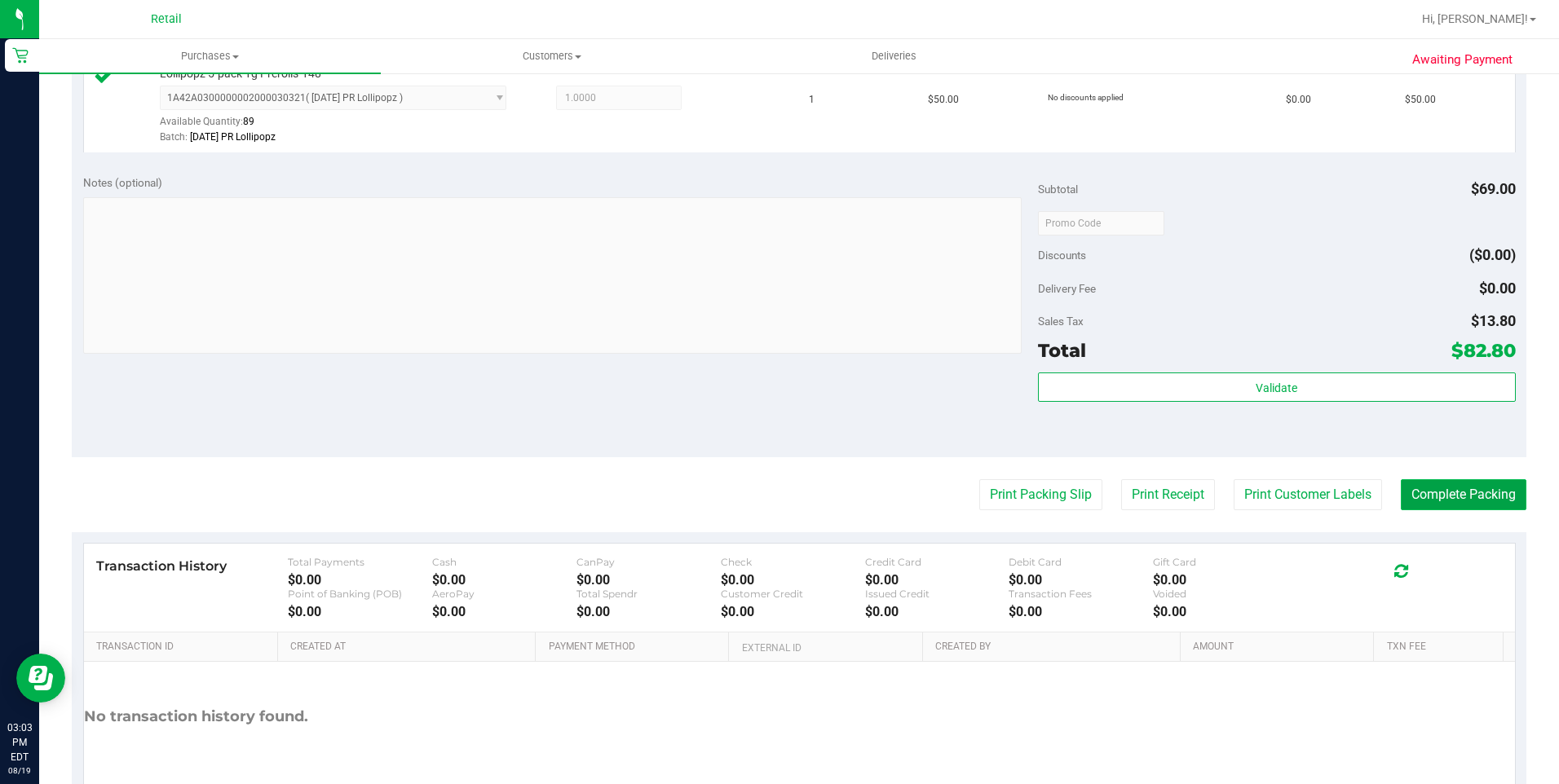
click at [1448, 482] on button "Complete Packing" at bounding box center [1464, 495] width 126 height 31
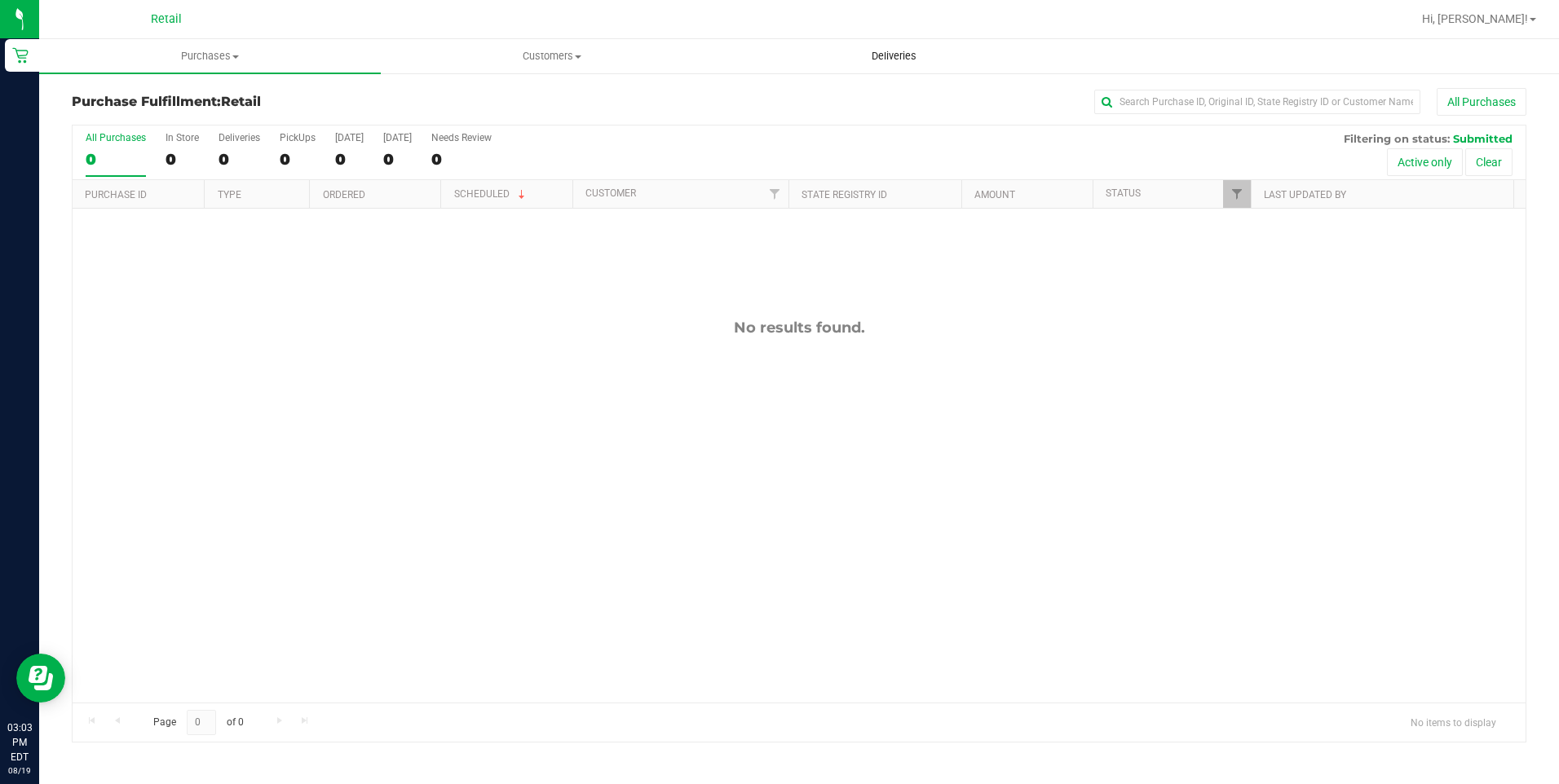
click at [882, 45] on uib-tab-heading "Deliveries" at bounding box center [894, 56] width 340 height 32
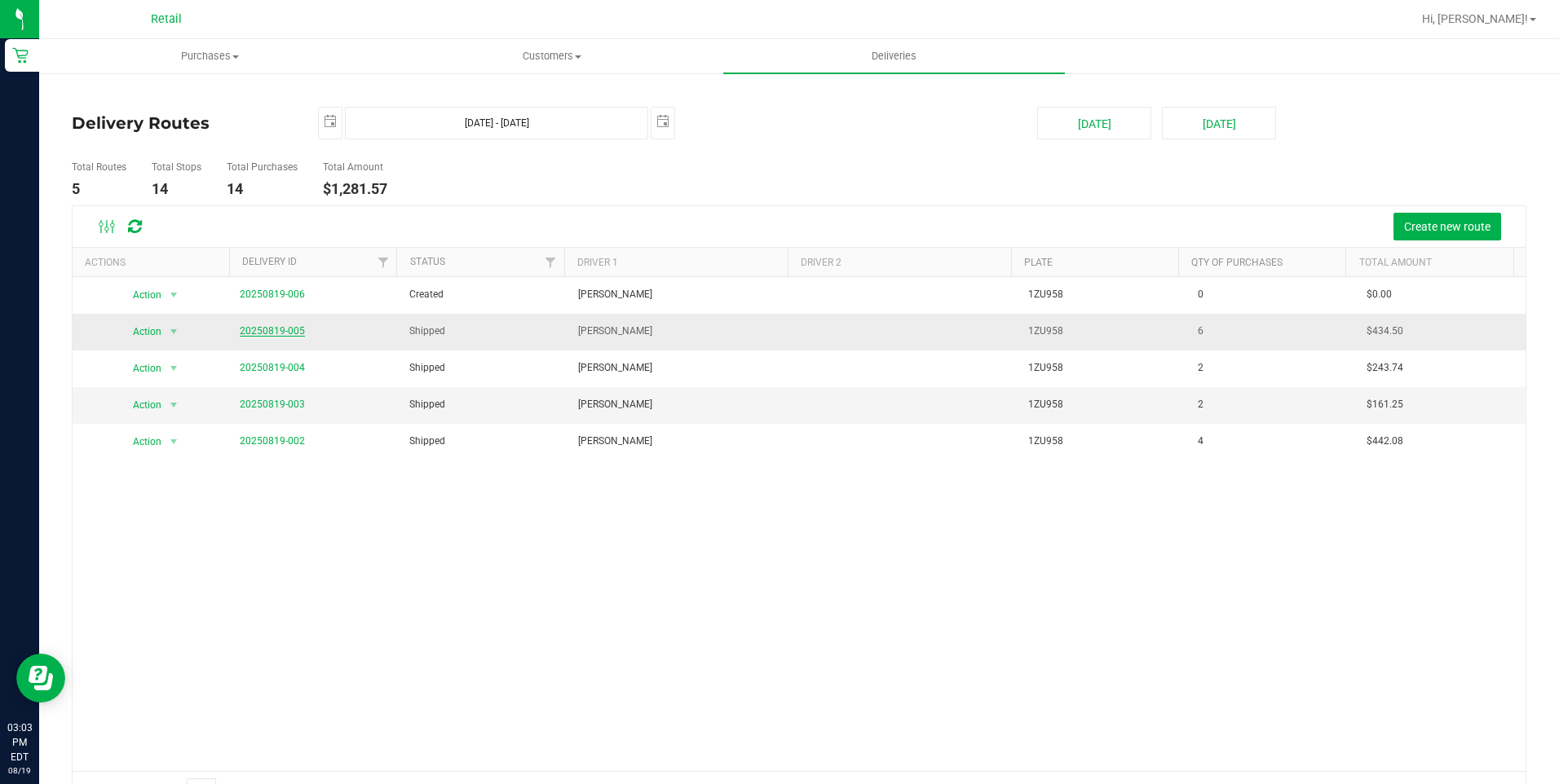
click at [291, 331] on link "20250819-005" at bounding box center [272, 331] width 65 height 11
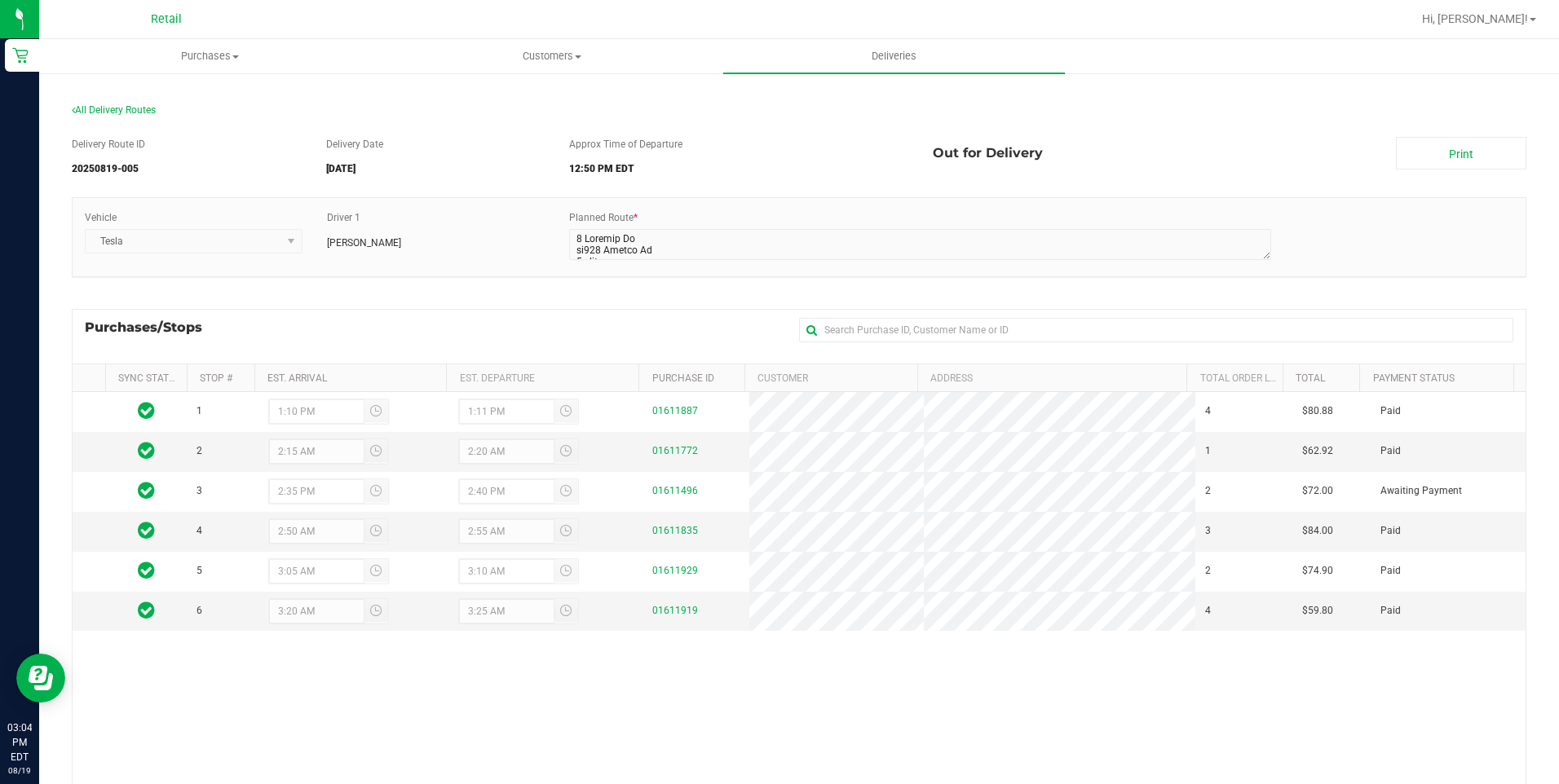
click at [908, 692] on div "1 1:10 PM 1:11 PM 01611887 4 $80.88 Paid 2 2:15 AM 2:20 AM 01611772 1 $62.92 Pa…" at bounding box center [799, 639] width 1453 height 494
click at [560, 57] on span "Customers" at bounding box center [551, 56] width 340 height 15
click at [478, 95] on span "All customers" at bounding box center [440, 99] width 118 height 14
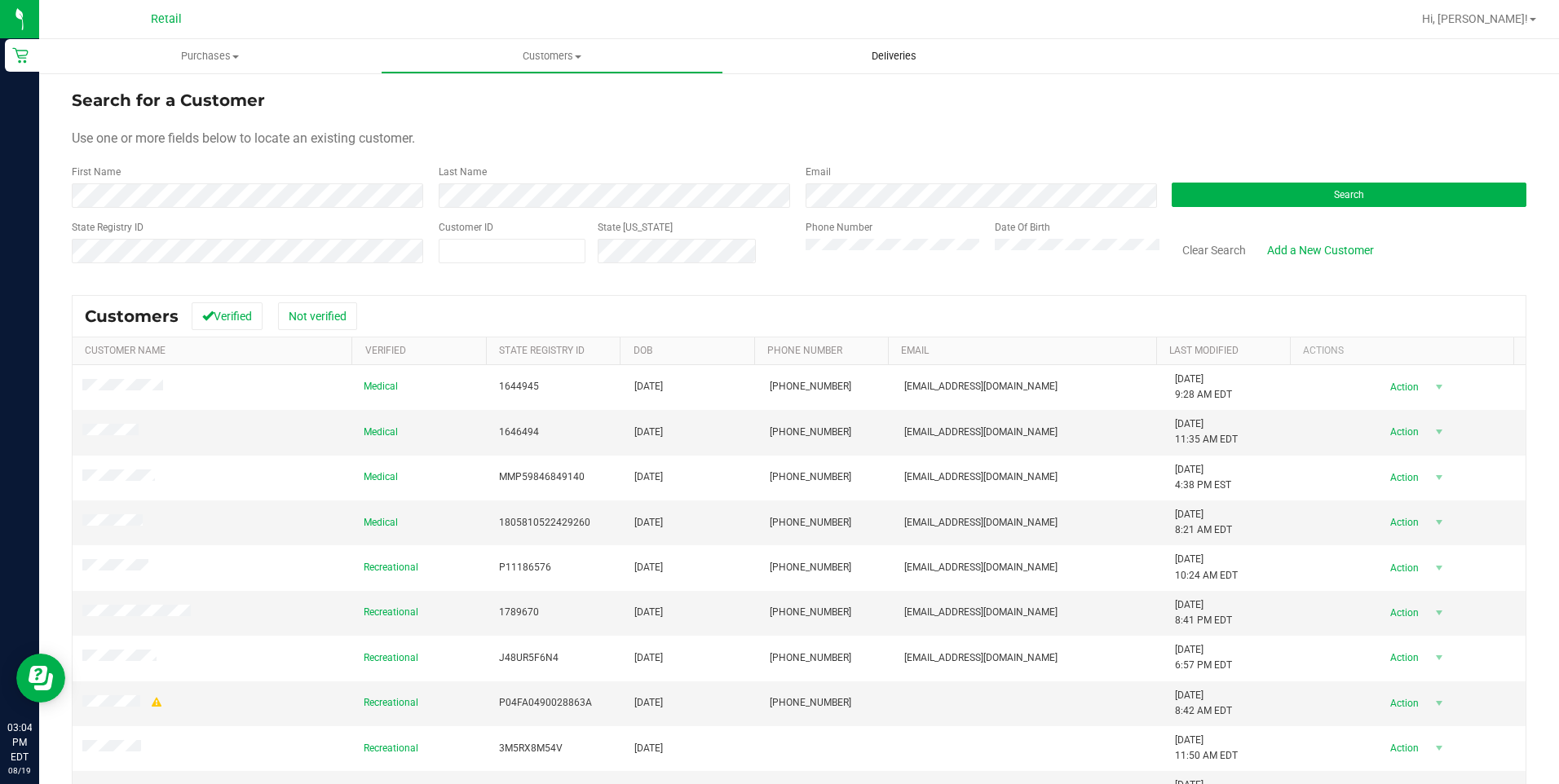
click at [901, 55] on span "Deliveries" at bounding box center [894, 56] width 89 height 15
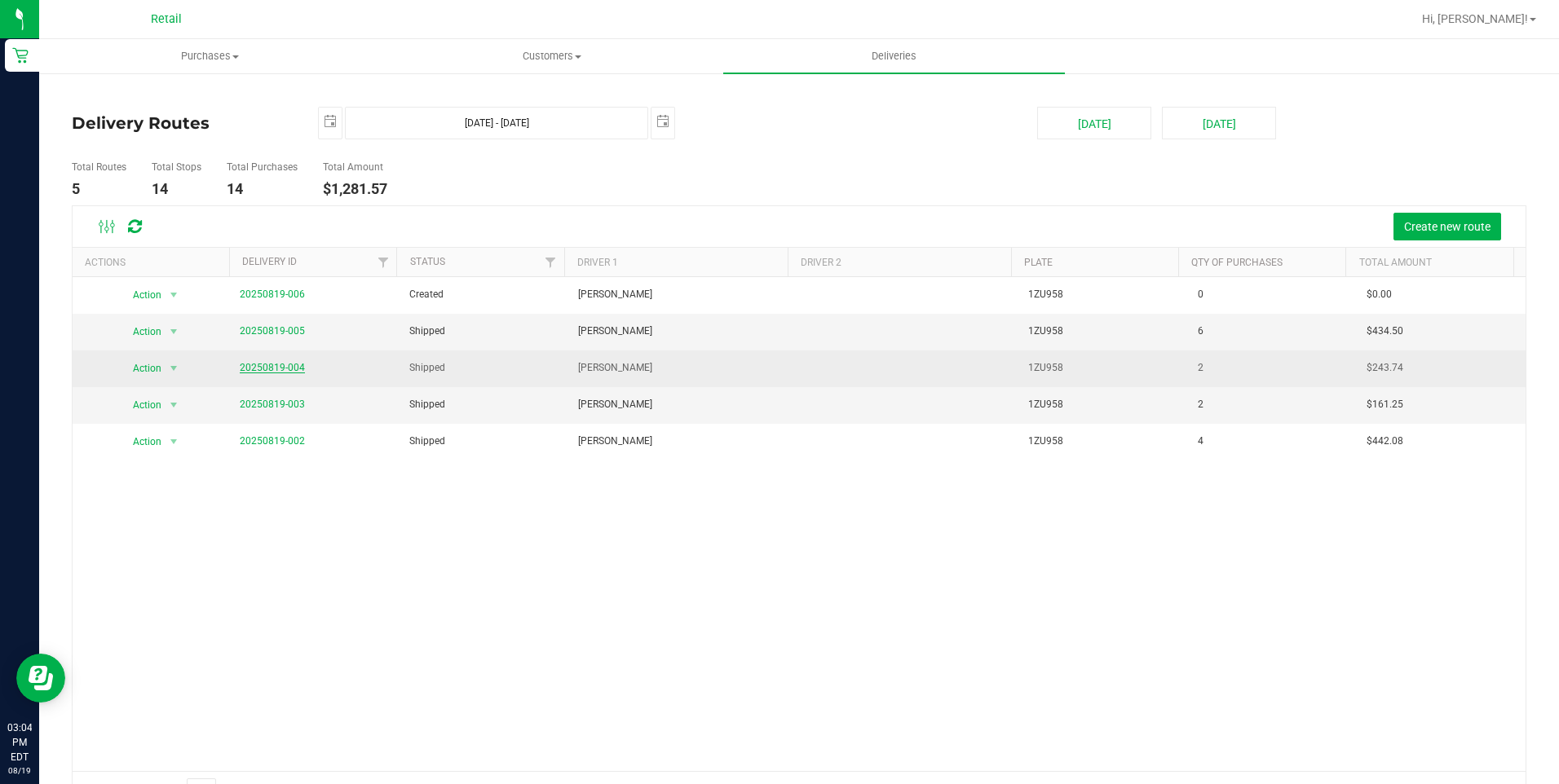
click at [288, 369] on link "20250819-004" at bounding box center [272, 367] width 65 height 11
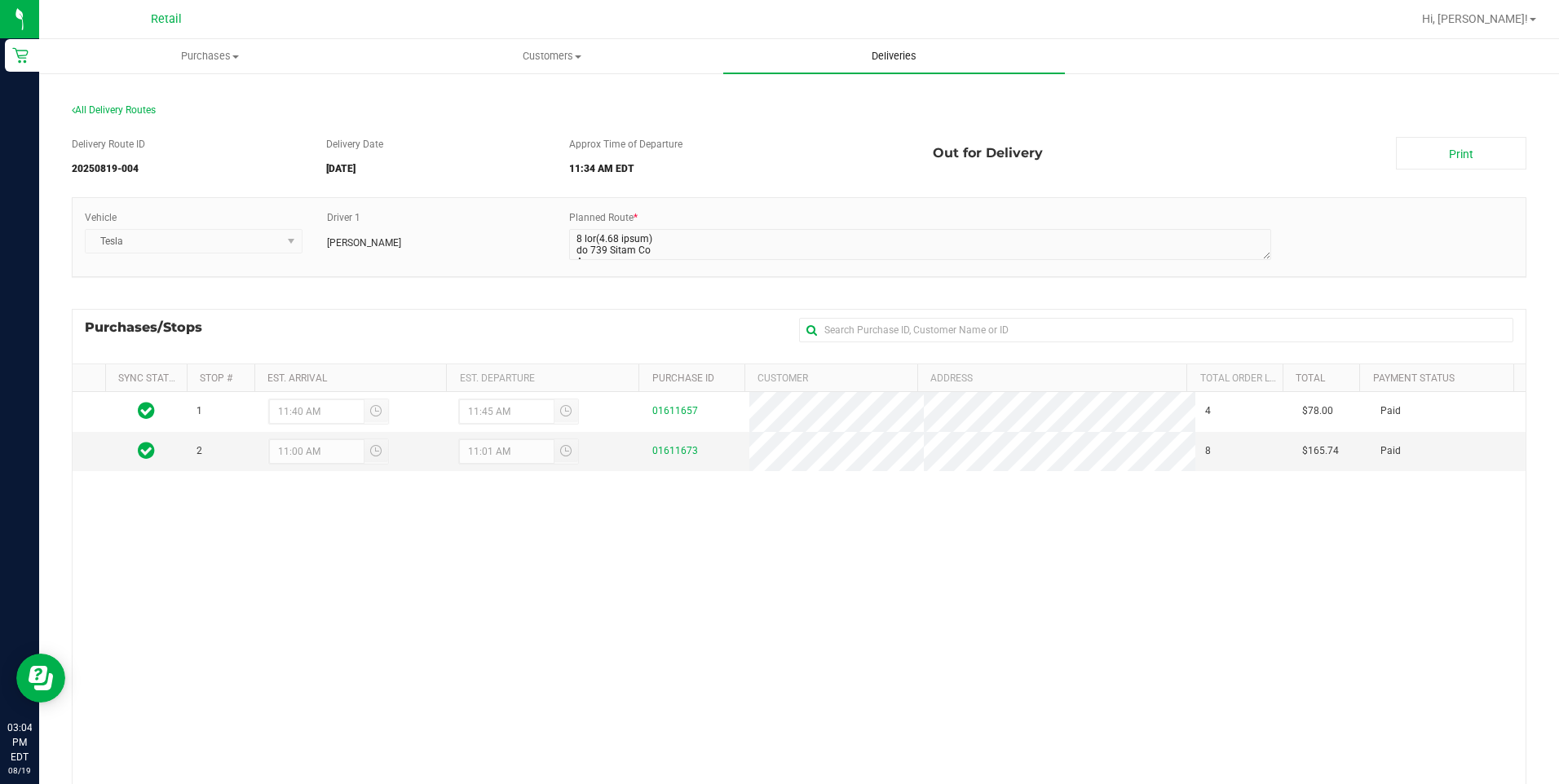
click at [911, 60] on span "Deliveries" at bounding box center [894, 56] width 89 height 15
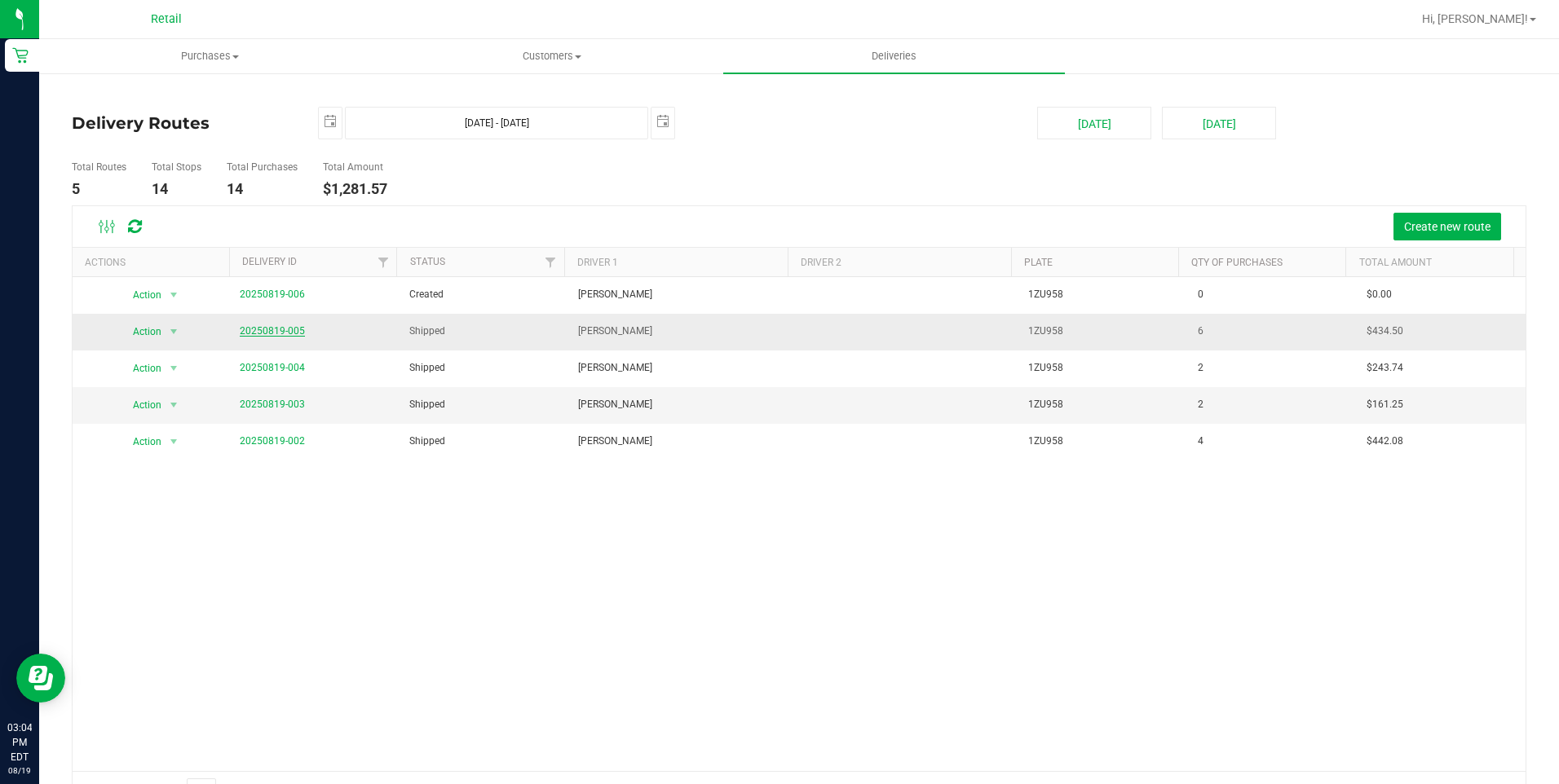
click at [278, 331] on link "20250819-005" at bounding box center [272, 331] width 65 height 11
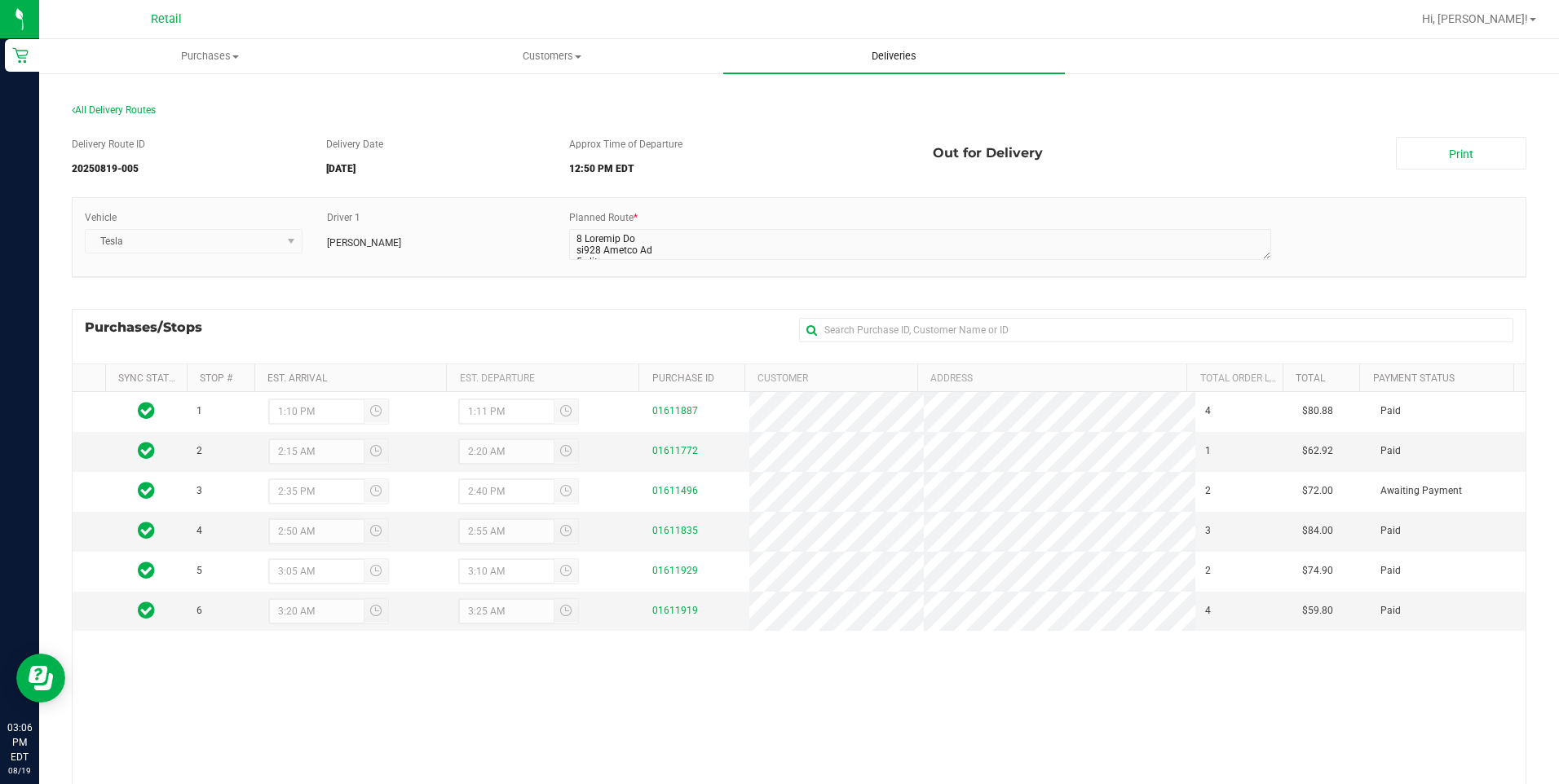
click at [878, 52] on span "Deliveries" at bounding box center [894, 56] width 89 height 15
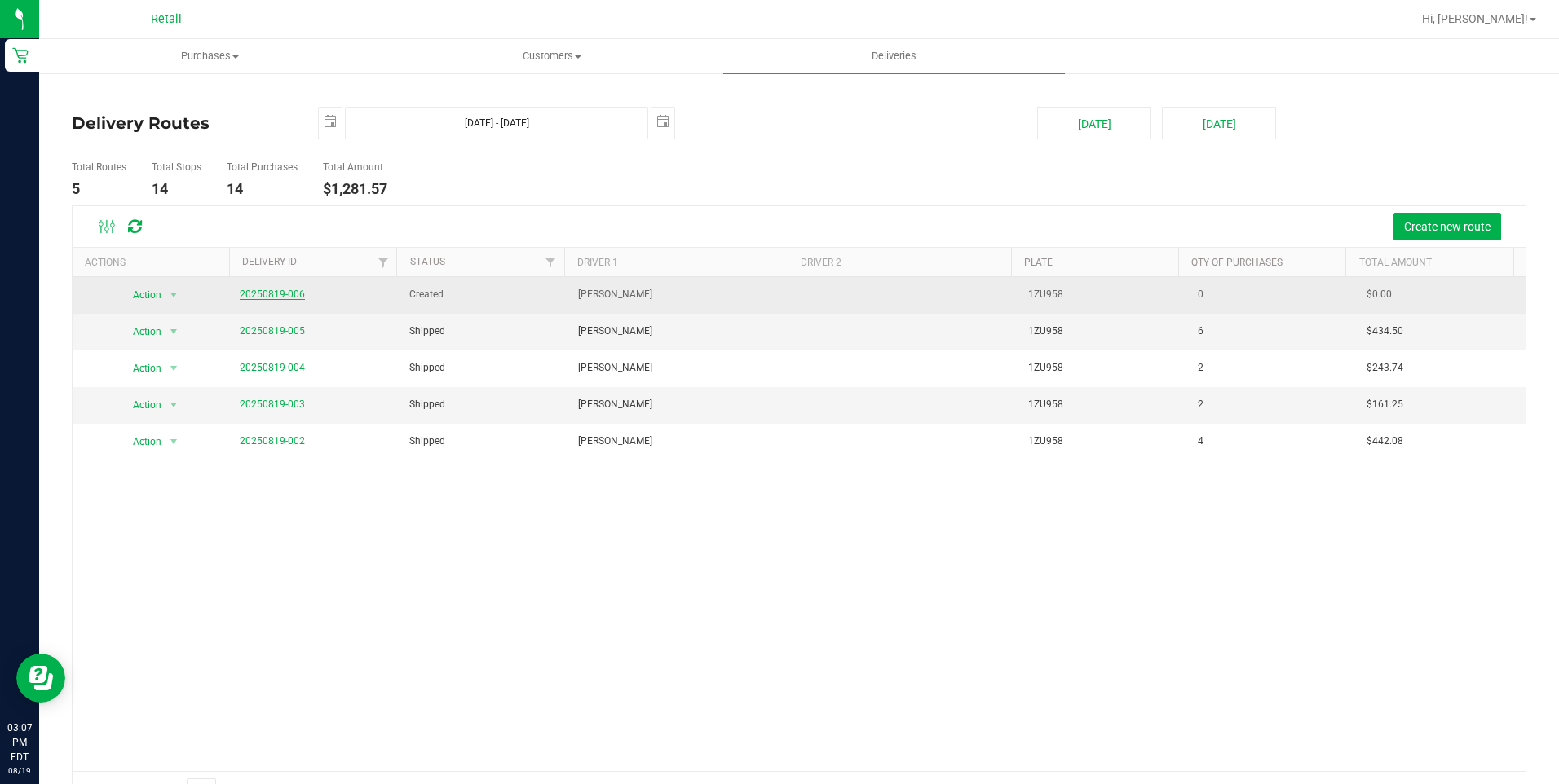
click at [250, 292] on link "20250819-006" at bounding box center [272, 294] width 65 height 11
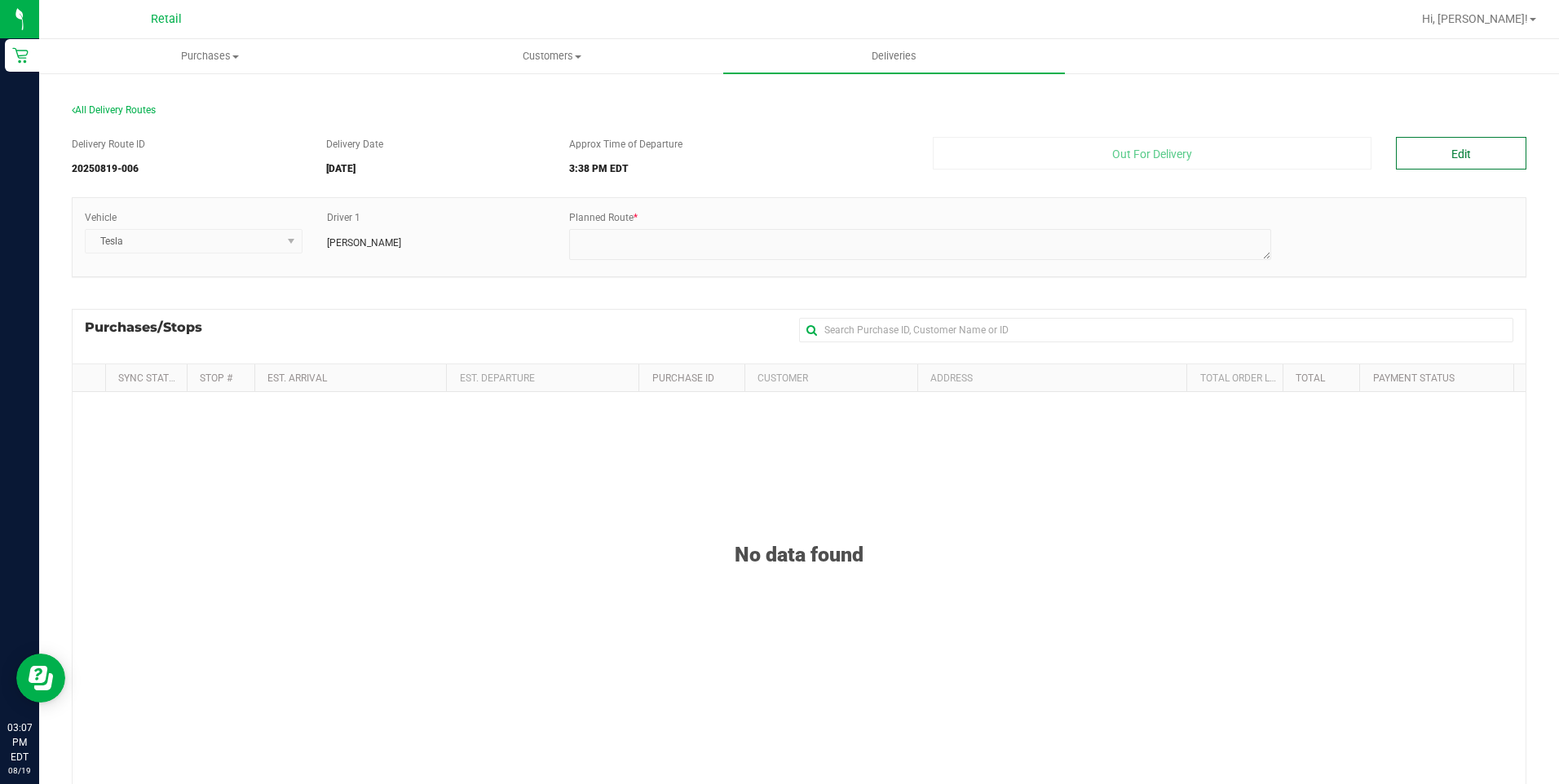
click at [1438, 150] on button "Edit" at bounding box center [1461, 153] width 131 height 32
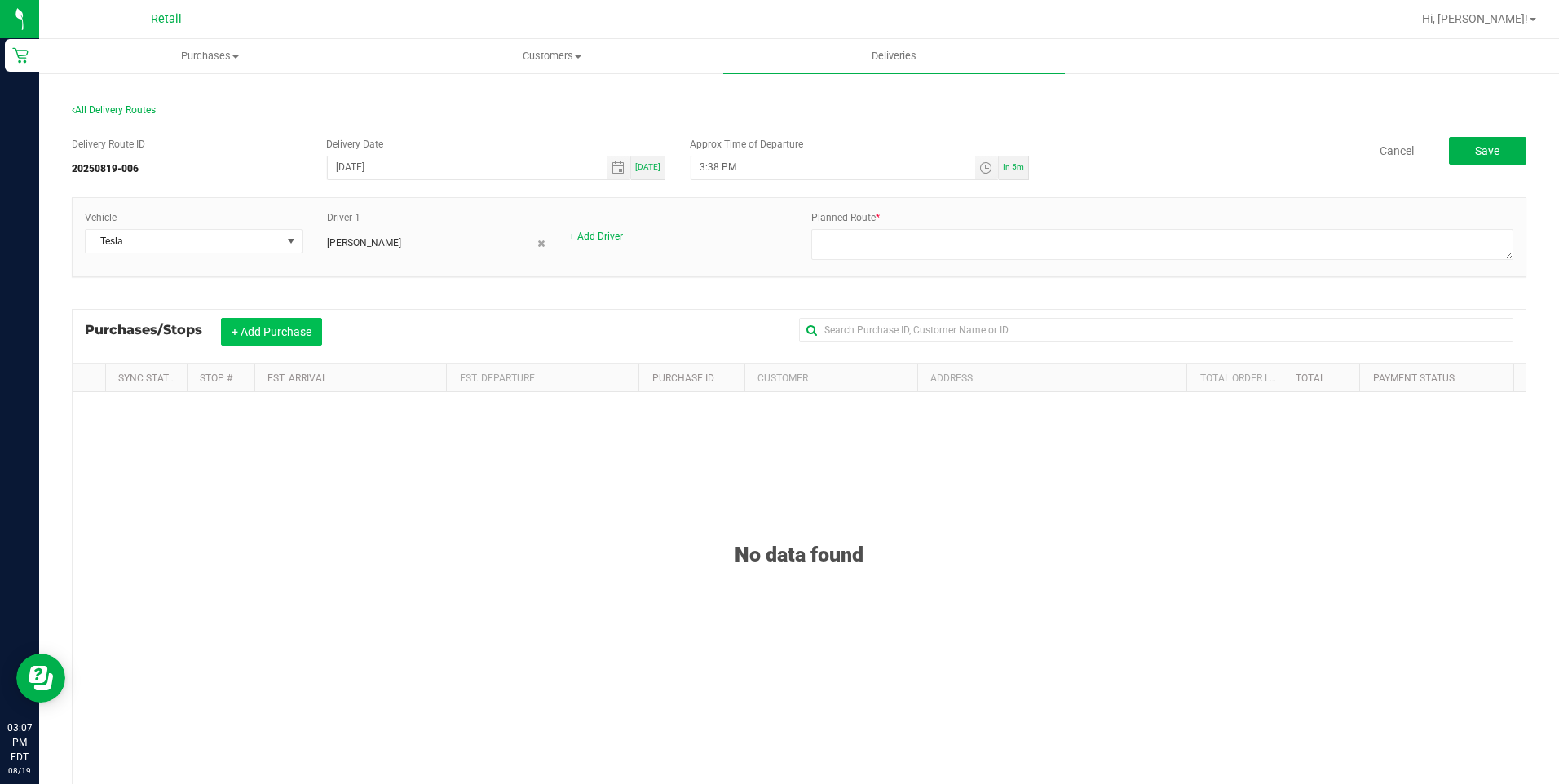
click at [295, 332] on button "+ Add Purchase" at bounding box center [271, 332] width 101 height 28
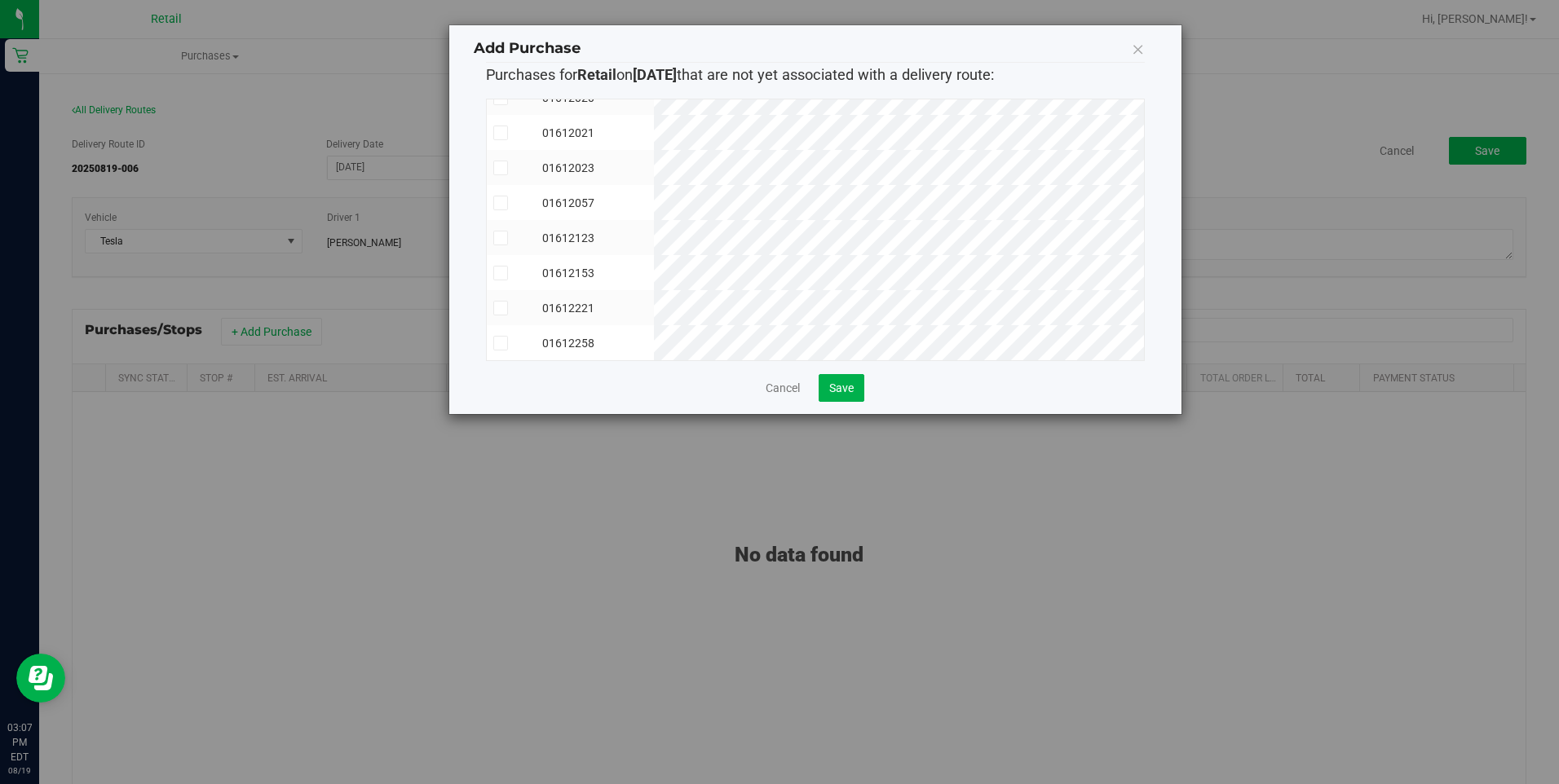
scroll to position [97, 0]
click at [506, 336] on span at bounding box center [501, 343] width 15 height 15
click at [0, 0] on input "checkbox" at bounding box center [0, 0] width 0 height 0
click at [495, 308] on icon at bounding box center [500, 308] width 10 height 0
click at [0, 0] on input "checkbox" at bounding box center [0, 0] width 0 height 0
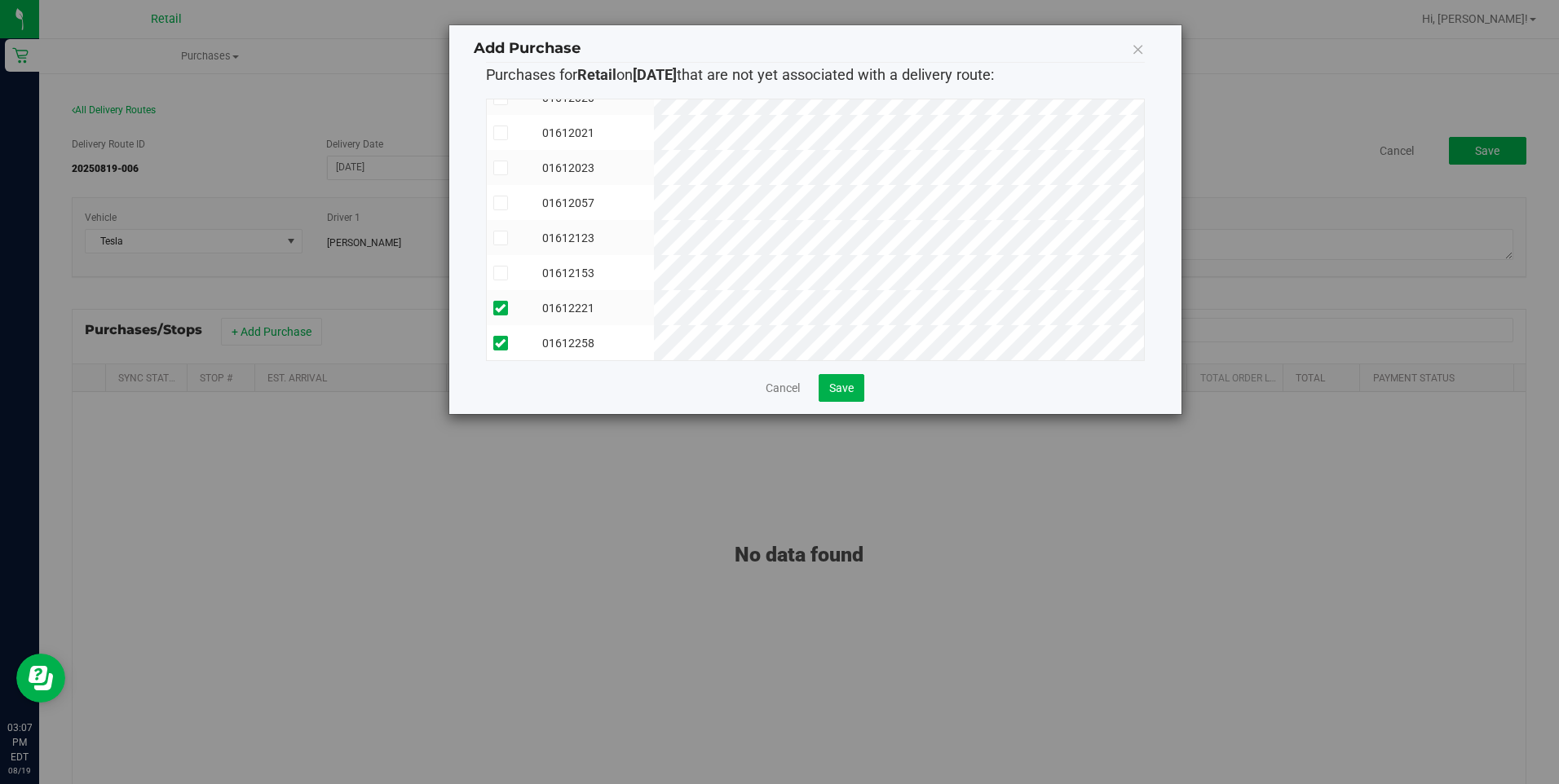
click at [498, 273] on icon at bounding box center [500, 273] width 10 height 0
click at [0, 0] on input "checkbox" at bounding box center [0, 0] width 0 height 0
click at [503, 238] on icon at bounding box center [500, 238] width 10 height 0
click at [0, 0] on input "checkbox" at bounding box center [0, 0] width 0 height 0
click at [503, 203] on icon at bounding box center [500, 203] width 10 height 0
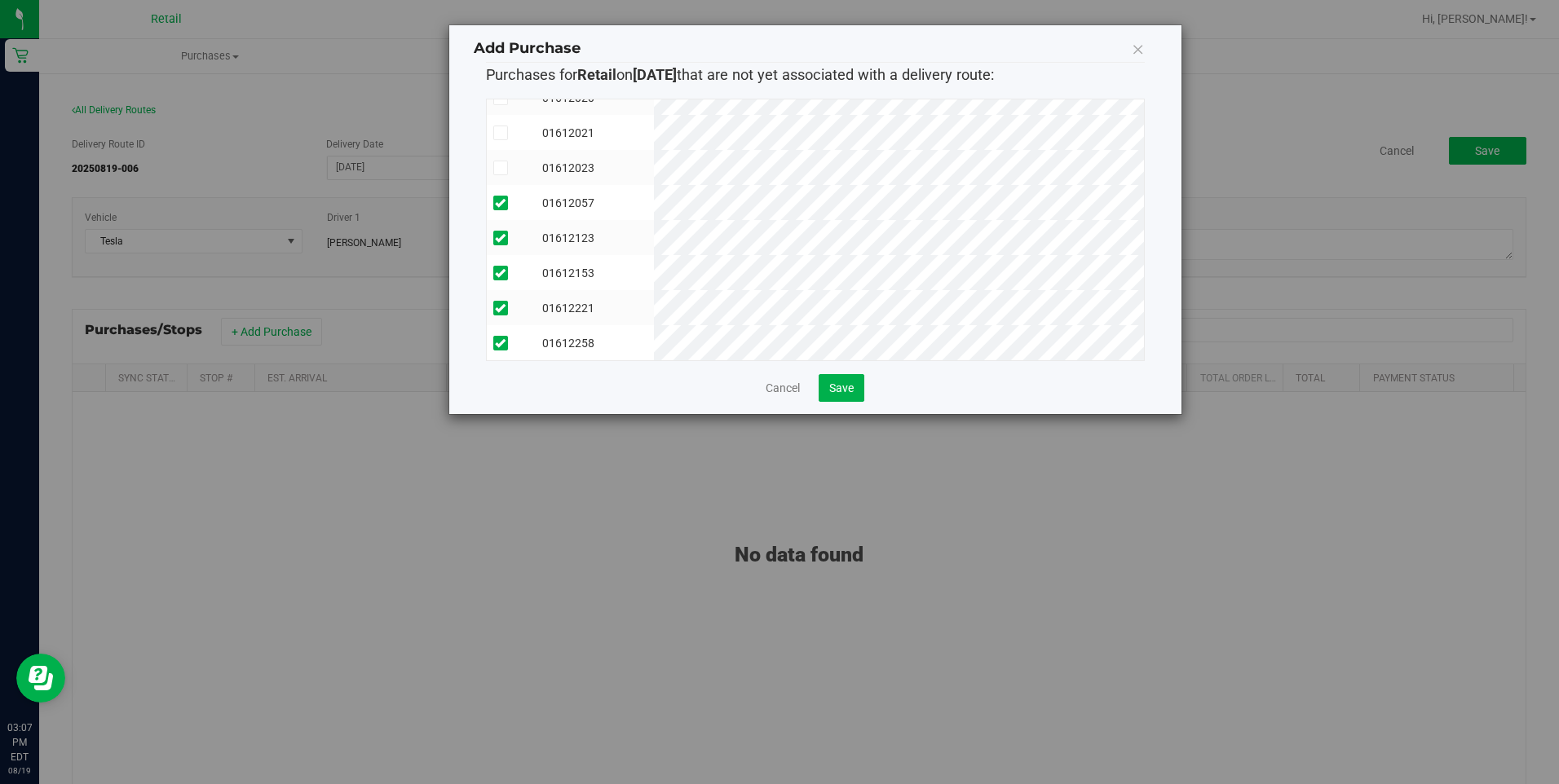
click at [0, 0] on input "checkbox" at bounding box center [0, 0] width 0 height 0
click at [498, 202] on icon at bounding box center [500, 202] width 10 height 0
click at [0, 0] on input "checkbox" at bounding box center [0, 0] width 0 height 0
click at [499, 167] on icon at bounding box center [500, 167] width 10 height 0
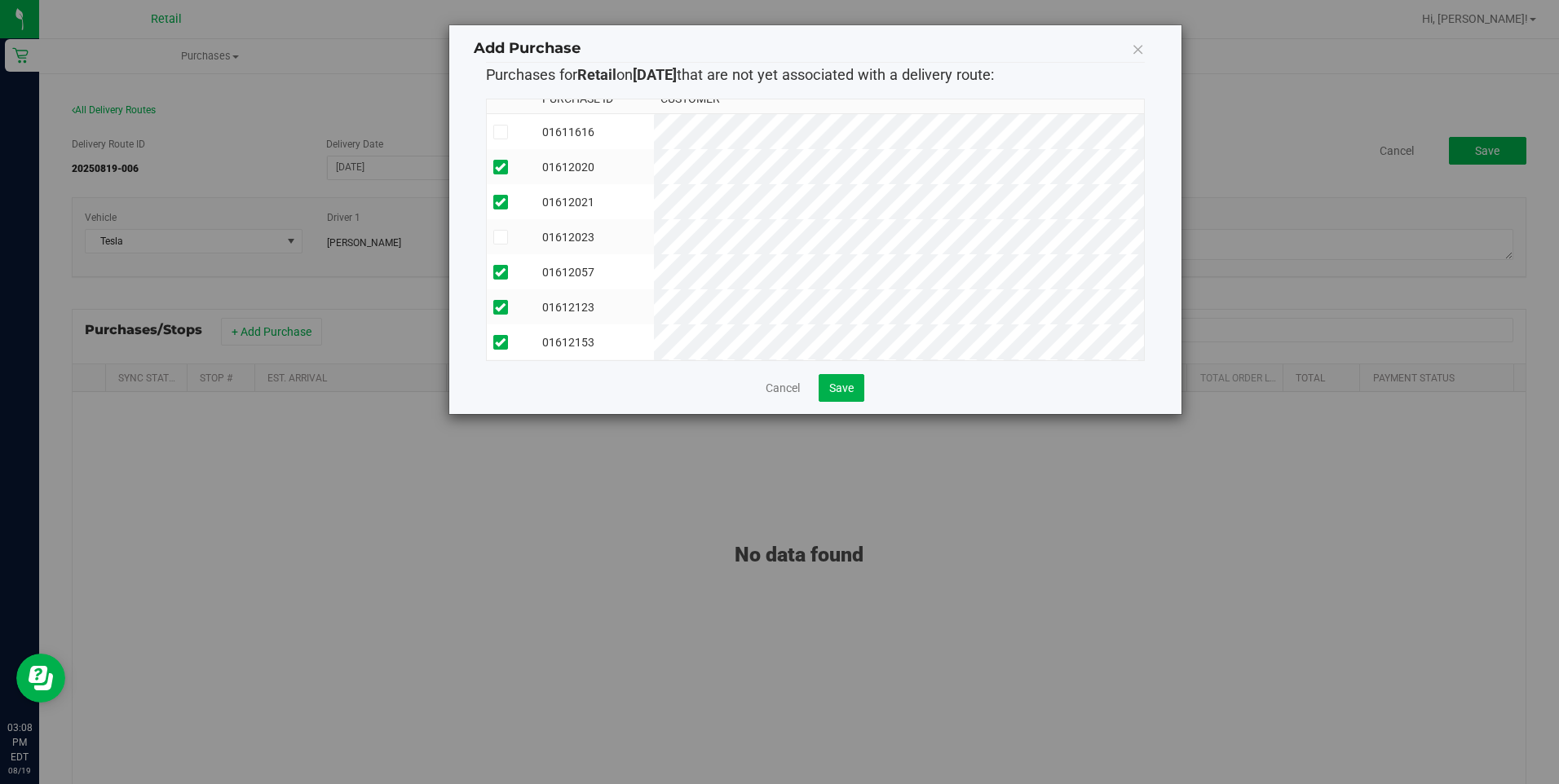
click at [0, 0] on input "checkbox" at bounding box center [0, 0] width 0 height 0
click at [509, 147] on label at bounding box center [512, 147] width 37 height 15
click at [0, 0] on input "checkbox" at bounding box center [0, 0] width 0 height 0
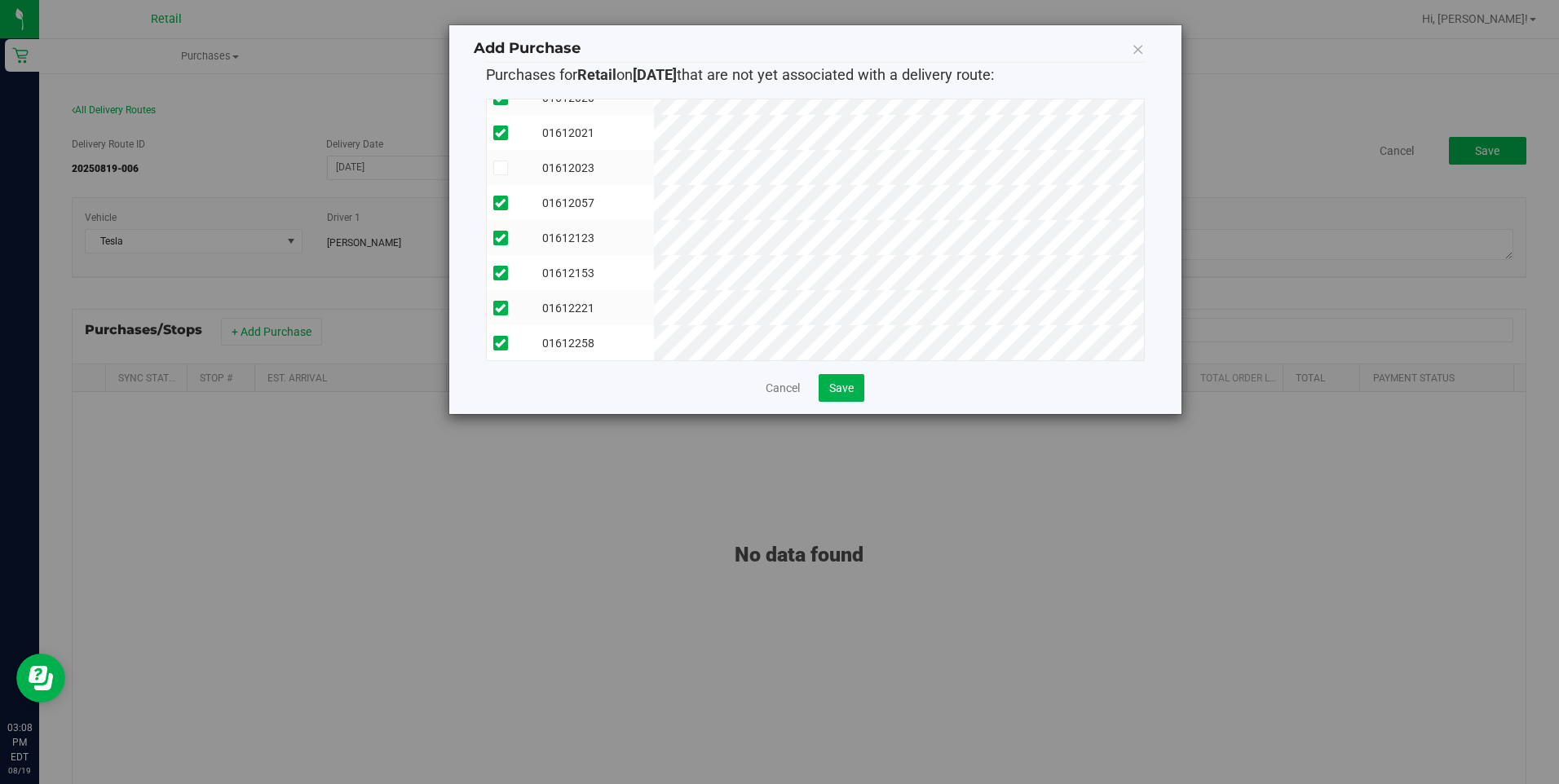
click at [506, 160] on span at bounding box center [501, 167] width 15 height 15
click at [0, 0] on input "checkbox" at bounding box center [0, 0] width 0 height 0
click at [846, 386] on span "Save" at bounding box center [842, 387] width 24 height 13
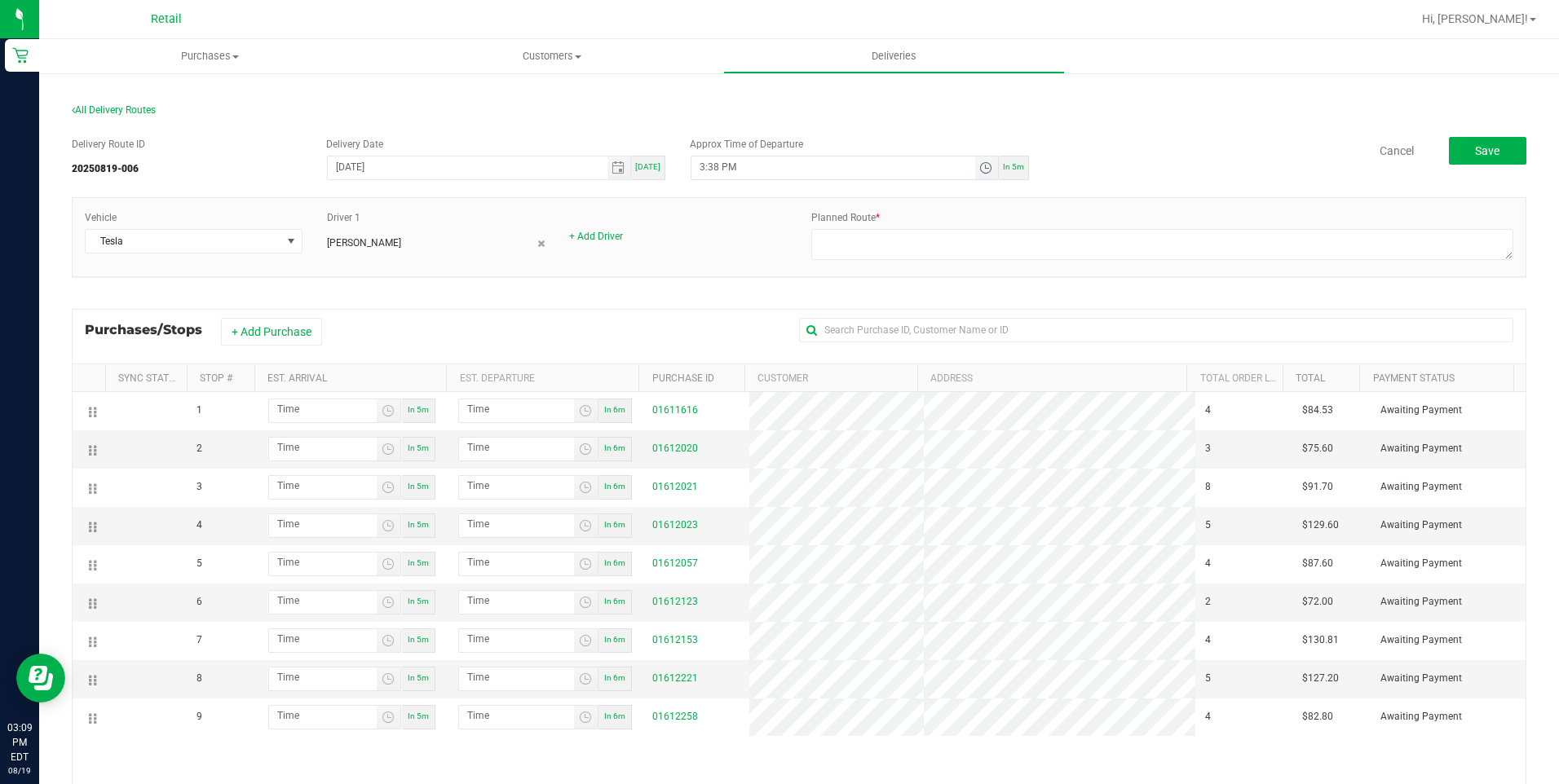
click at [709, 169] on input "3:38 PM" at bounding box center [833, 166] width 283 height 20
type input "3:30 PM"
click at [720, 266] on div "Vehicle Tesla Driver 1 Sergio Garcia + Add Driver Planned Route *" at bounding box center [799, 237] width 1453 height 78
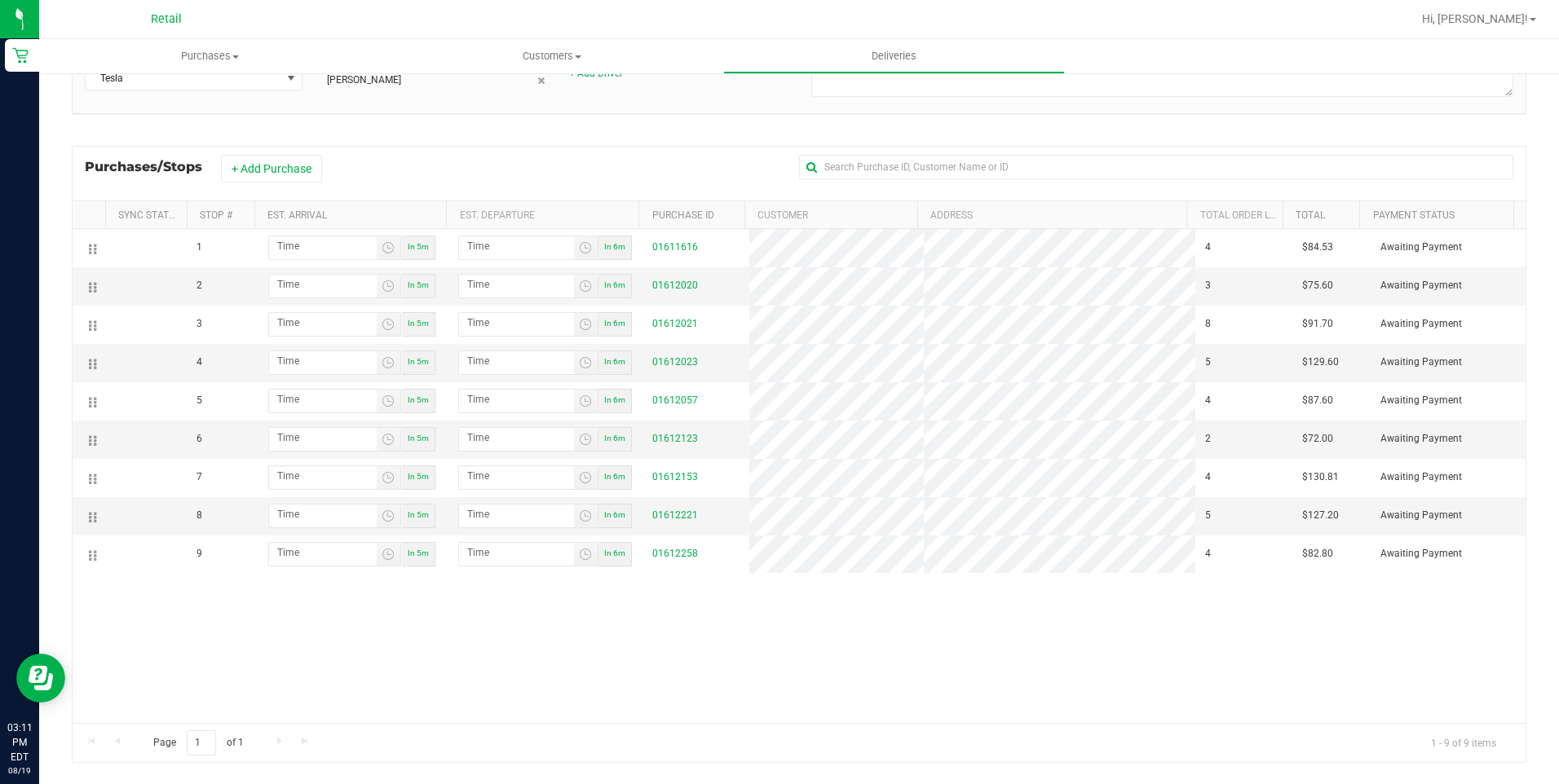
scroll to position [81, 0]
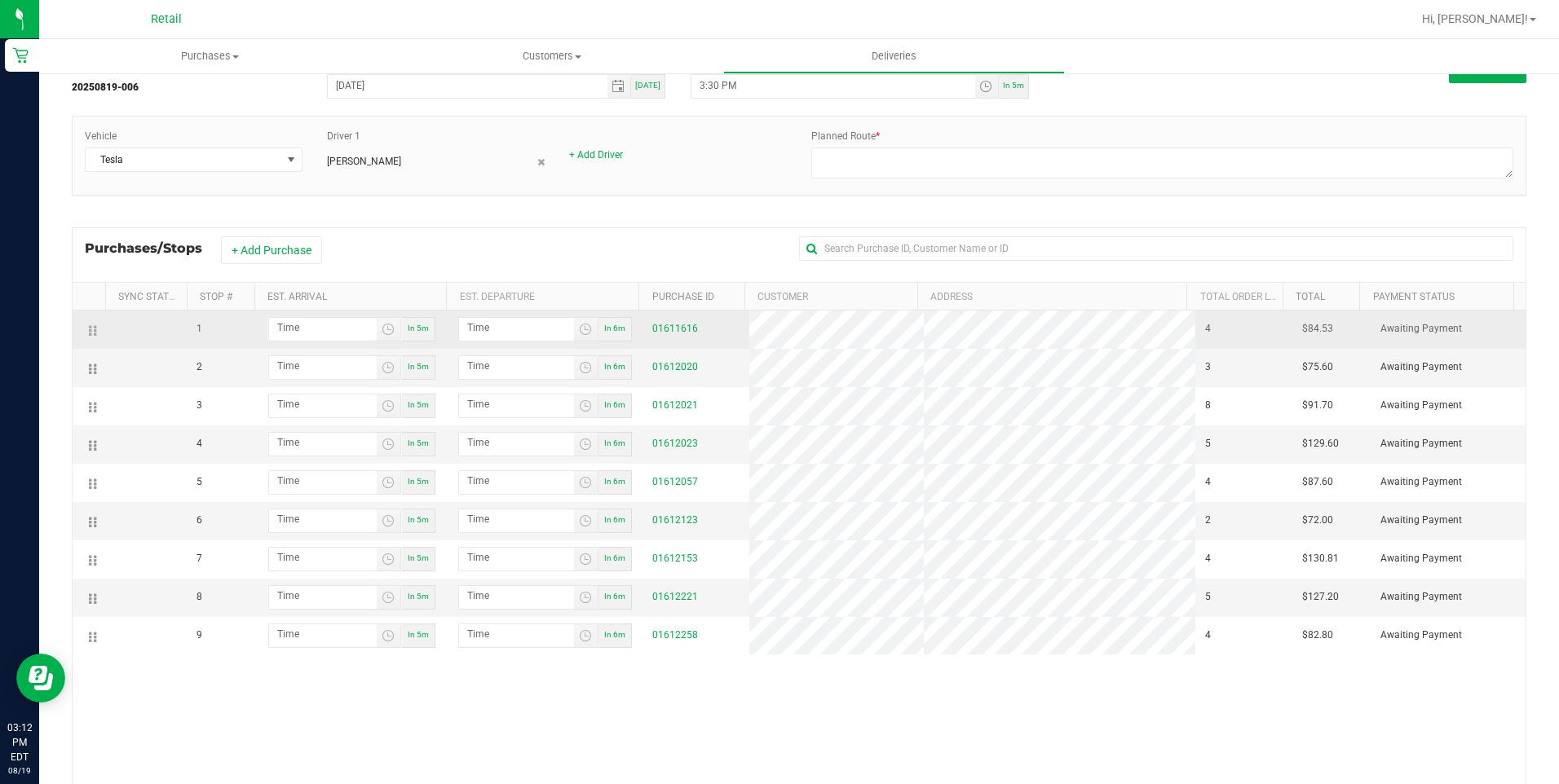
click at [738, 324] on tr "1 In 5m In 6m 01611616 4 $84.53 Awaiting Payment" at bounding box center [799, 330] width 1453 height 38
click at [694, 329] on div "01611616" at bounding box center [696, 329] width 87 height 16
click at [686, 329] on link "01611616" at bounding box center [675, 328] width 45 height 11
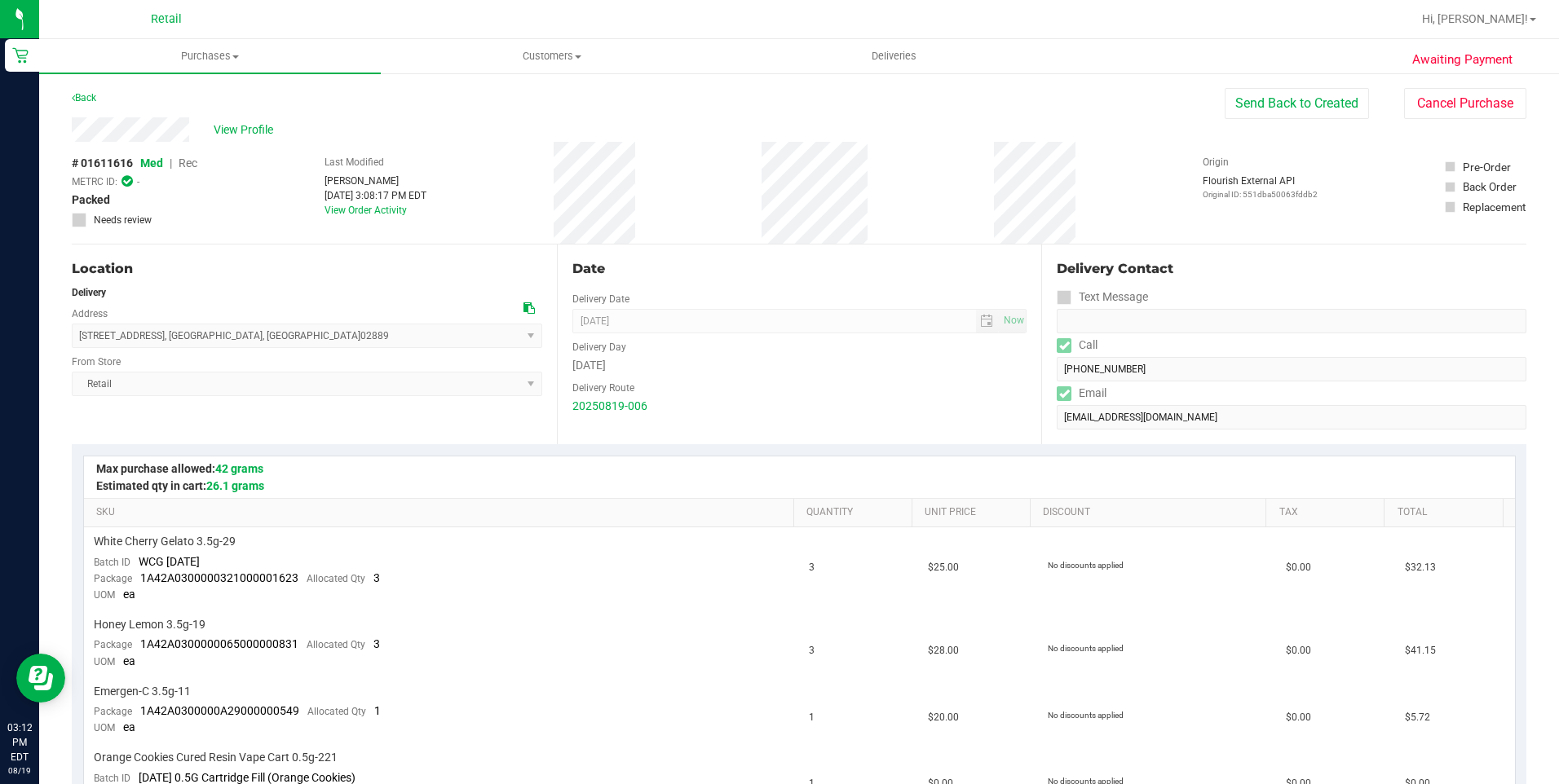
click at [1042, 371] on div "Delivery Contact Text Message Call (860) 222-4873 Email jhobert99@gmail.com" at bounding box center [1284, 344] width 485 height 200
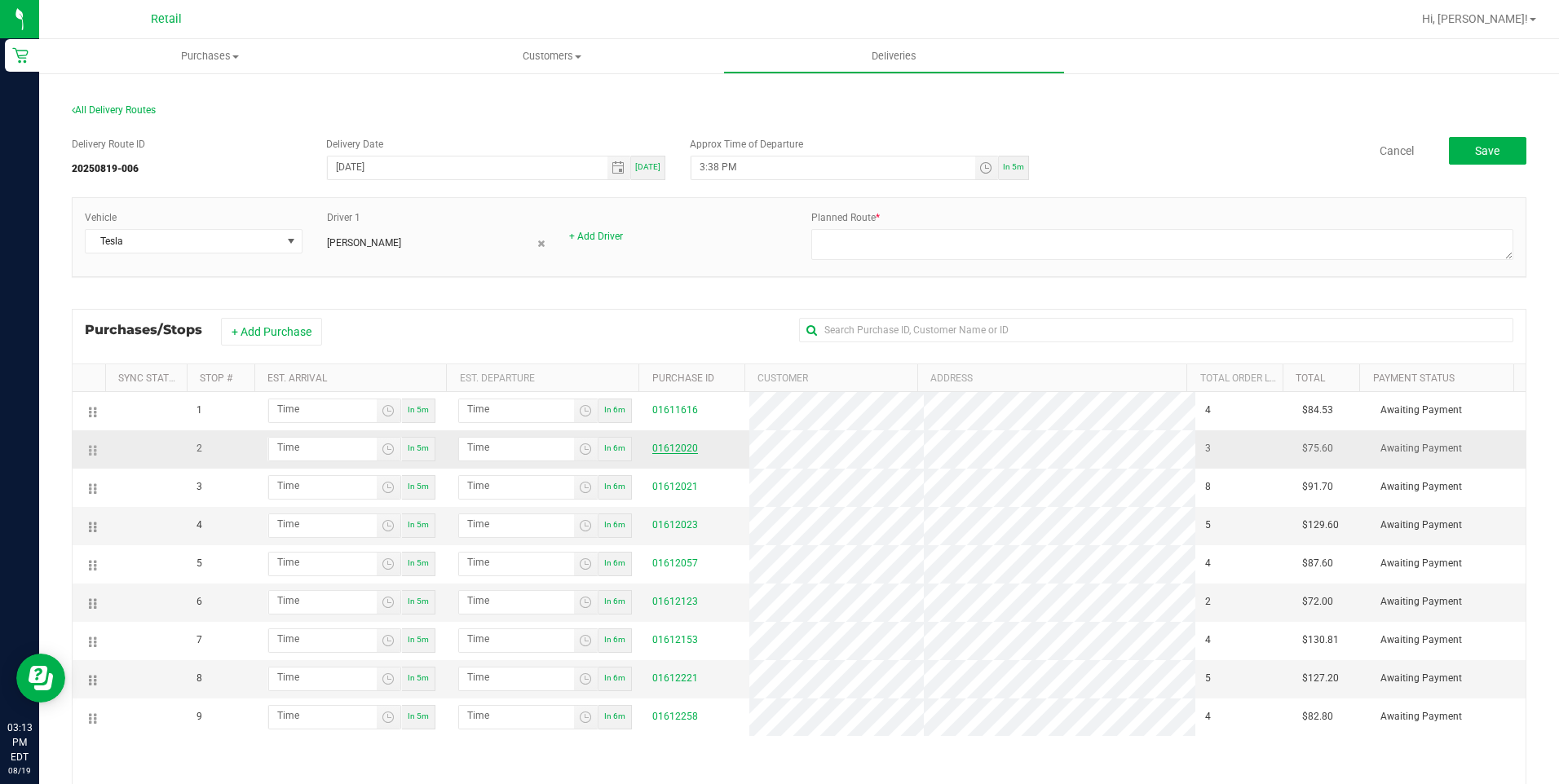
click at [669, 443] on link "01612020" at bounding box center [675, 448] width 45 height 11
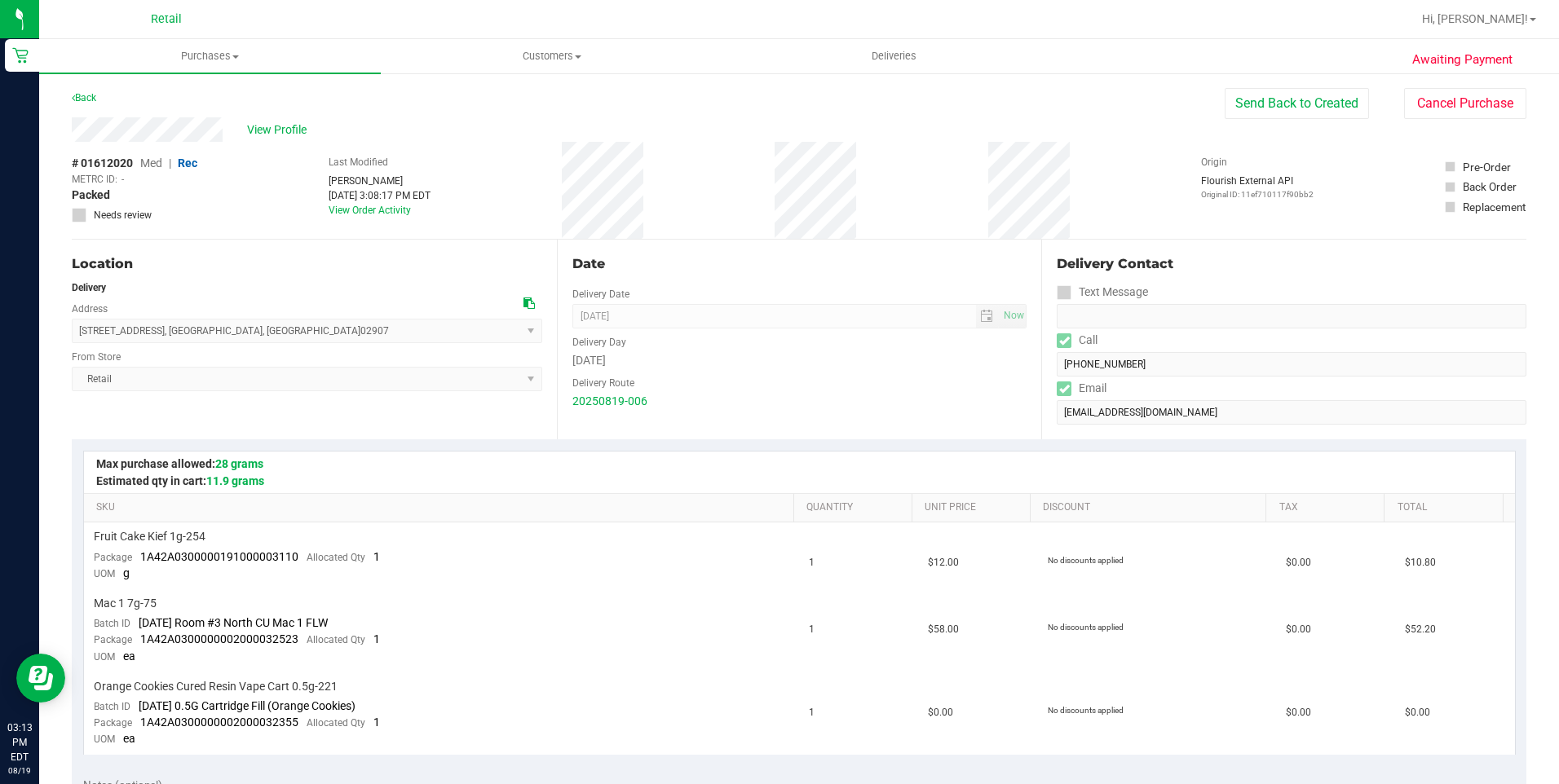
click at [72, 134] on div "View Profile" at bounding box center [648, 130] width 1153 height 24
drag, startPoint x: 223, startPoint y: 130, endPoint x: 1048, endPoint y: 377, distance: 861.2
click at [1048, 377] on div "Delivery Contact Text Message Call (401) 323-8057 Email macisaacedward3@gmail.c…" at bounding box center [1284, 339] width 485 height 200
drag, startPoint x: 283, startPoint y: 327, endPoint x: 77, endPoint y: 324, distance: 206.0
click at [77, 324] on span "121 Lexington Avenue , Providence , RI 02907 Select address 121 Lexington Avenue" at bounding box center [306, 331] width 470 height 24
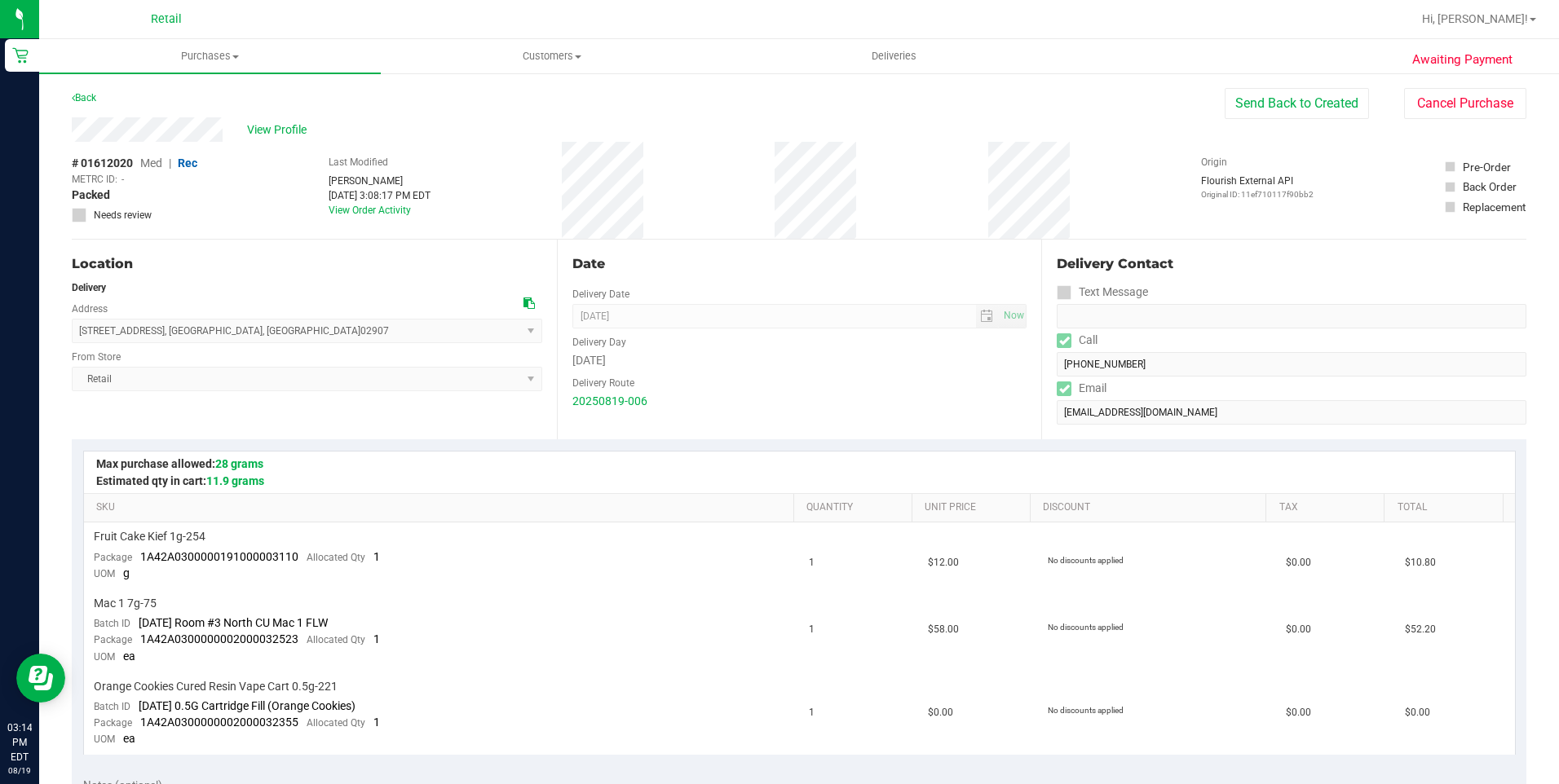
copy span "121 Lexington Avenue , Providence , RI 02907"
click at [954, 460] on div at bounding box center [799, 473] width 1432 height 42
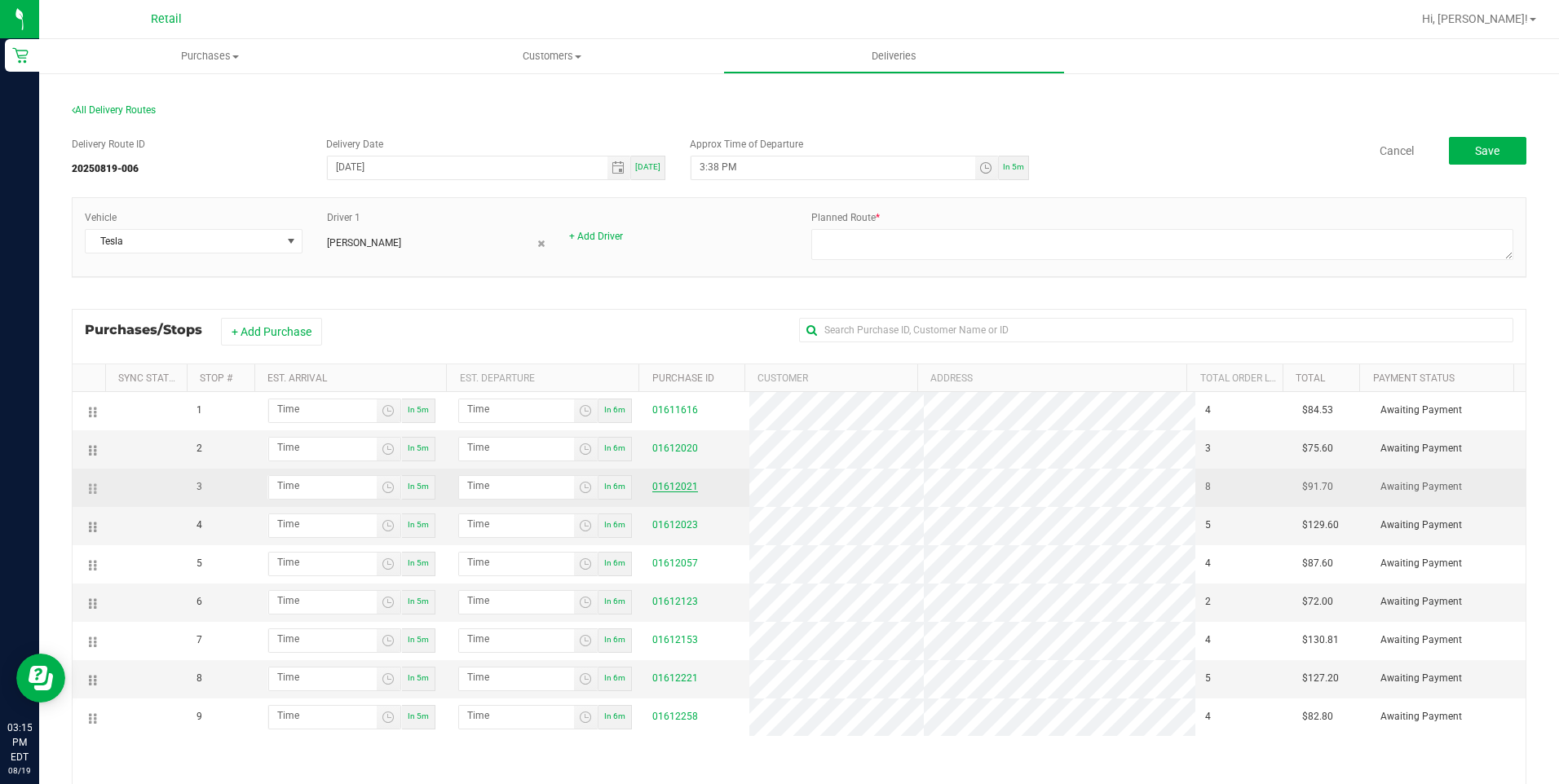
click at [669, 484] on link "01612021" at bounding box center [675, 487] width 45 height 11
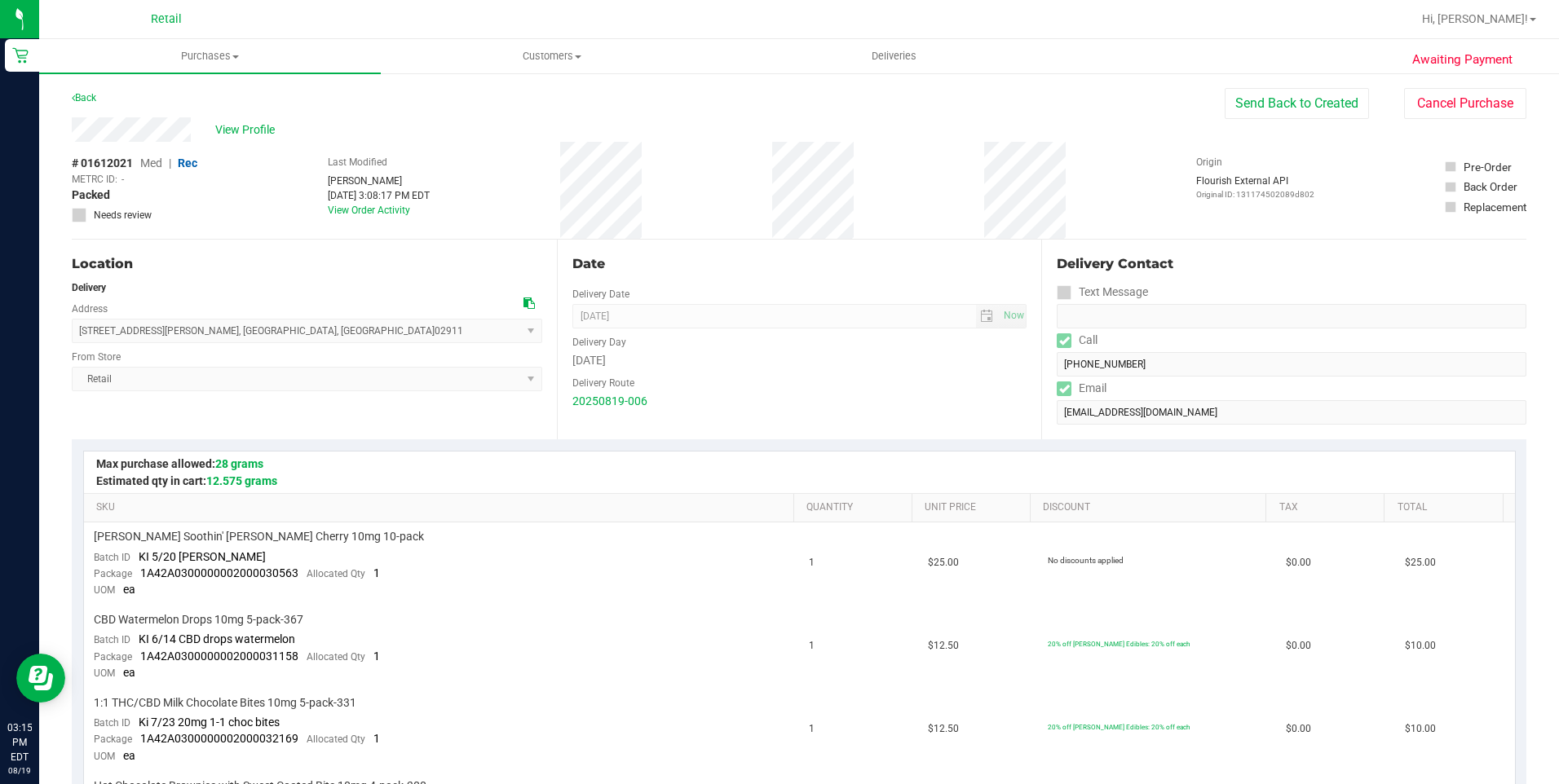
click at [261, 333] on span "40 Simpson Street , North Providence , RI 02911 Select address Simpson Street 4…" at bounding box center [306, 331] width 470 height 24
drag, startPoint x: 261, startPoint y: 333, endPoint x: 302, endPoint y: 331, distance: 41.0
click at [302, 331] on span "40 Simpson Street , North Providence , RI 02911 Select address Simpson Street 4…" at bounding box center [306, 331] width 470 height 24
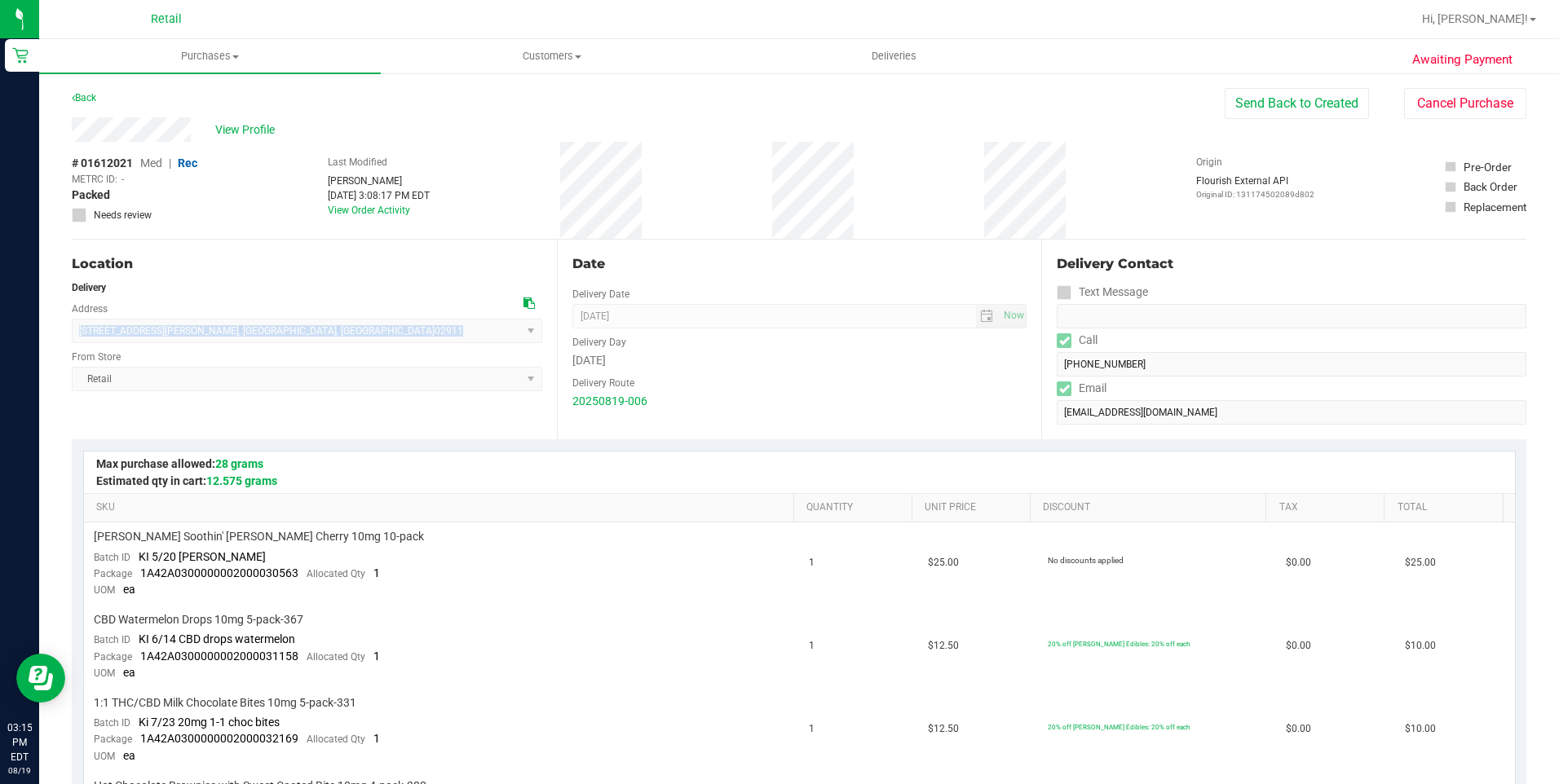
drag, startPoint x: 302, startPoint y: 331, endPoint x: 70, endPoint y: 339, distance: 232.1
click at [397, 317] on div "40 Simpson Street , North Providence , RI 02911 Select address Simpson Street 4…" at bounding box center [306, 318] width 470 height 48
drag, startPoint x: 333, startPoint y: 329, endPoint x: 83, endPoint y: 335, distance: 250.1
click at [83, 335] on span "40 Simpson Street , North Providence , RI 02911 Select address Simpson Street 4…" at bounding box center [306, 331] width 470 height 24
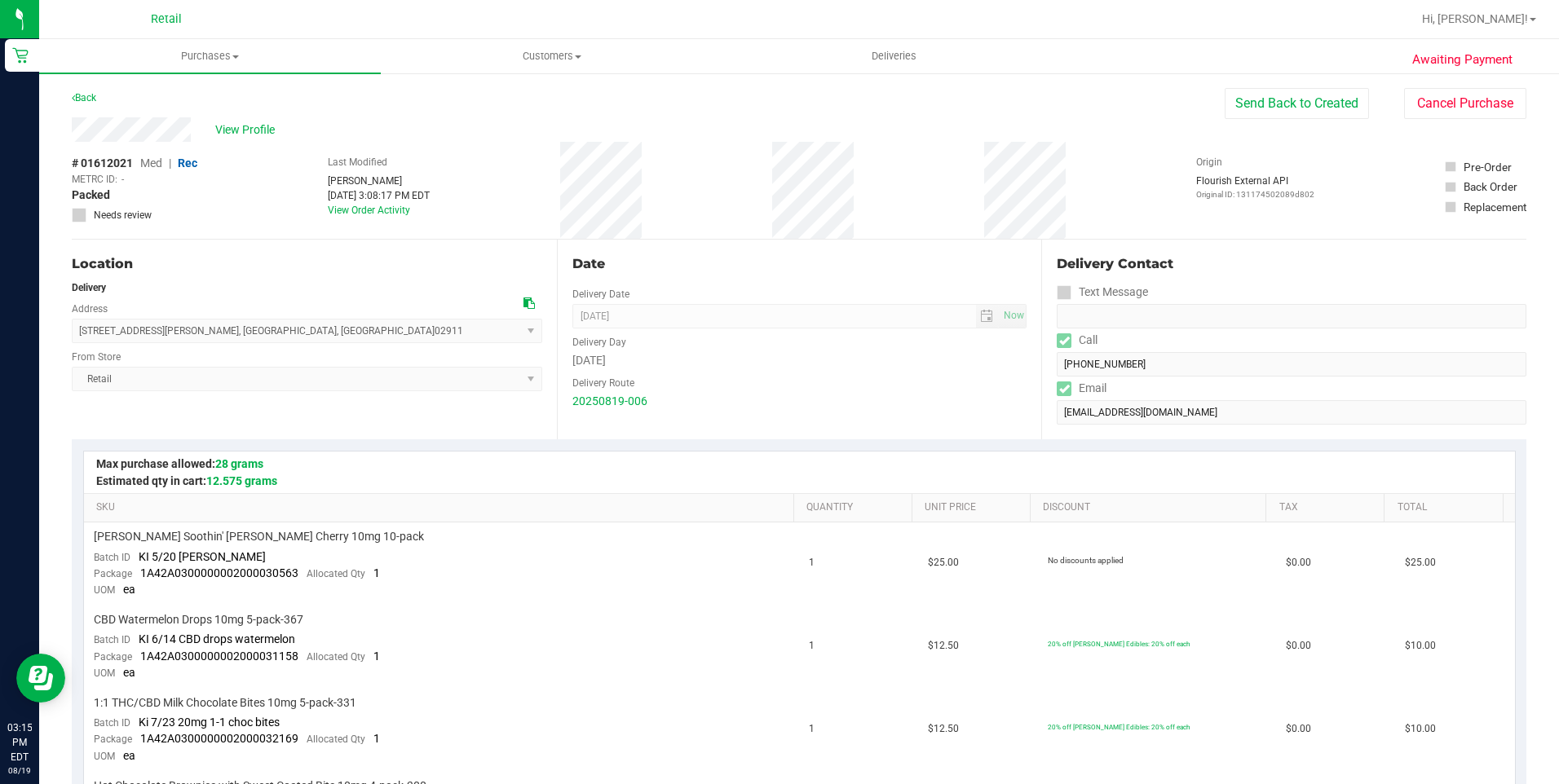
drag, startPoint x: 83, startPoint y: 335, endPoint x: 156, endPoint y: 331, distance: 73.1
click at [143, 336] on span "40 Simpson Street , North Providence , RI 02911 Select address Simpson Street 4…" at bounding box center [306, 331] width 470 height 24
drag, startPoint x: 296, startPoint y: 325, endPoint x: 77, endPoint y: 338, distance: 219.4
click at [77, 338] on span "40 Simpson Street , North Providence , RI 02911 Select address Simpson Street 4…" at bounding box center [306, 331] width 470 height 24
copy span "40 Simpson Street , North Providence , RI 02911"
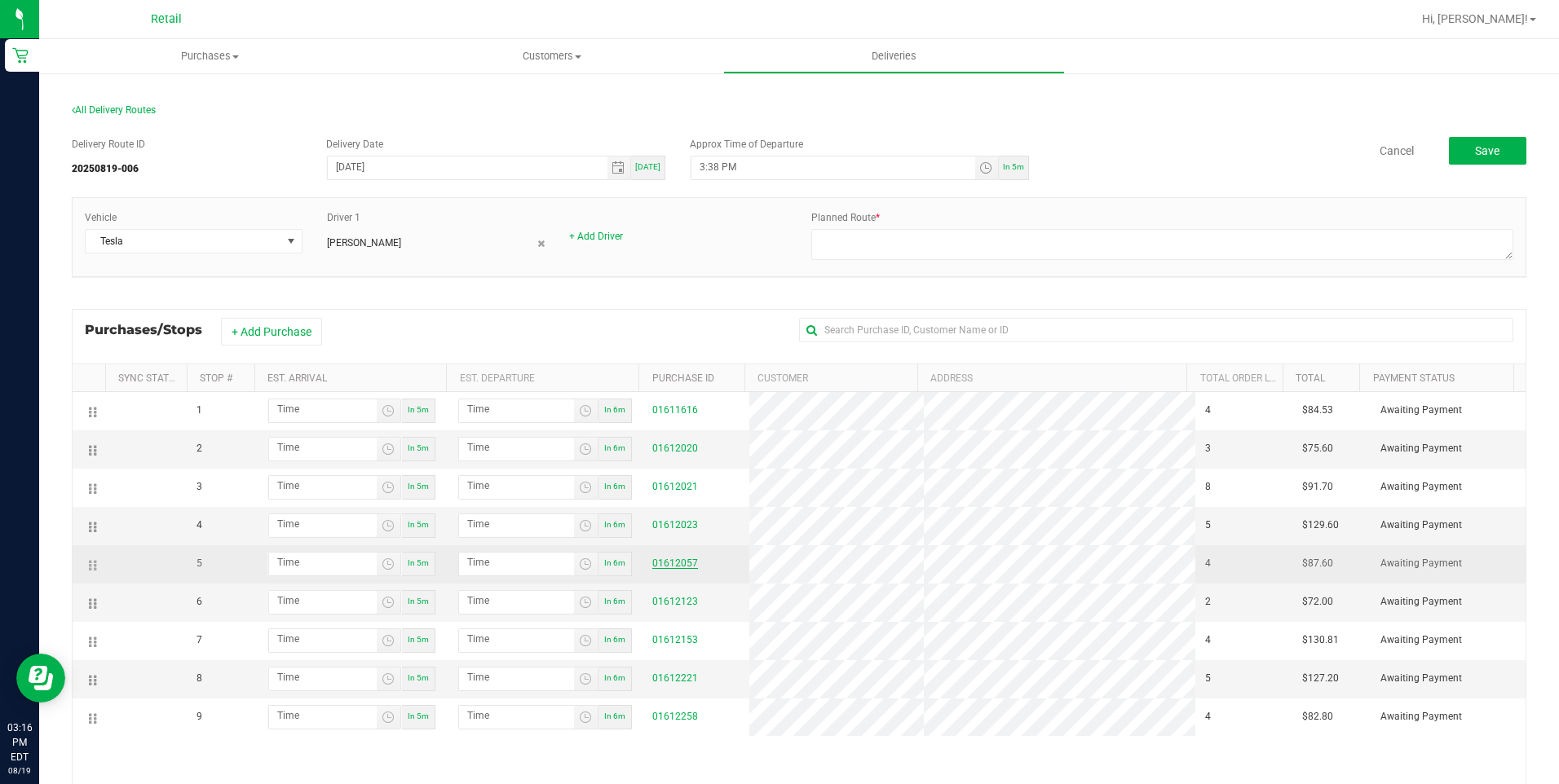
click at [662, 557] on link "01612057" at bounding box center [675, 562] width 45 height 11
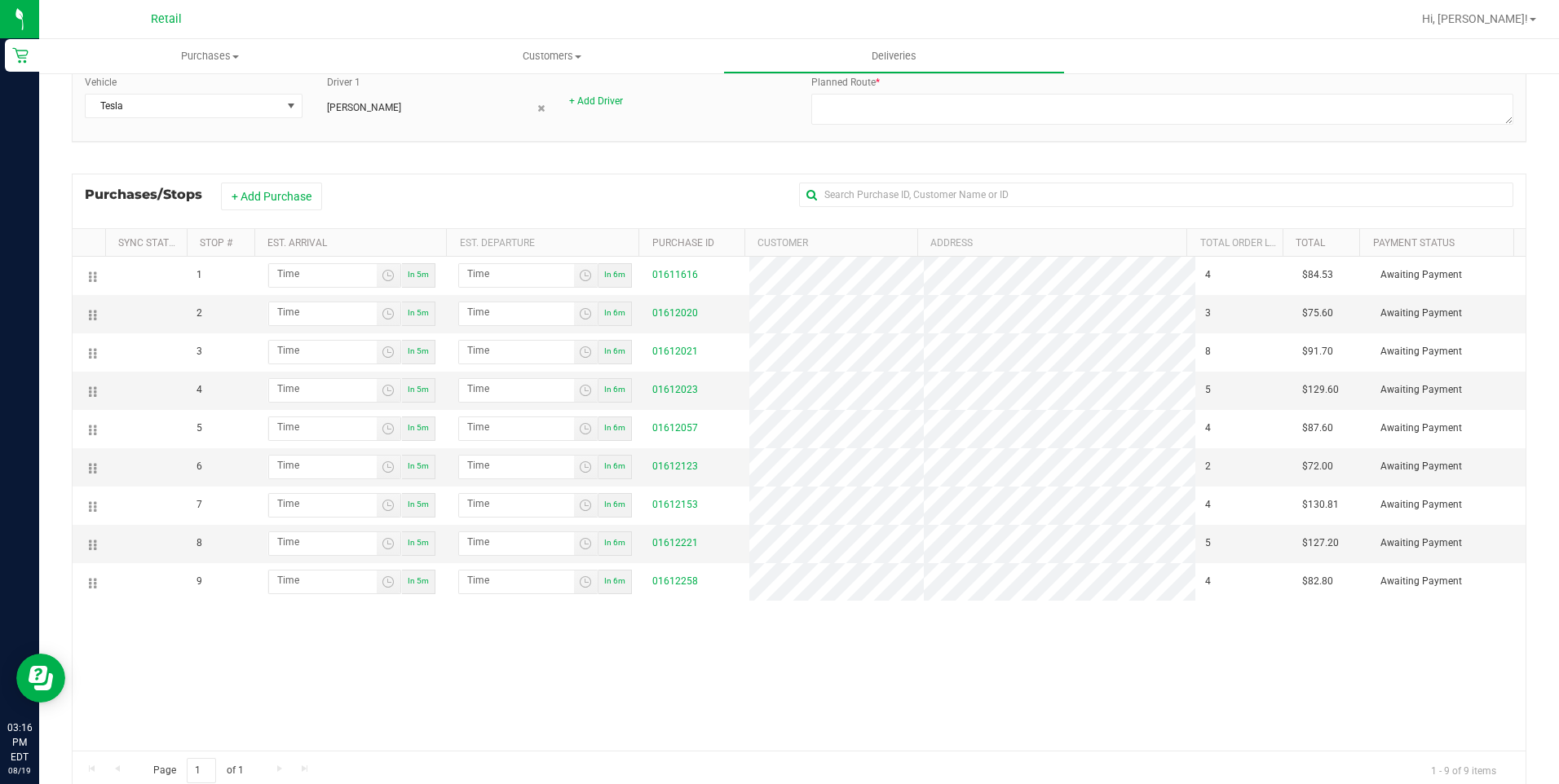
scroll to position [163, 0]
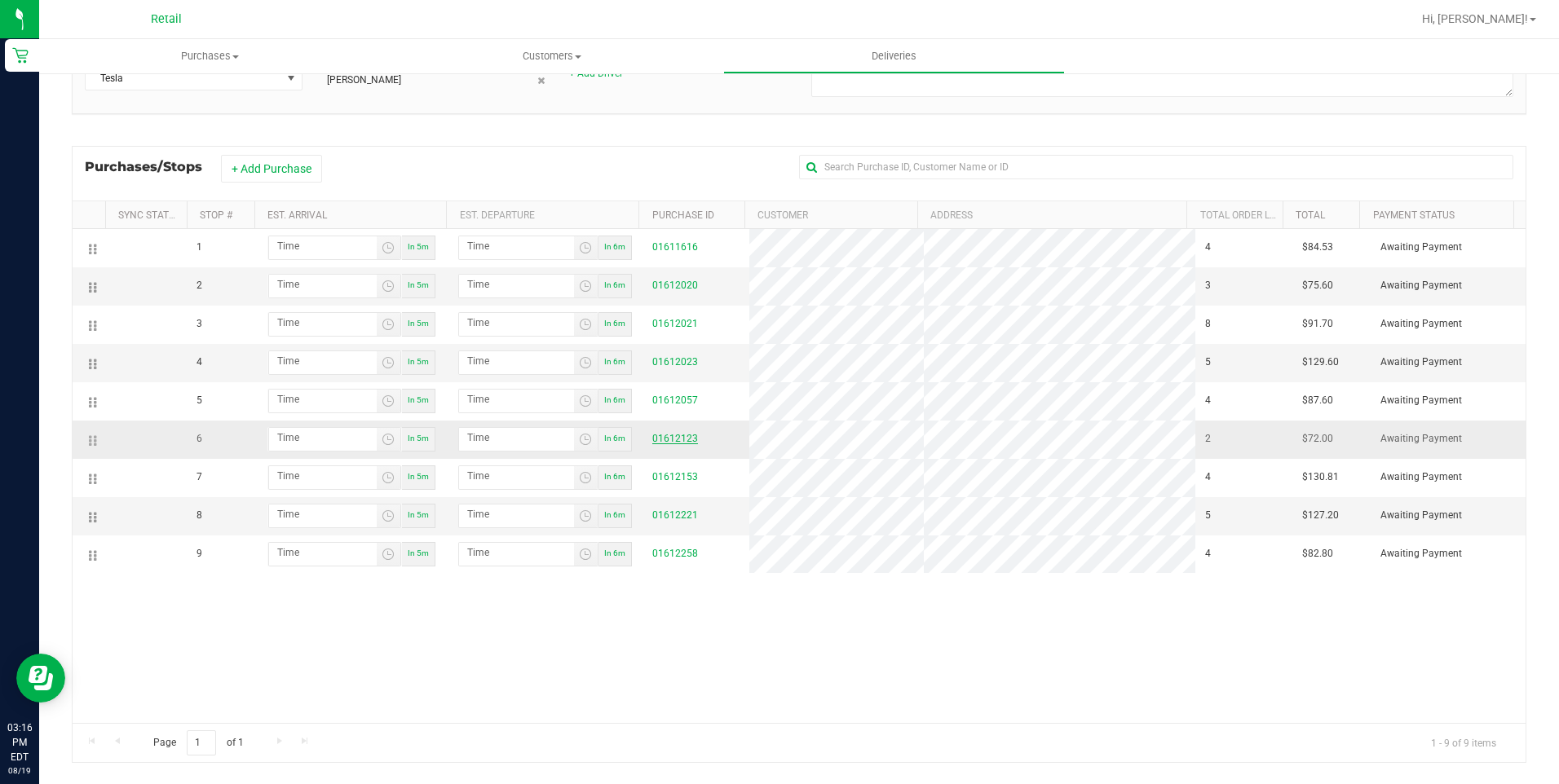
click at [656, 440] on link "01612123" at bounding box center [675, 438] width 45 height 11
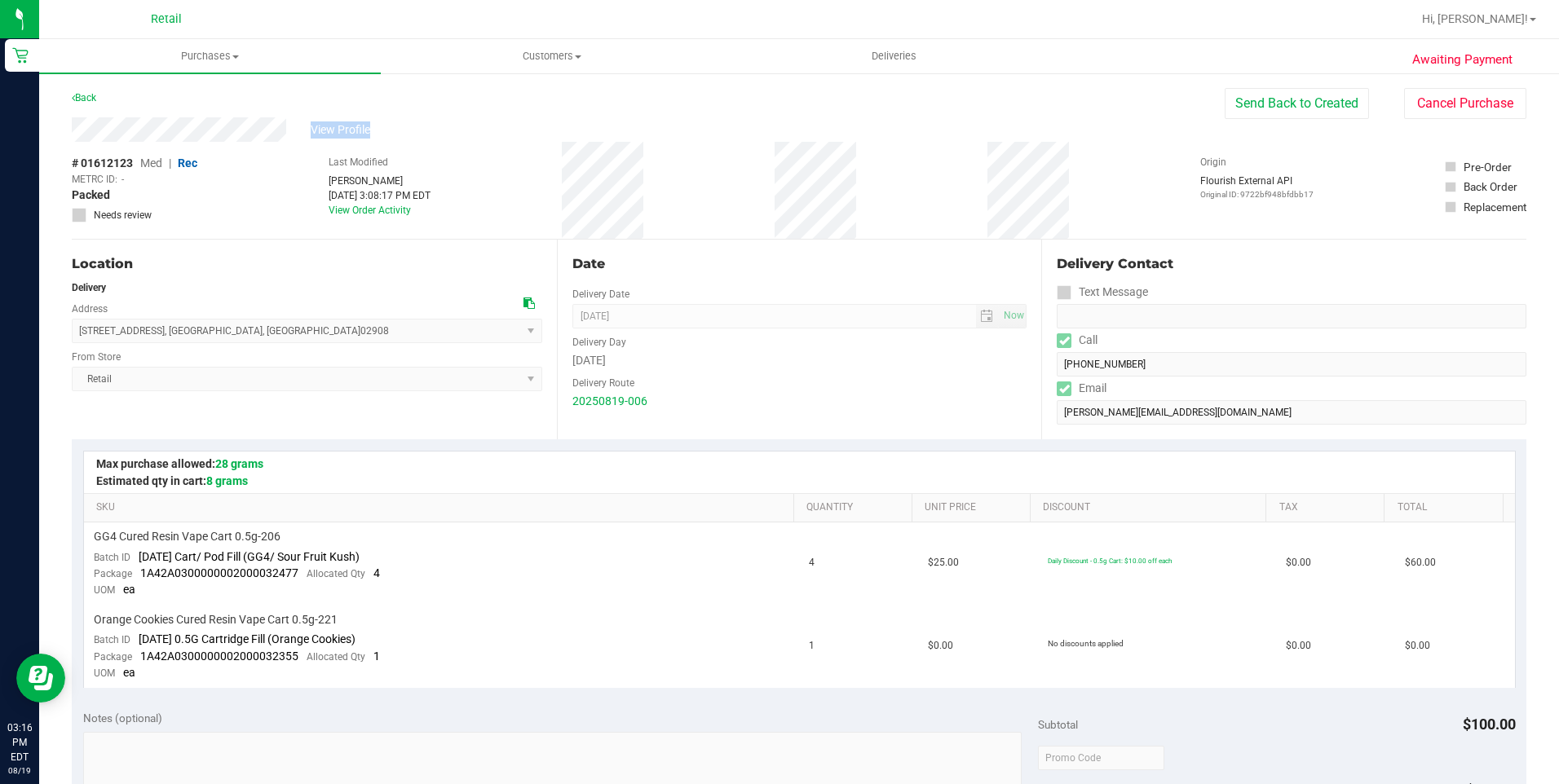
click at [99, 147] on div "View Profile # 01612123 Med | Rec METRC ID: - Packed Needs review Last Modified…" at bounding box center [799, 179] width 1455 height 122
drag, startPoint x: 99, startPoint y: 147, endPoint x: 277, endPoint y: 143, distance: 178.0
click at [277, 143] on div "# 01612123 Med | Rec METRC ID: - Packed Needs review Last Modified Sergio Garci…" at bounding box center [799, 190] width 1455 height 97
click at [74, 136] on div "View Profile" at bounding box center [648, 130] width 1153 height 24
drag, startPoint x: 281, startPoint y: 326, endPoint x: 81, endPoint y: 337, distance: 200.3
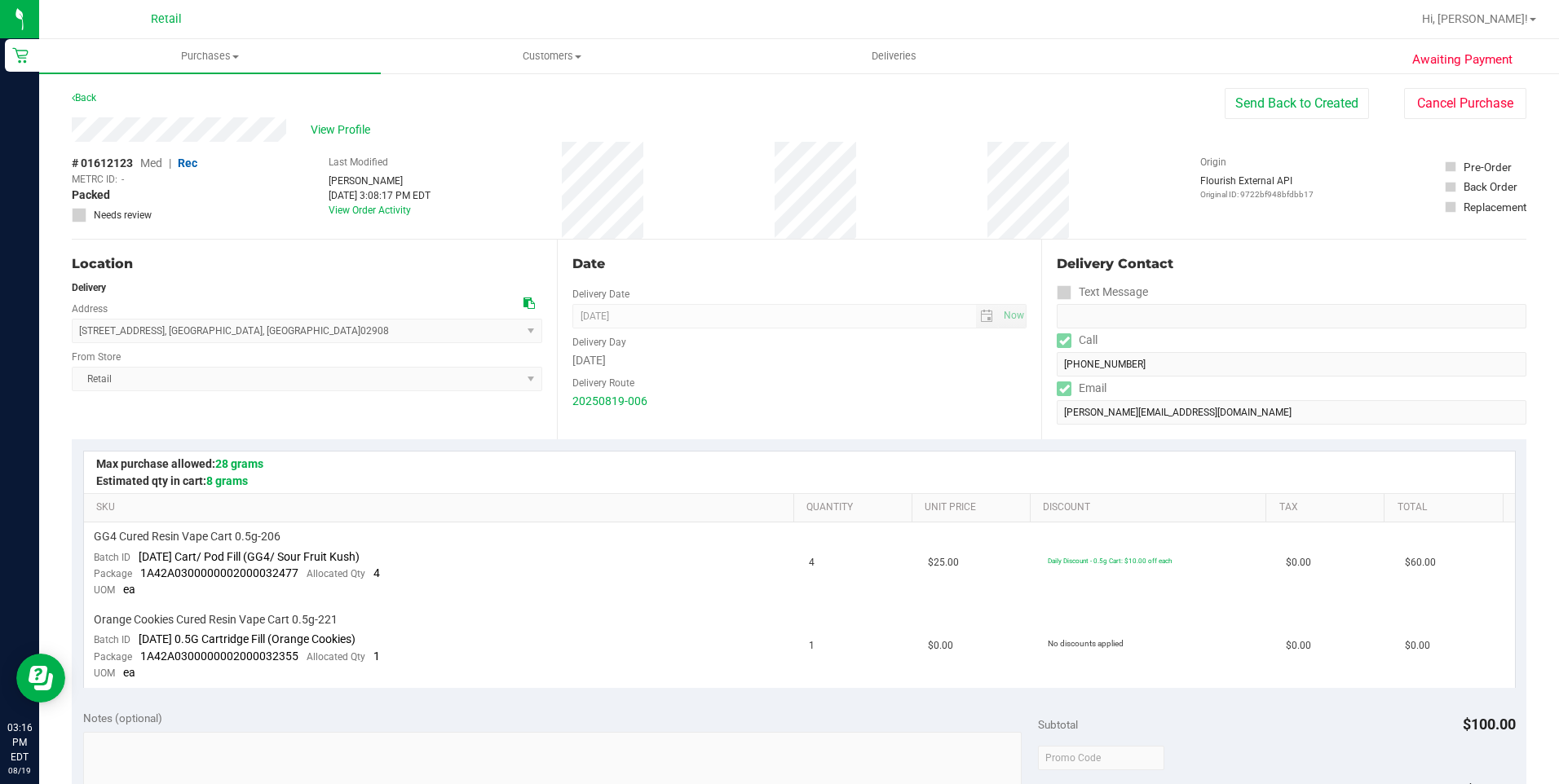
click at [81, 337] on span "98 Fairview Street , Providence , RI 02908 Select address Fairview Street 98 Fa…" at bounding box center [306, 331] width 470 height 24
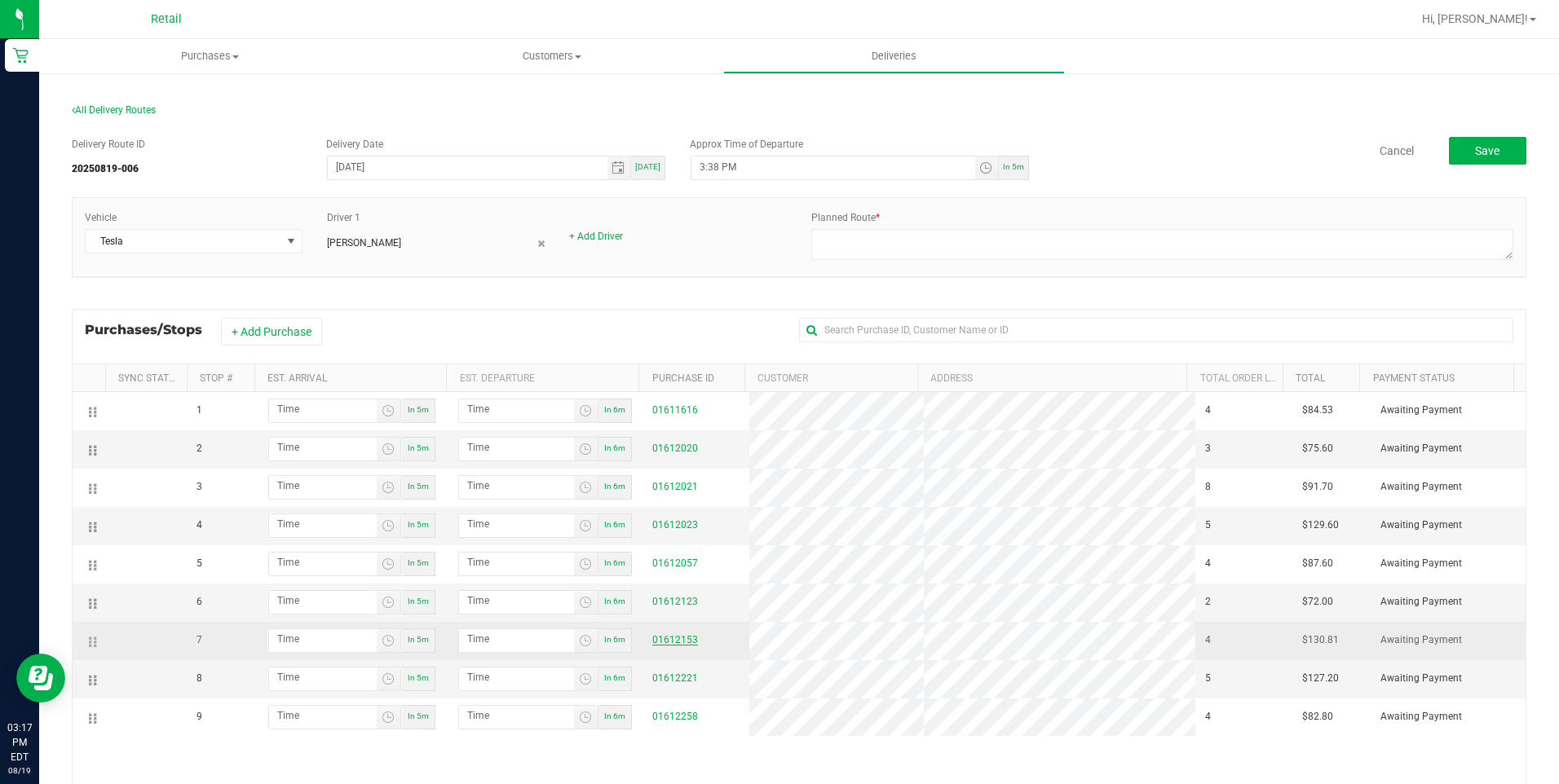
click at [667, 639] on link "01612153" at bounding box center [675, 639] width 45 height 11
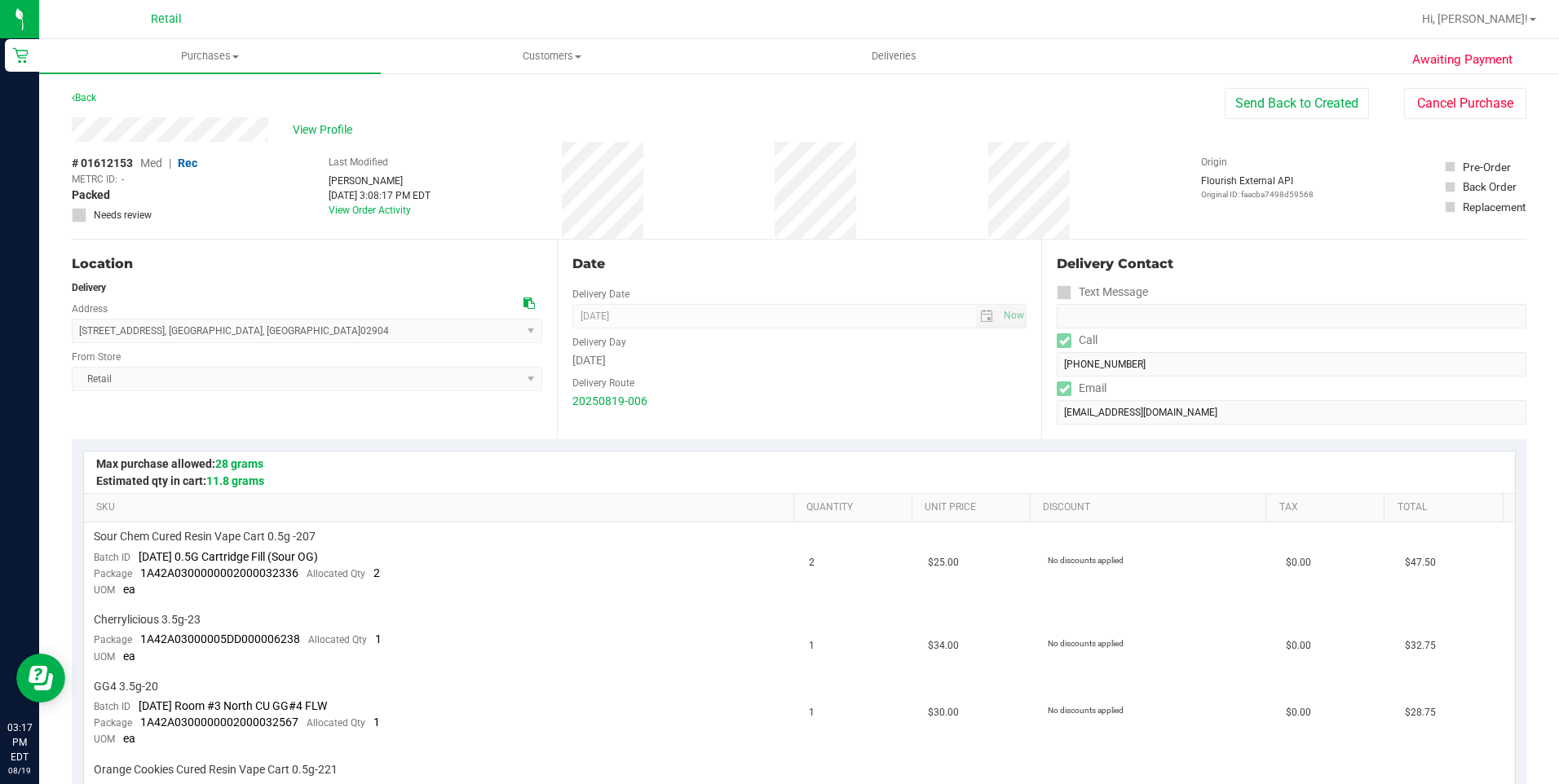
drag, startPoint x: 290, startPoint y: 326, endPoint x: 79, endPoint y: 334, distance: 211.2
click at [79, 334] on span "112 Palm Street , North Providence , RI 02904 Select address Palm Street 112 Pa…" at bounding box center [306, 331] width 470 height 24
copy span "112 Palm Street , North Providence , RI 02904"
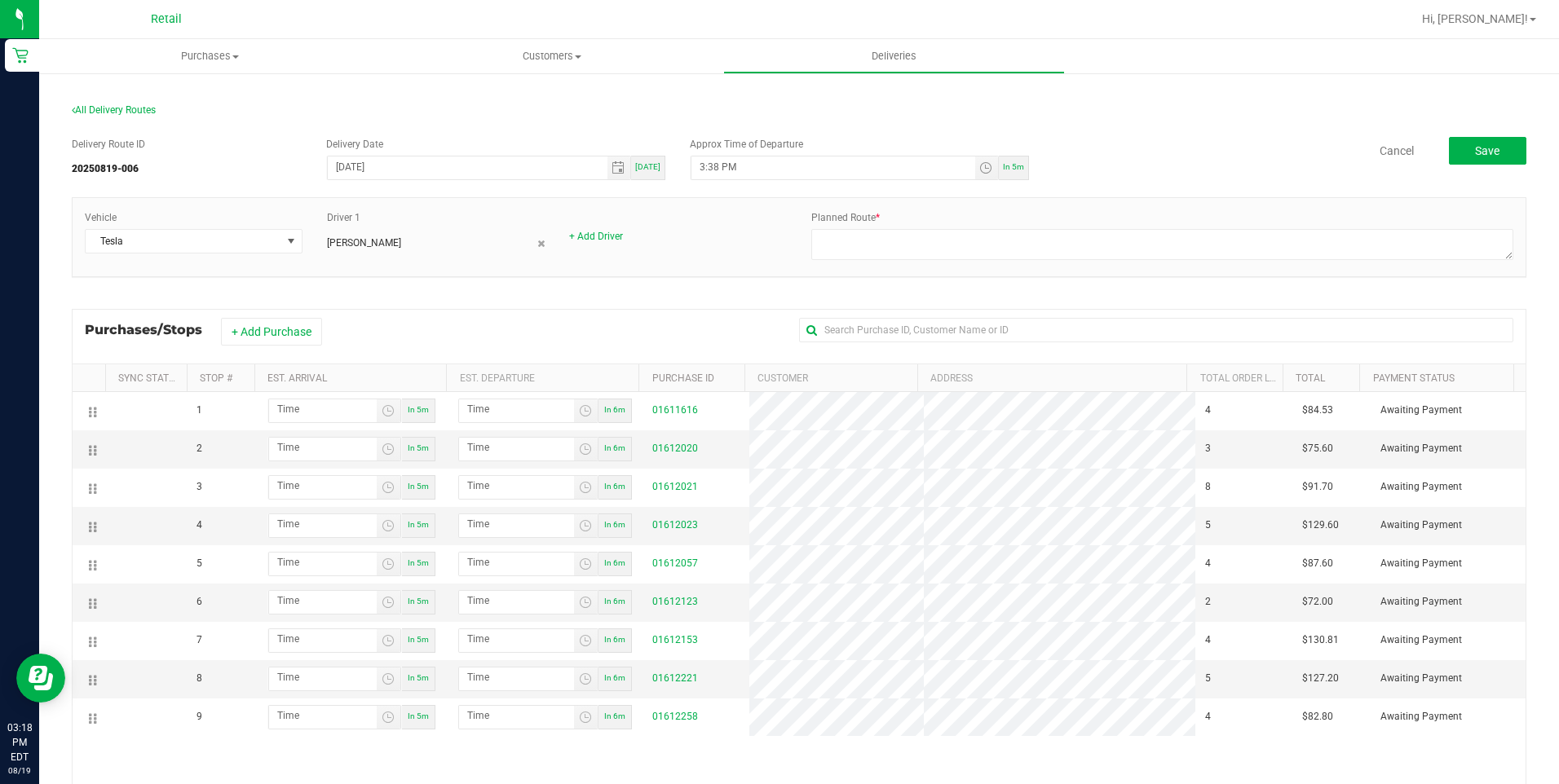
scroll to position [163, 0]
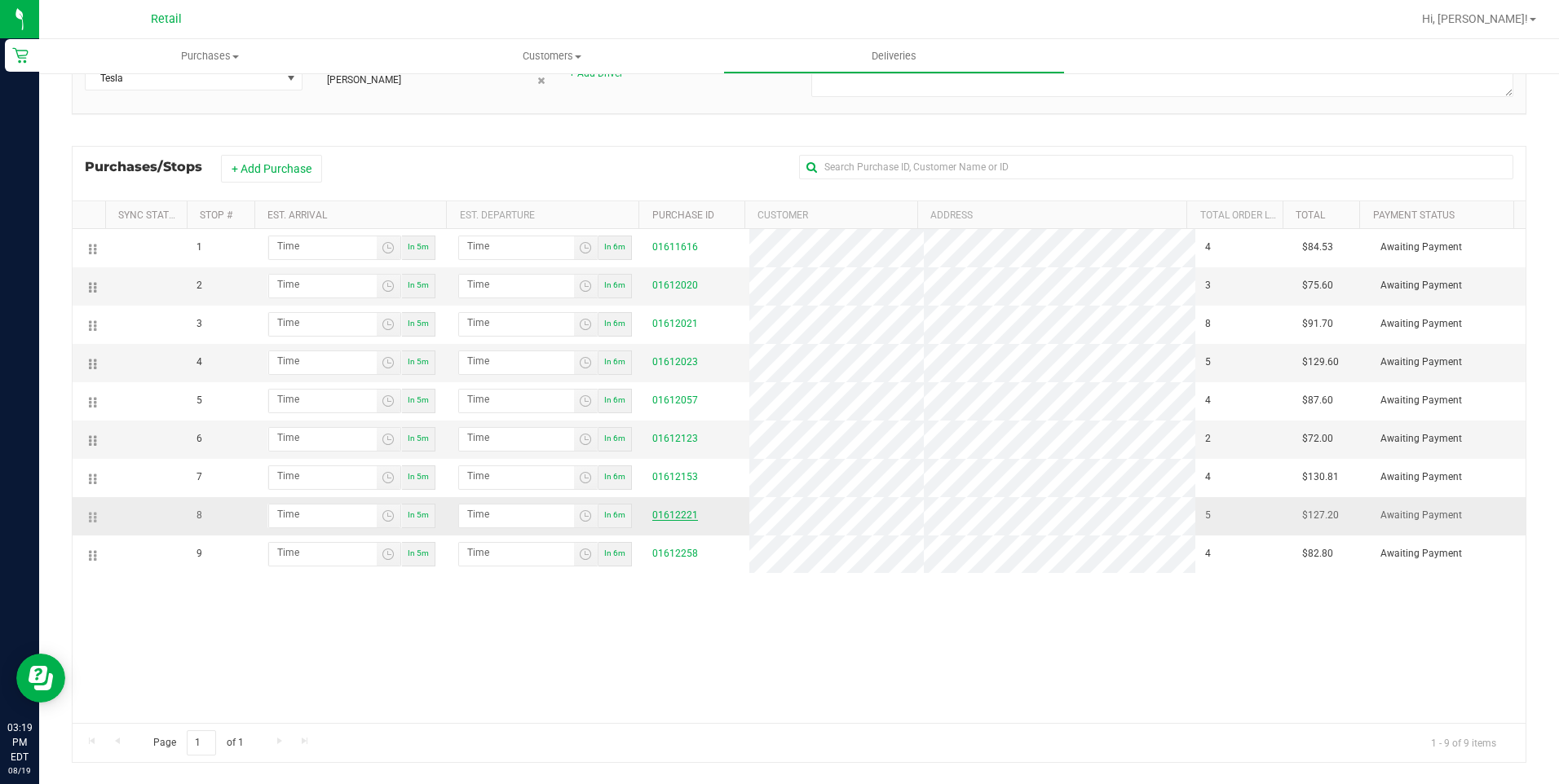
click at [668, 518] on link "01612221" at bounding box center [675, 515] width 45 height 11
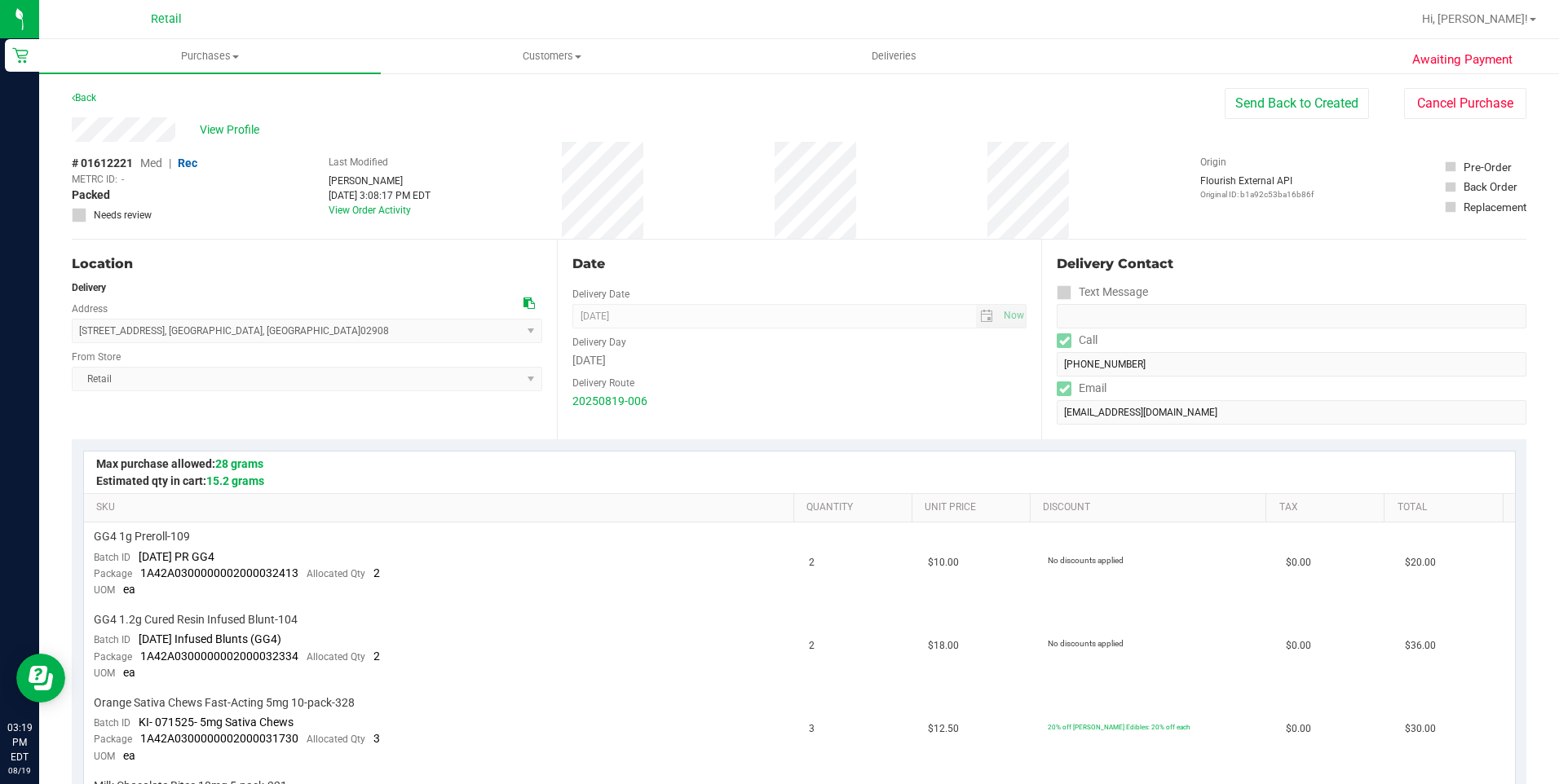
drag, startPoint x: 326, startPoint y: 324, endPoint x: 405, endPoint y: 292, distance: 85.2
click at [85, 337] on span "547 Pleasant Valley Parkway , Providence , RI 02908 Select address Pleasant Val…" at bounding box center [306, 331] width 470 height 24
drag, startPoint x: 405, startPoint y: 292, endPoint x: 370, endPoint y: 290, distance: 35.1
click at [385, 292] on div "Delivery" at bounding box center [306, 288] width 470 height 15
drag, startPoint x: 176, startPoint y: 128, endPoint x: 65, endPoint y: 143, distance: 112.0
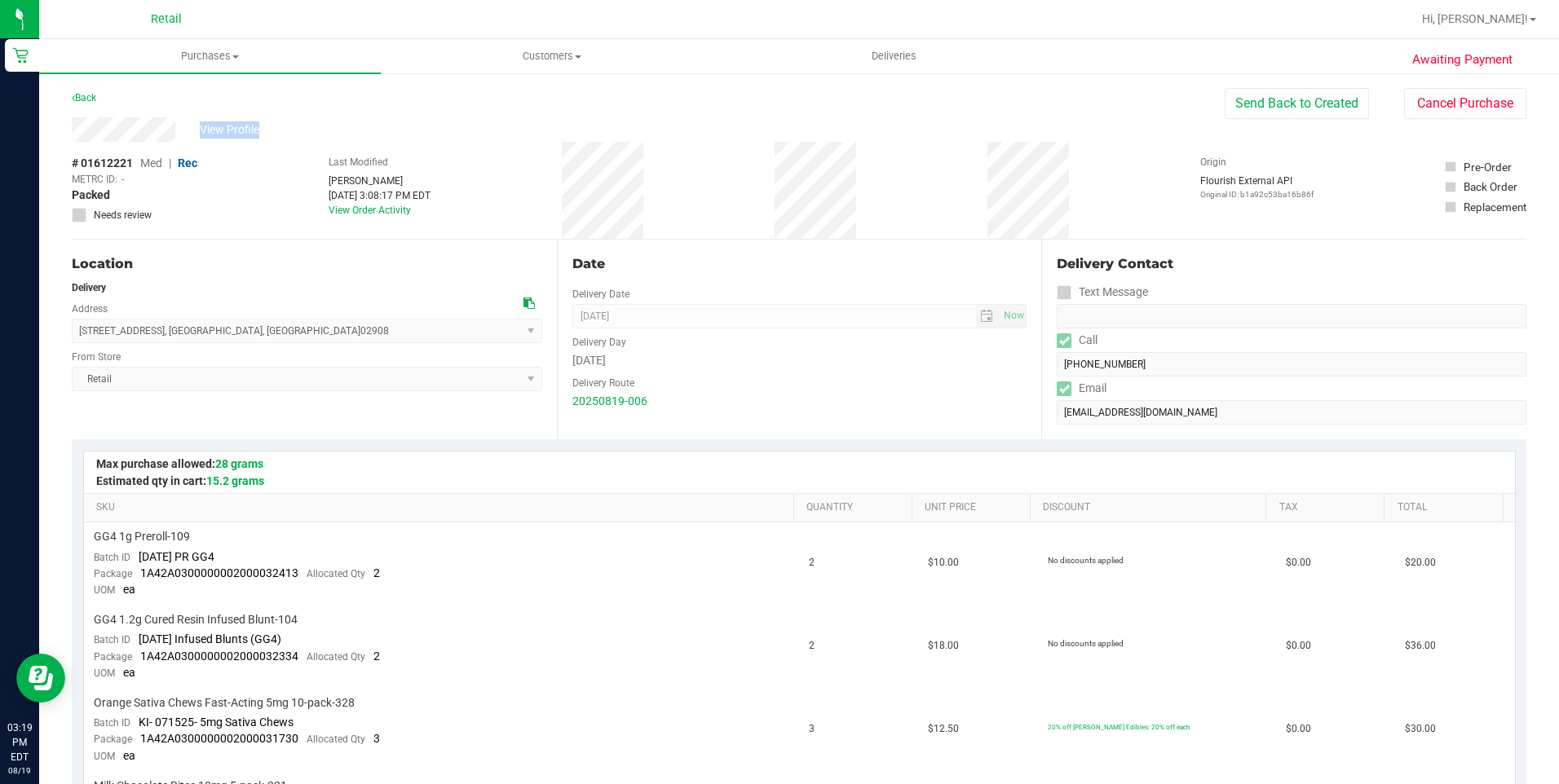
click at [1043, 365] on div "Delivery Contact Text Message Call (401) 450-6632 Email taylorsmt@gmail.com" at bounding box center [1284, 339] width 485 height 200
drag, startPoint x: 350, startPoint y: 330, endPoint x: 81, endPoint y: 337, distance: 269.1
click at [81, 337] on span "547 Pleasant Valley Parkway , Providence , RI 02908 Select address Pleasant Val…" at bounding box center [306, 331] width 470 height 24
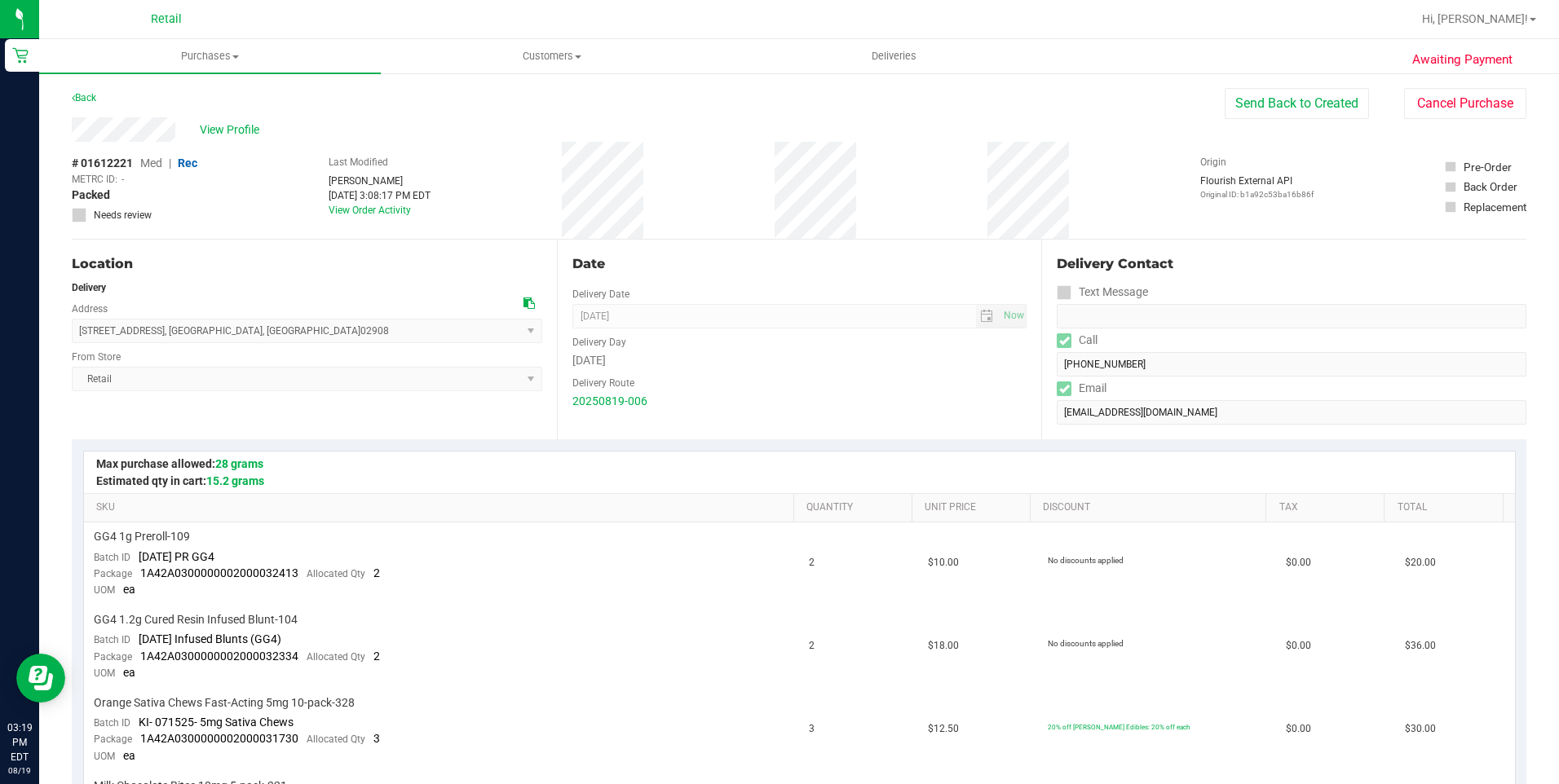
copy span "547 Pleasant Valley Parkway , Providence , RI 02908"
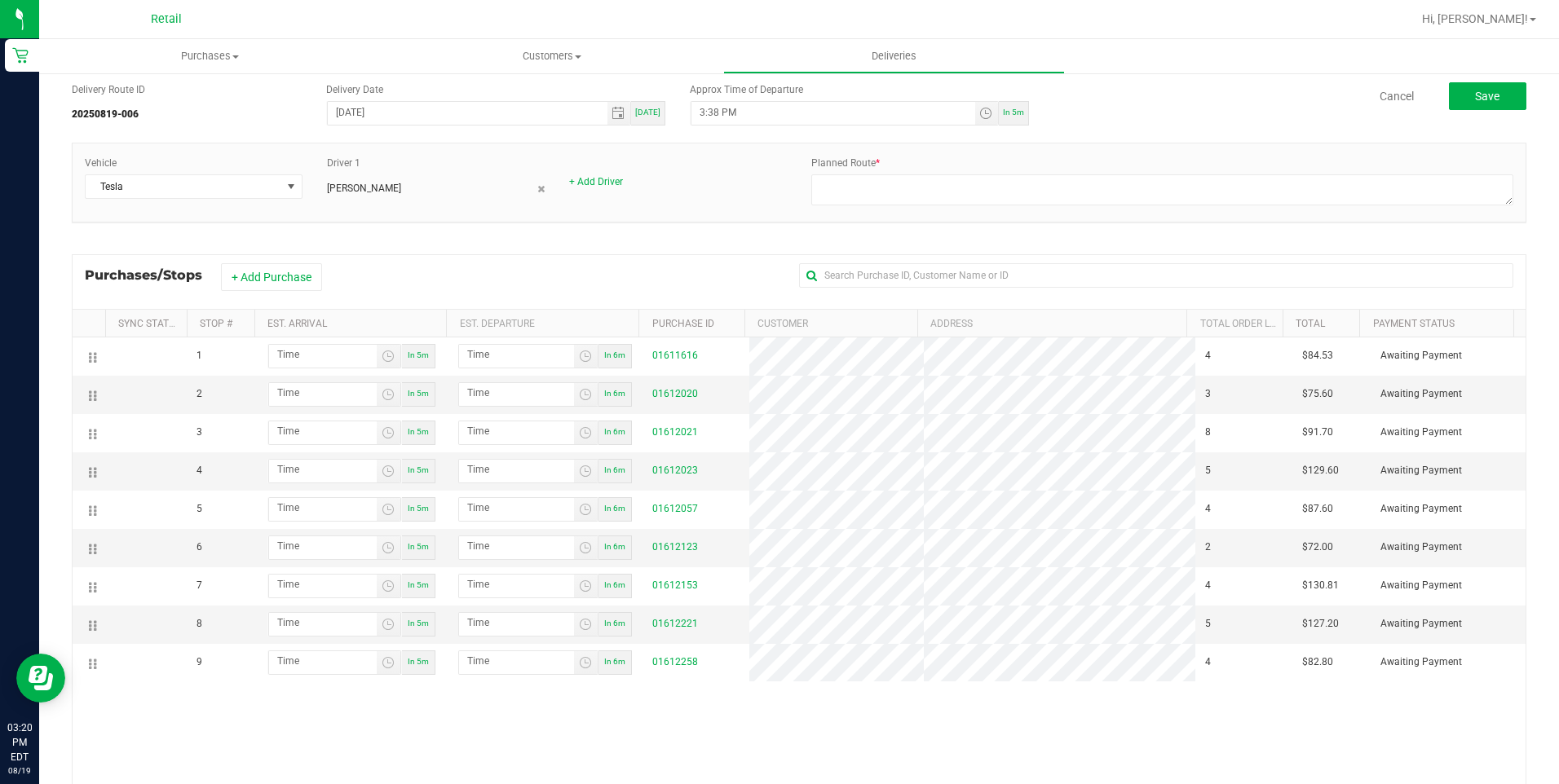
scroll to position [81, 0]
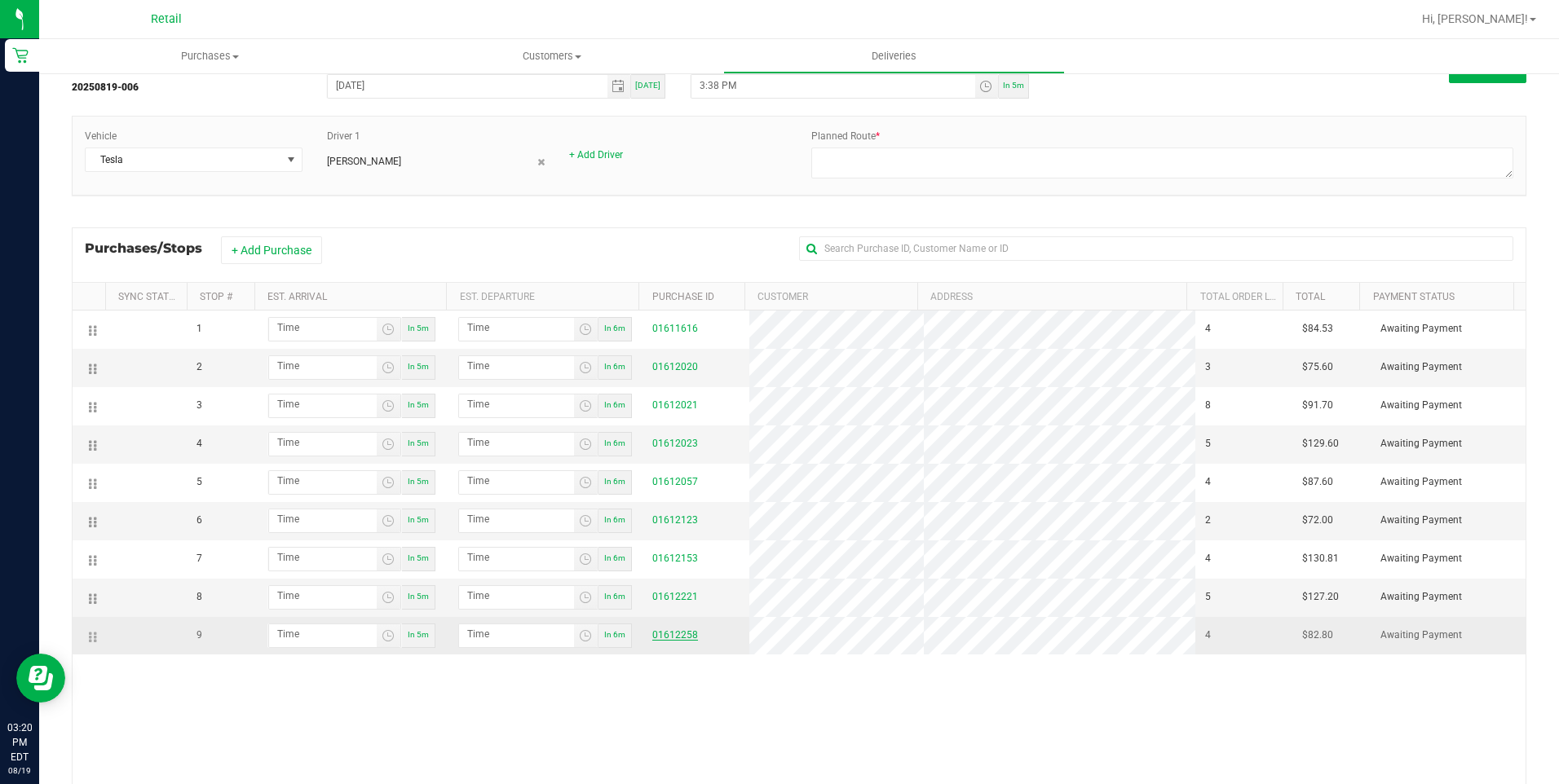
click at [675, 633] on link "01612258" at bounding box center [675, 635] width 45 height 11
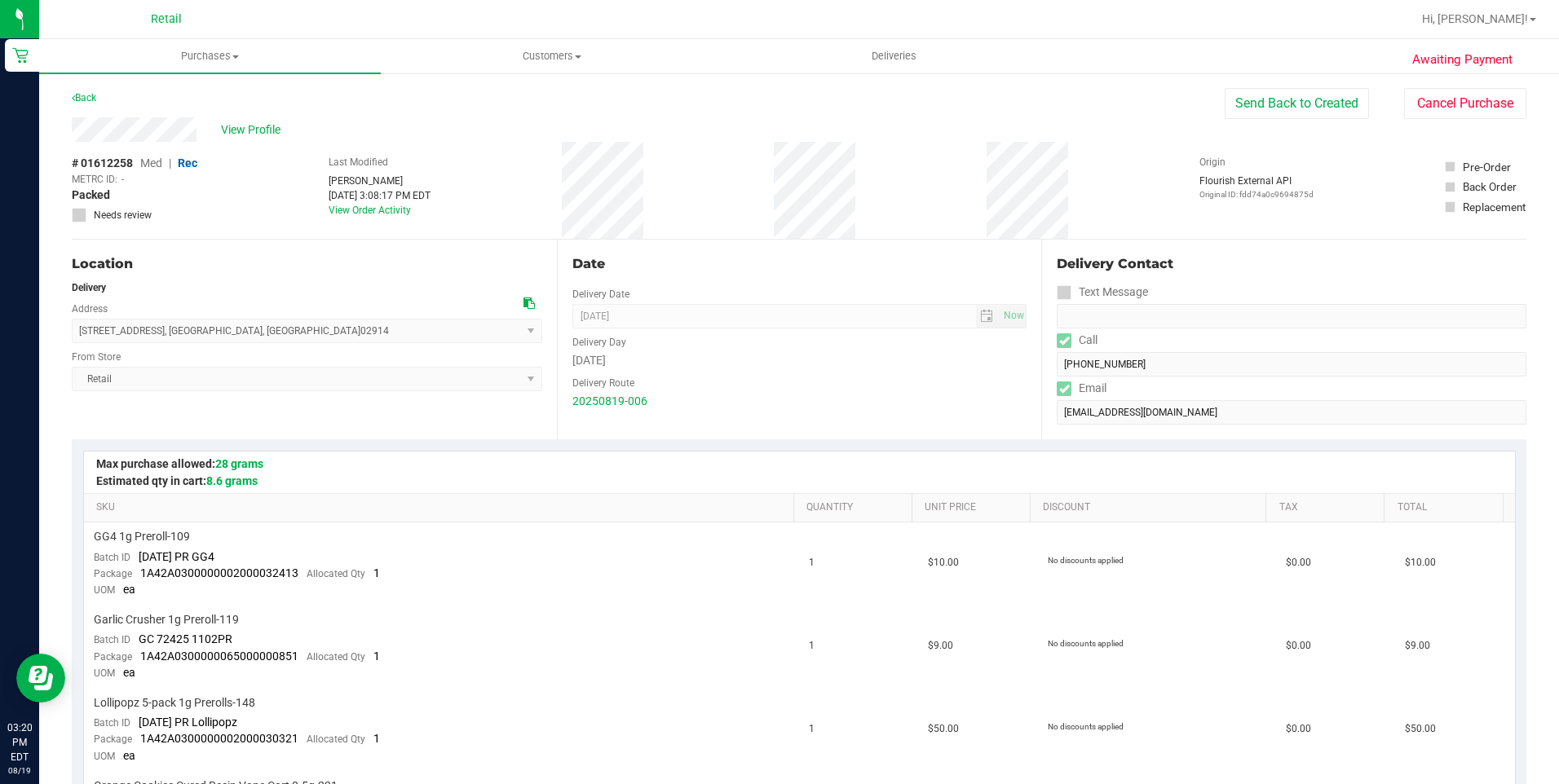
drag, startPoint x: 70, startPoint y: 123, endPoint x: 1051, endPoint y: 378, distance: 1013.6
click at [1056, 378] on form "Delivery Contact Text Message Call (401) 241-5624 Email Lindseybdiorio@gmail.com" at bounding box center [1291, 339] width 469 height 170
drag, startPoint x: 278, startPoint y: 323, endPoint x: 79, endPoint y: 341, distance: 199.8
click at [79, 341] on span "30 Hedley Circle , East Providence , RI 02914 Select address Hedley Circle 30 H…" at bounding box center [306, 331] width 470 height 24
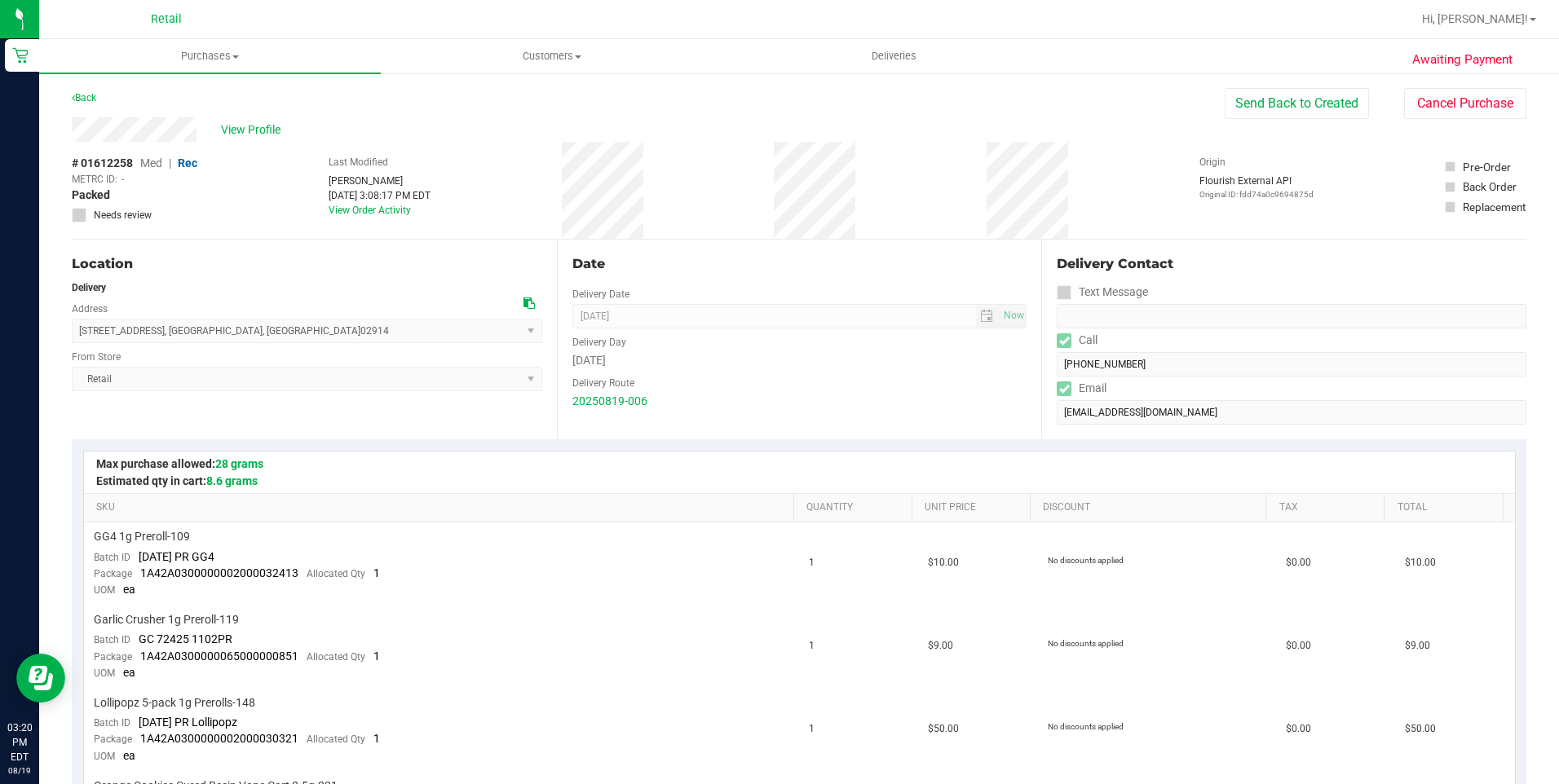
copy span "30 Hedley Circle , East Providence , RI 02914"
click at [789, 266] on div "Date" at bounding box center [800, 264] width 455 height 19
click at [1508, 22] on span "Hi, [PERSON_NAME]!" at bounding box center [1475, 18] width 106 height 13
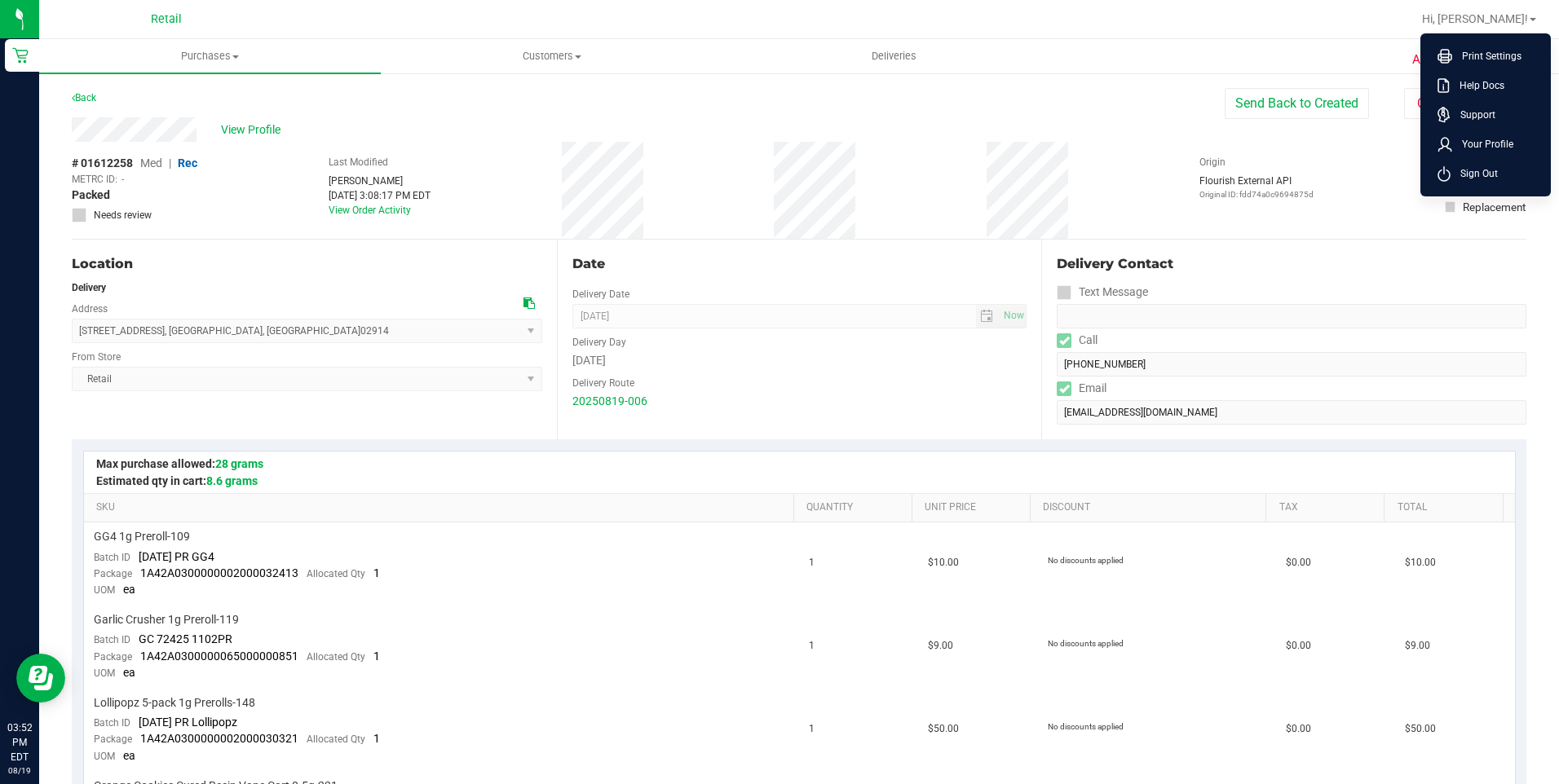
drag, startPoint x: 1460, startPoint y: 170, endPoint x: 1469, endPoint y: 181, distance: 14.2
click at [1464, 174] on span "Sign Out" at bounding box center [1474, 174] width 47 height 17
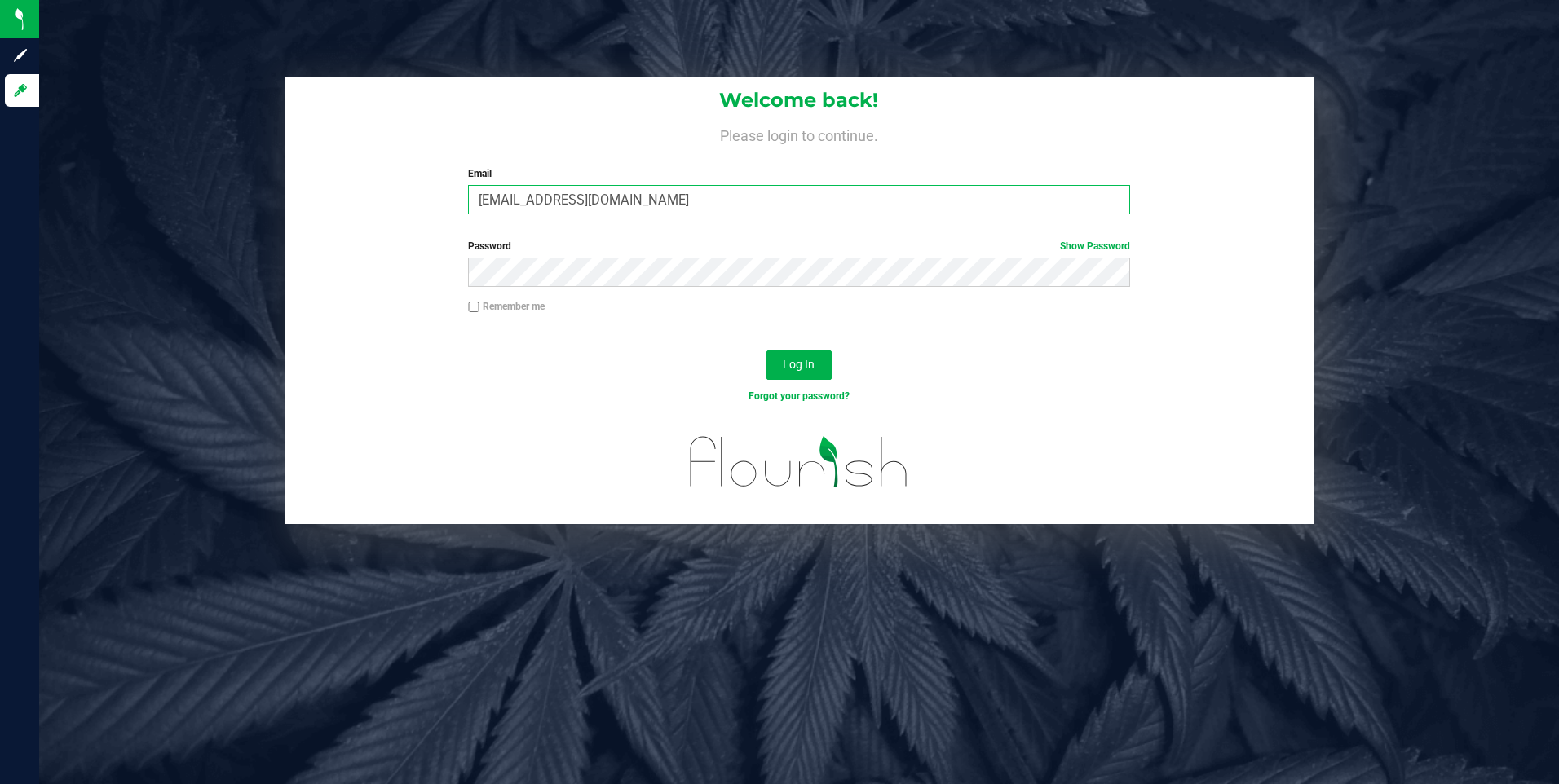
drag, startPoint x: 672, startPoint y: 206, endPoint x: 85, endPoint y: 211, distance: 587.0
click at [85, 211] on div "Welcome back! Please login to continue. Email sergioegarciajr@gmail.com Require…" at bounding box center [799, 300] width 1544 height 447
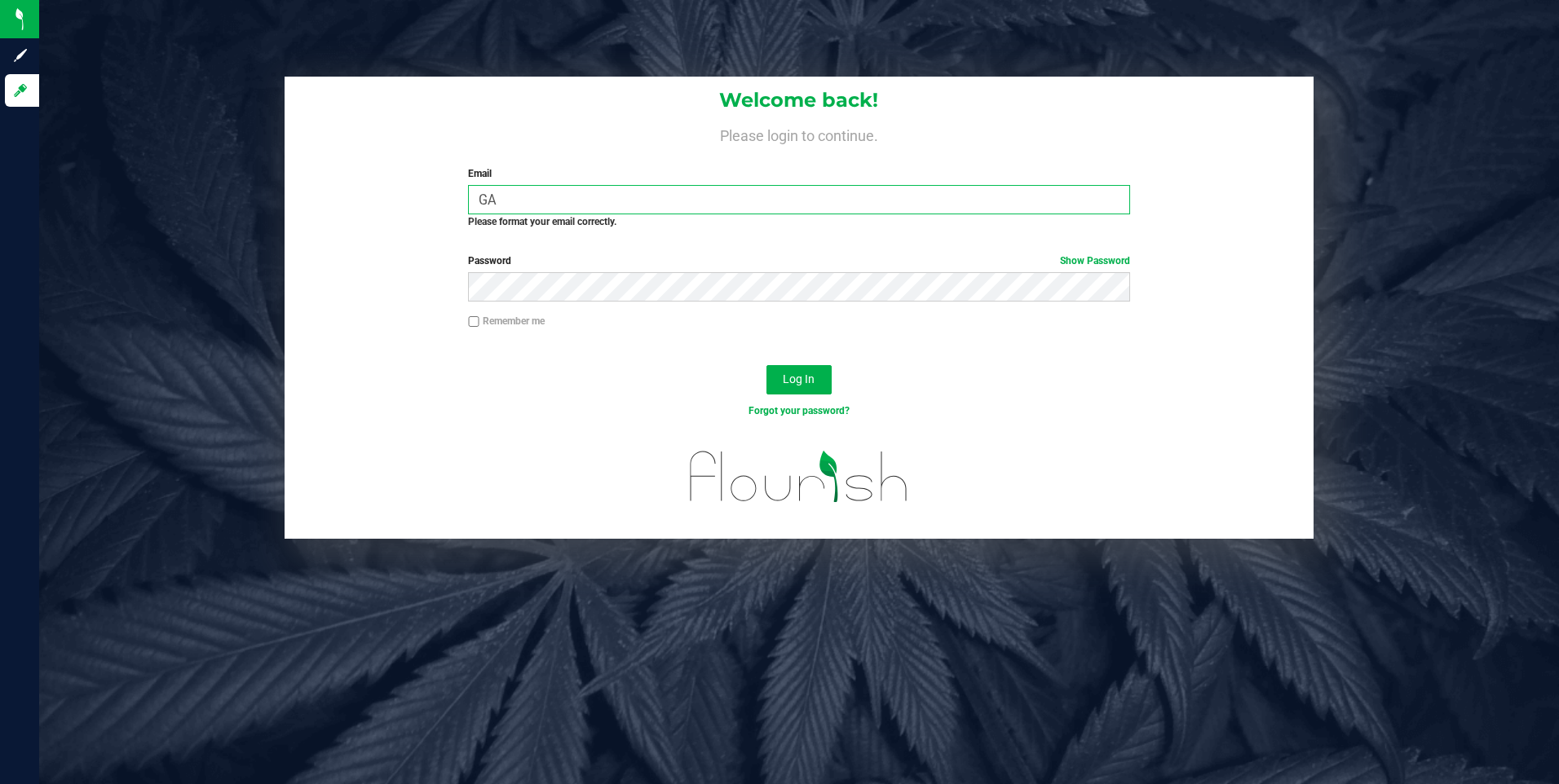
type input "G"
type input "garciagkevin@gmail.com"
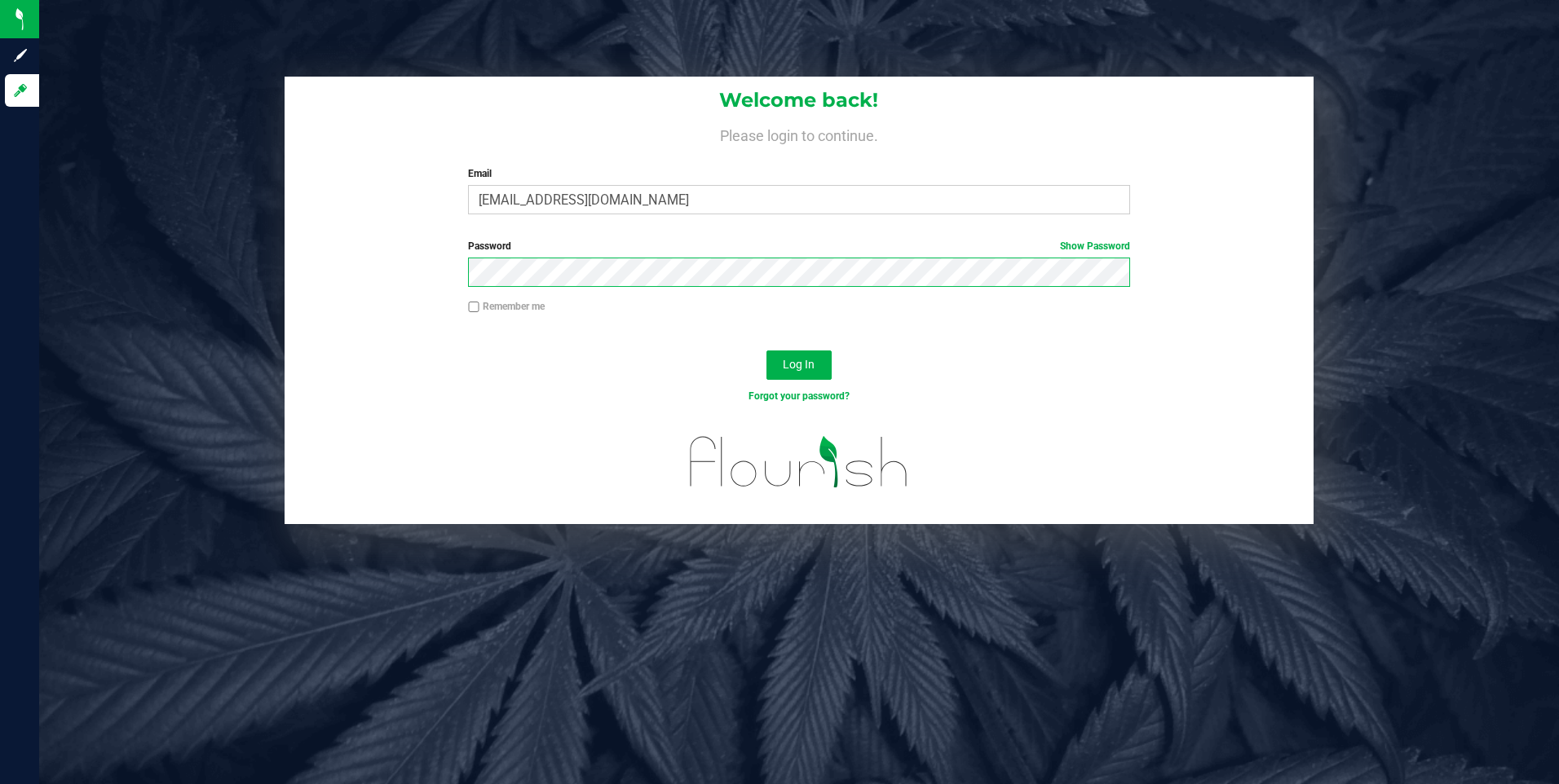
click at [767, 351] on button "Log In" at bounding box center [799, 365] width 65 height 30
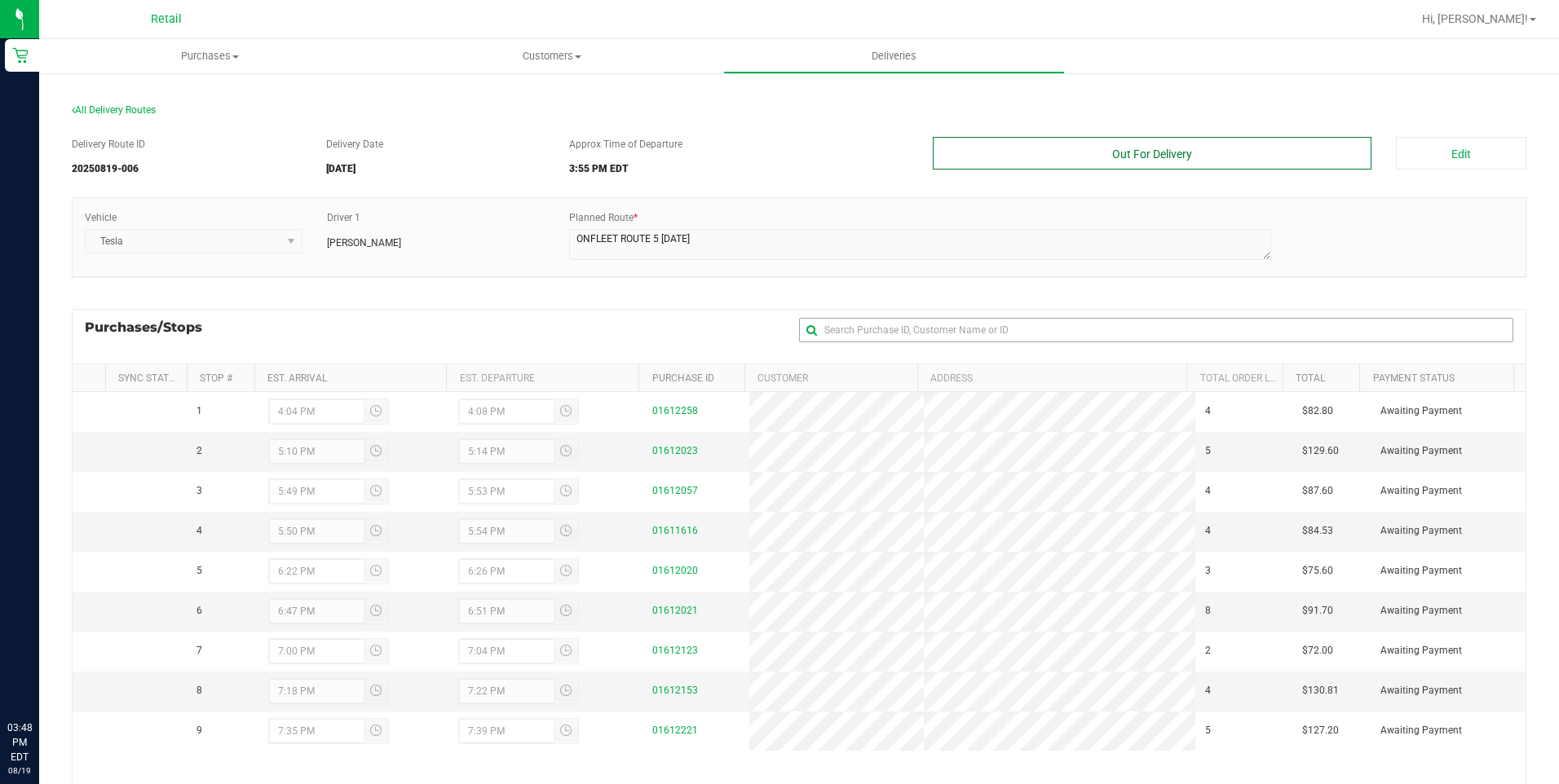
click at [1157, 157] on button "Out For Delivery" at bounding box center [1152, 153] width 440 height 32
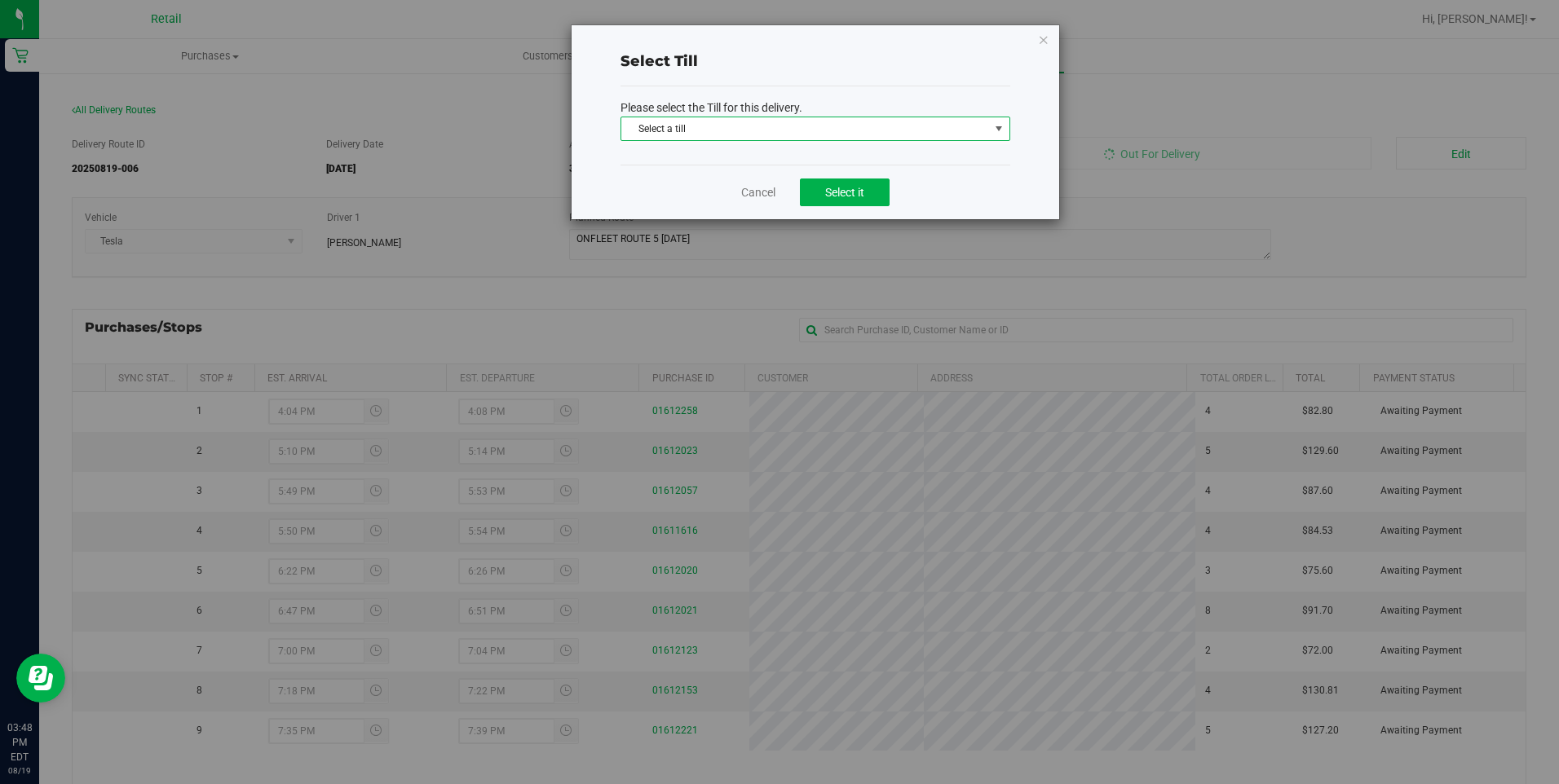
click at [850, 129] on span "Select a till" at bounding box center [805, 129] width 368 height 23
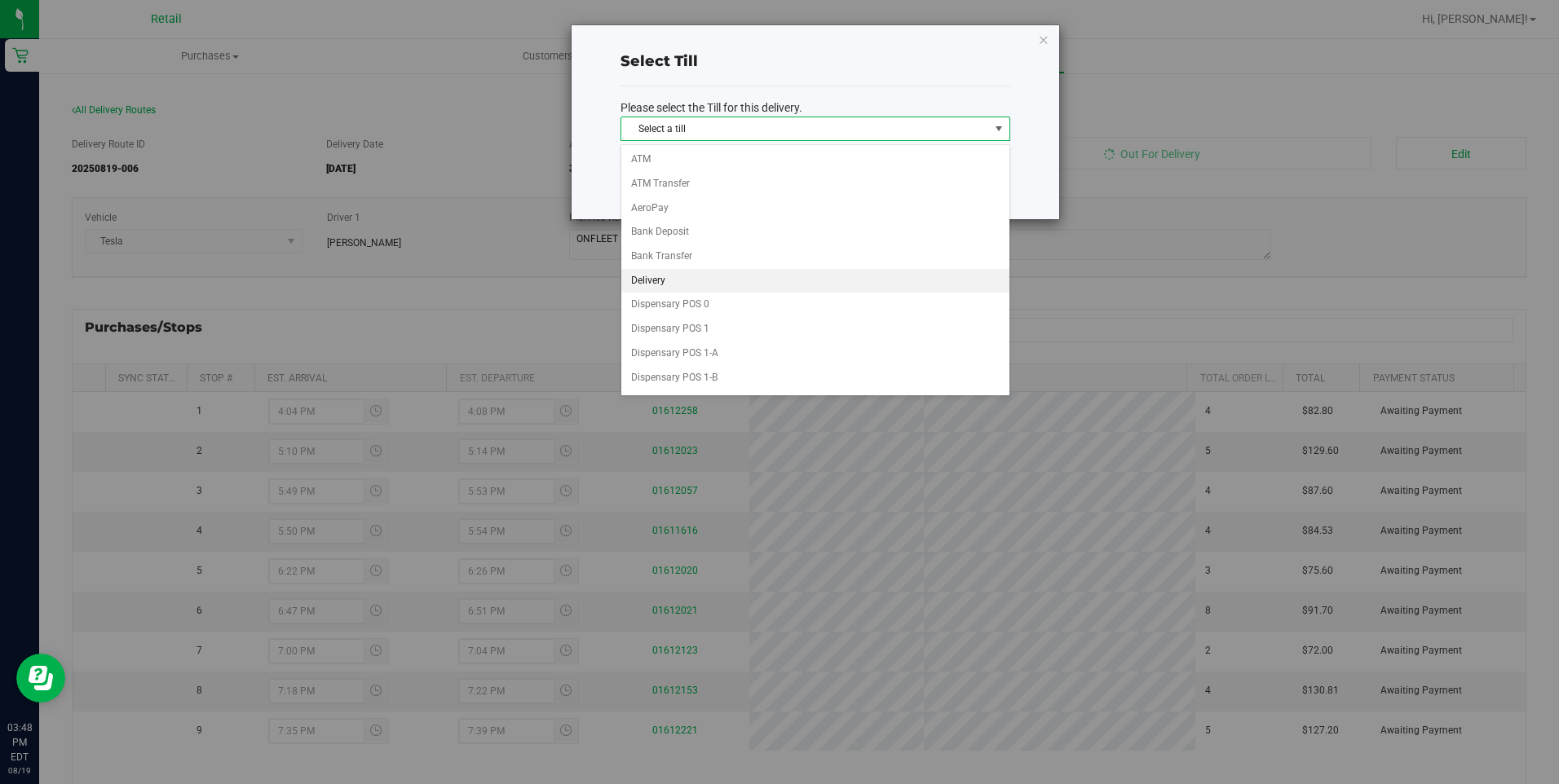
click at [662, 283] on li "Delivery" at bounding box center [815, 281] width 388 height 24
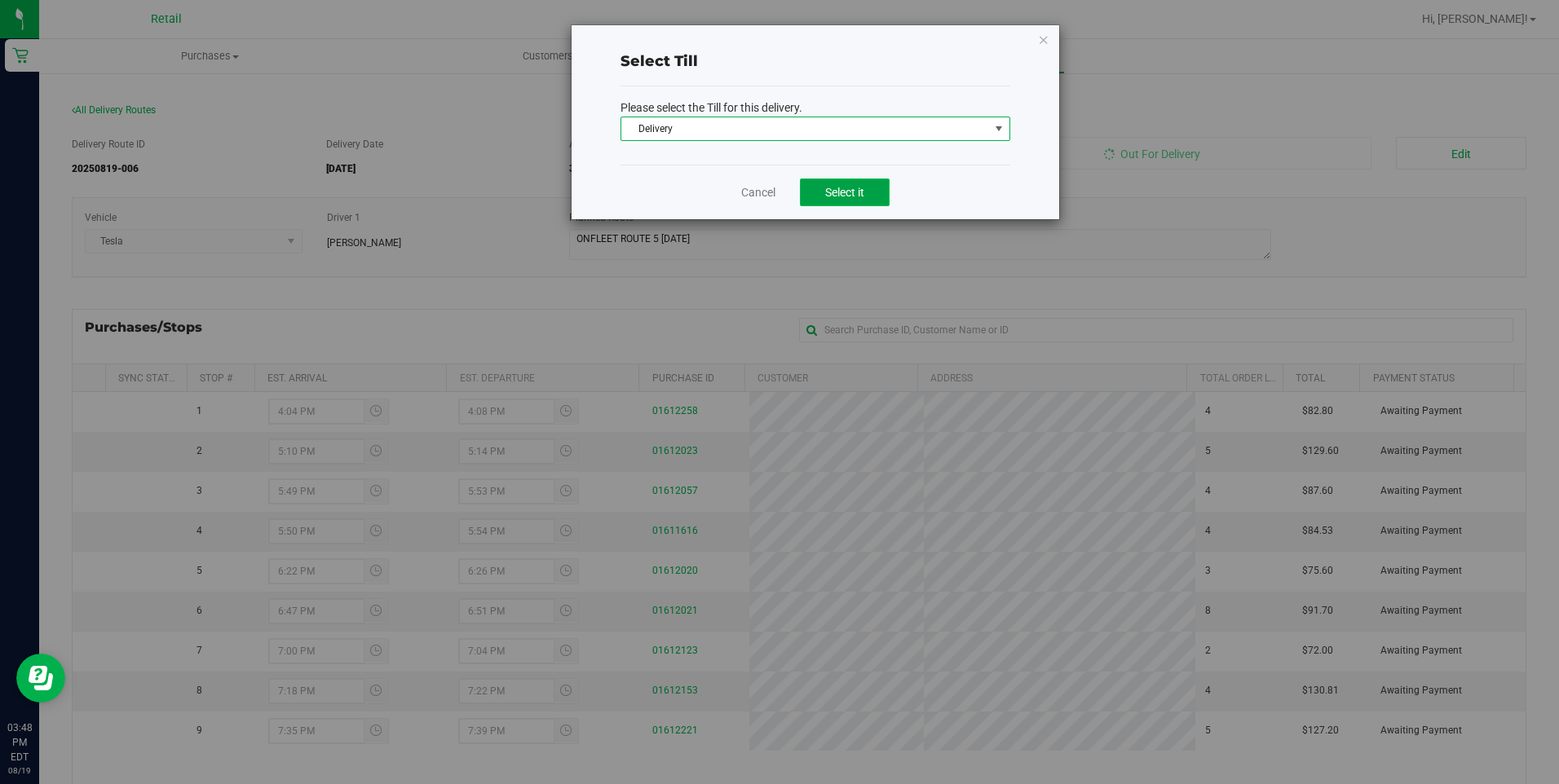
click at [833, 197] on span "Select it" at bounding box center [844, 192] width 39 height 13
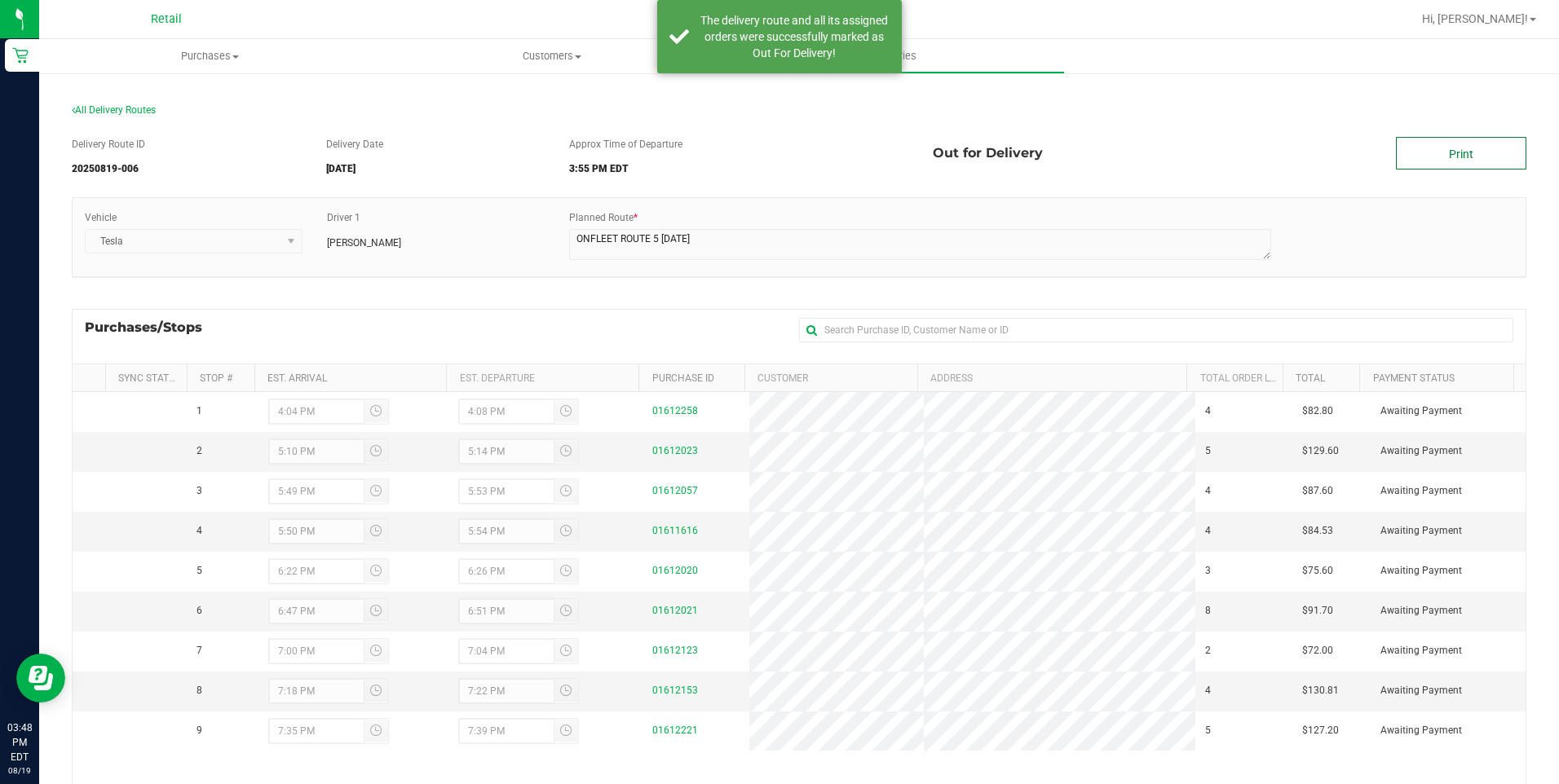
click at [1425, 149] on link "Print" at bounding box center [1461, 153] width 131 height 32
